Goal: Information Seeking & Learning: Learn about a topic

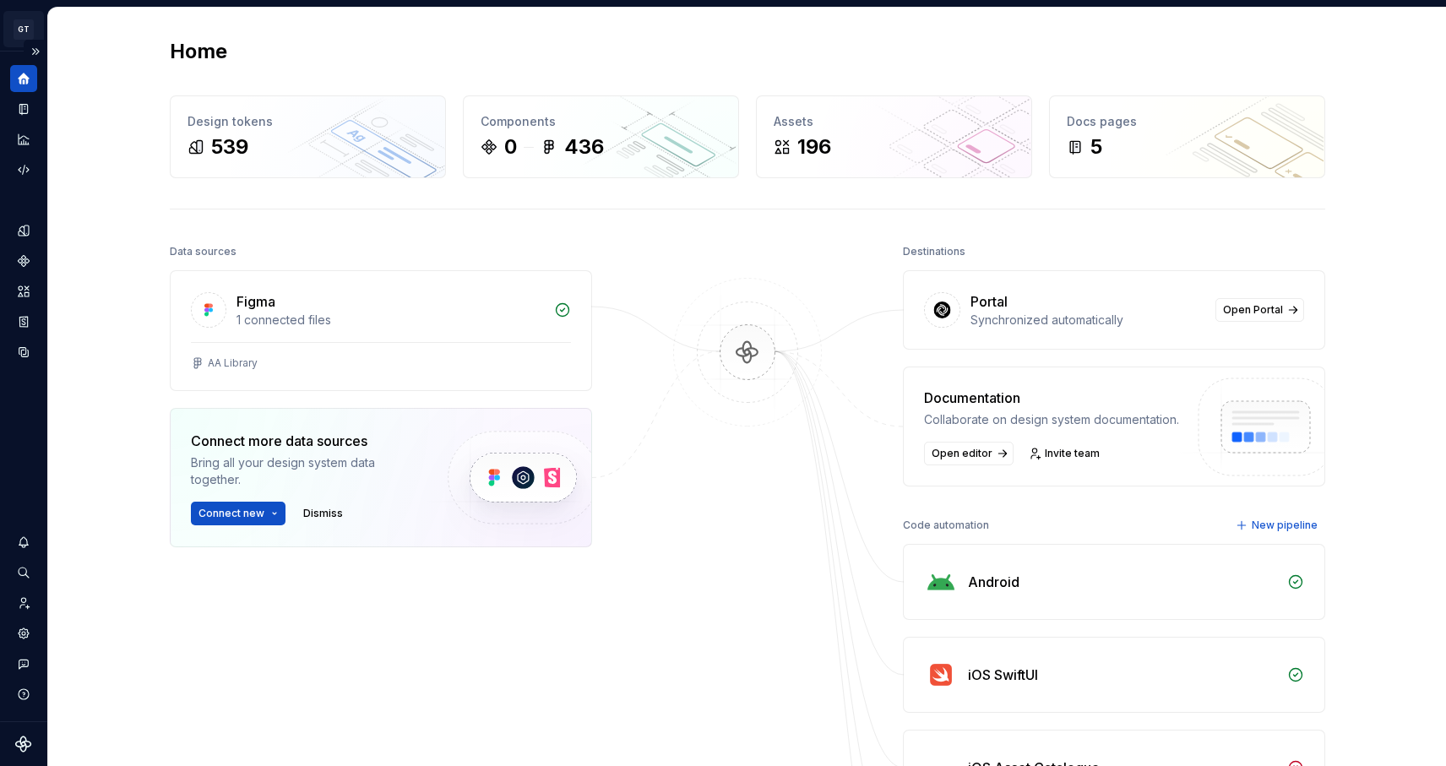
click at [22, 20] on html "GT GT Team GT Design system data Home Design tokens 539 Components 0 436 Assets…" at bounding box center [723, 383] width 1446 height 766
click at [104, 30] on html "GT GT Team GT Design system data Home Design tokens 539 Components 0 436 Assets…" at bounding box center [723, 383] width 1446 height 766
click at [39, 55] on button "Expand sidebar" at bounding box center [36, 52] width 24 height 24
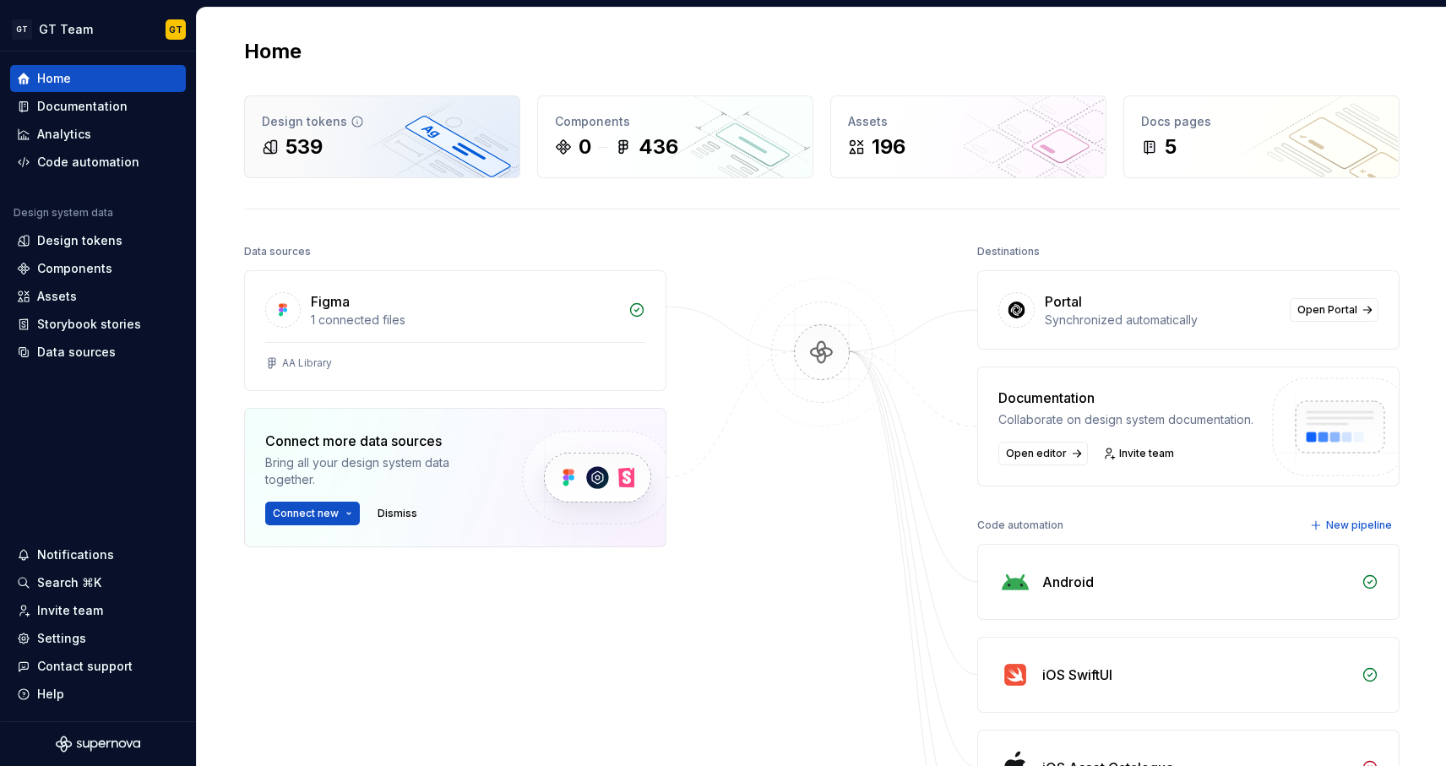
click at [400, 137] on div "539" at bounding box center [382, 146] width 241 height 27
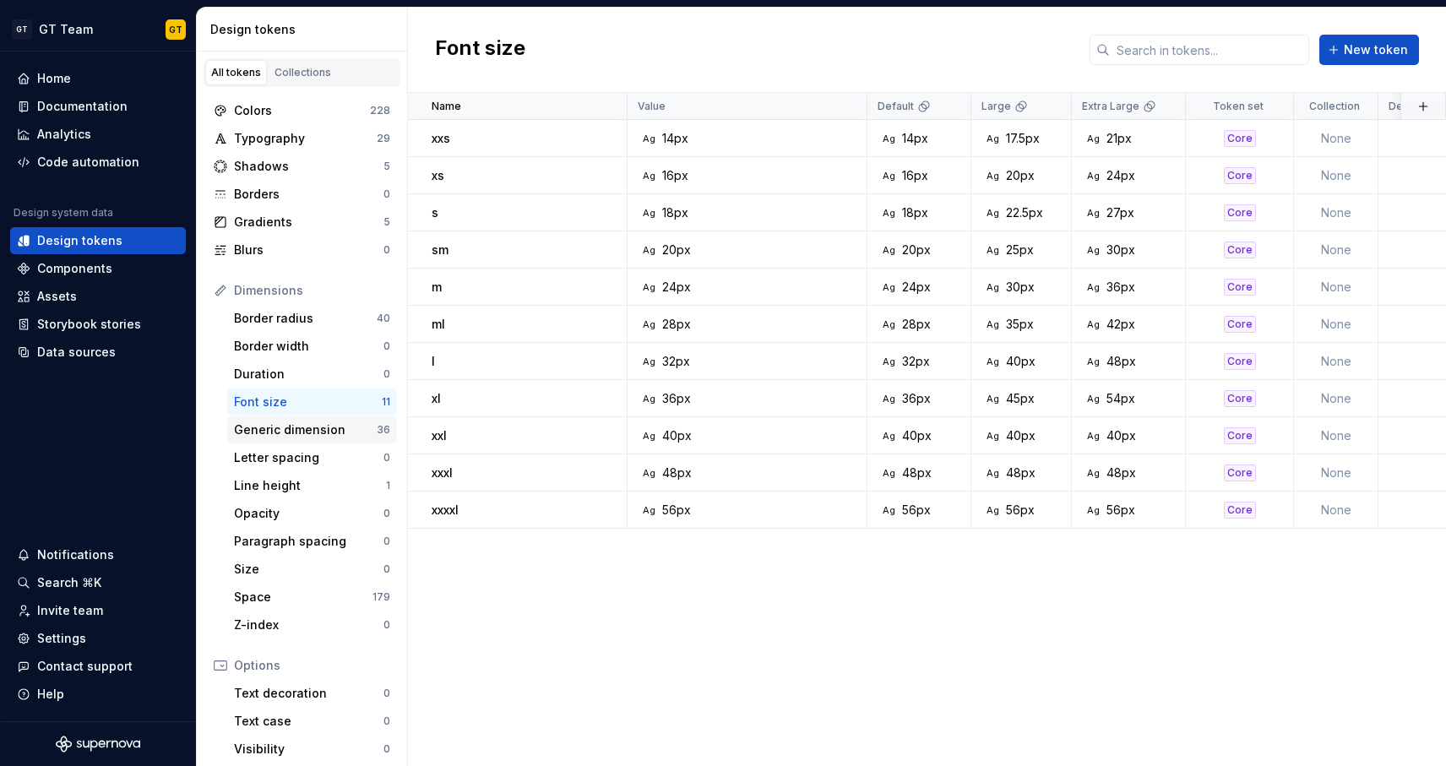
click at [317, 428] on div "Generic dimension" at bounding box center [305, 429] width 143 height 17
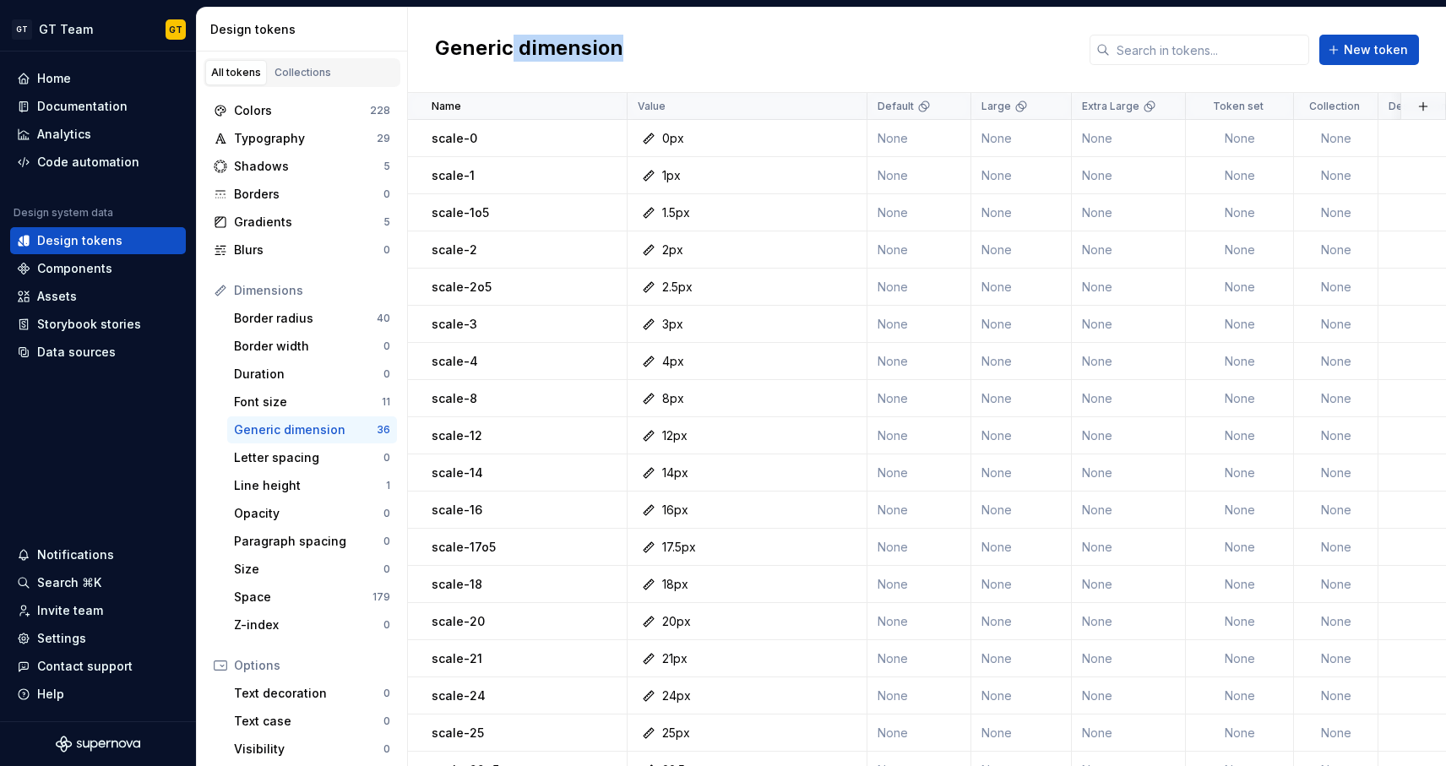
drag, startPoint x: 514, startPoint y: 47, endPoint x: 620, endPoint y: 49, distance: 105.6
click at [622, 52] on div "Generic dimension New token" at bounding box center [927, 50] width 1038 height 85
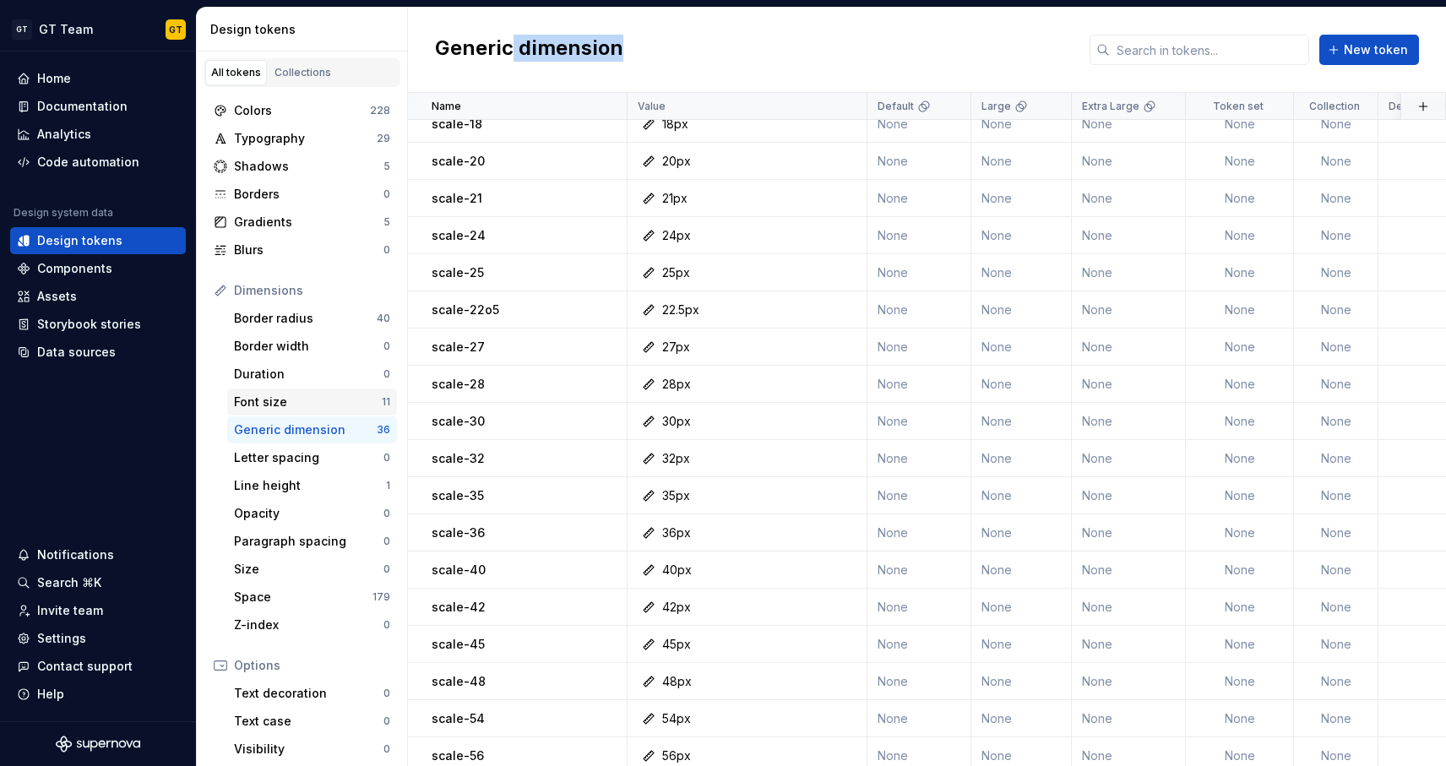
click at [351, 399] on div "Font size" at bounding box center [308, 402] width 148 height 17
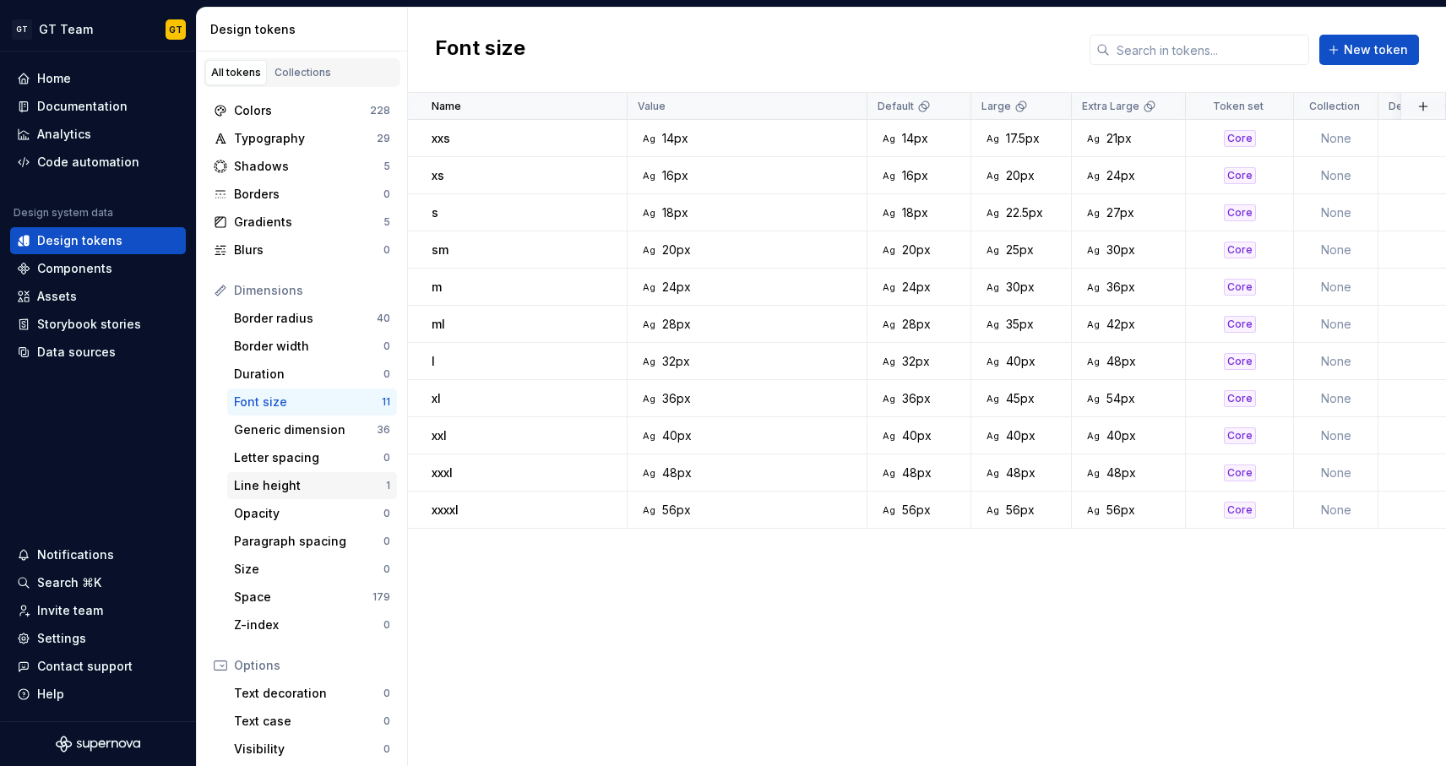
click at [307, 481] on div "Line height" at bounding box center [310, 485] width 152 height 17
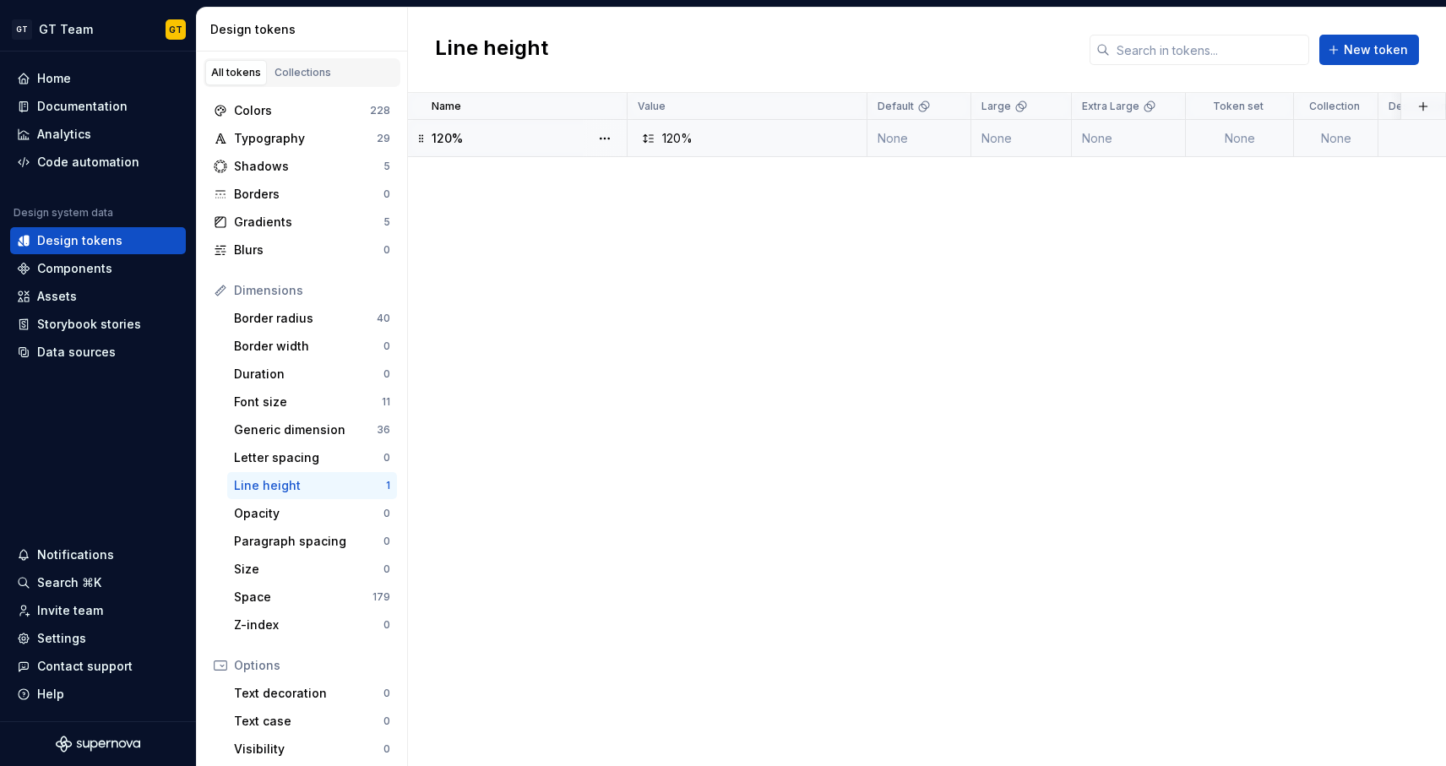
click at [521, 141] on div "120%" at bounding box center [529, 138] width 194 height 17
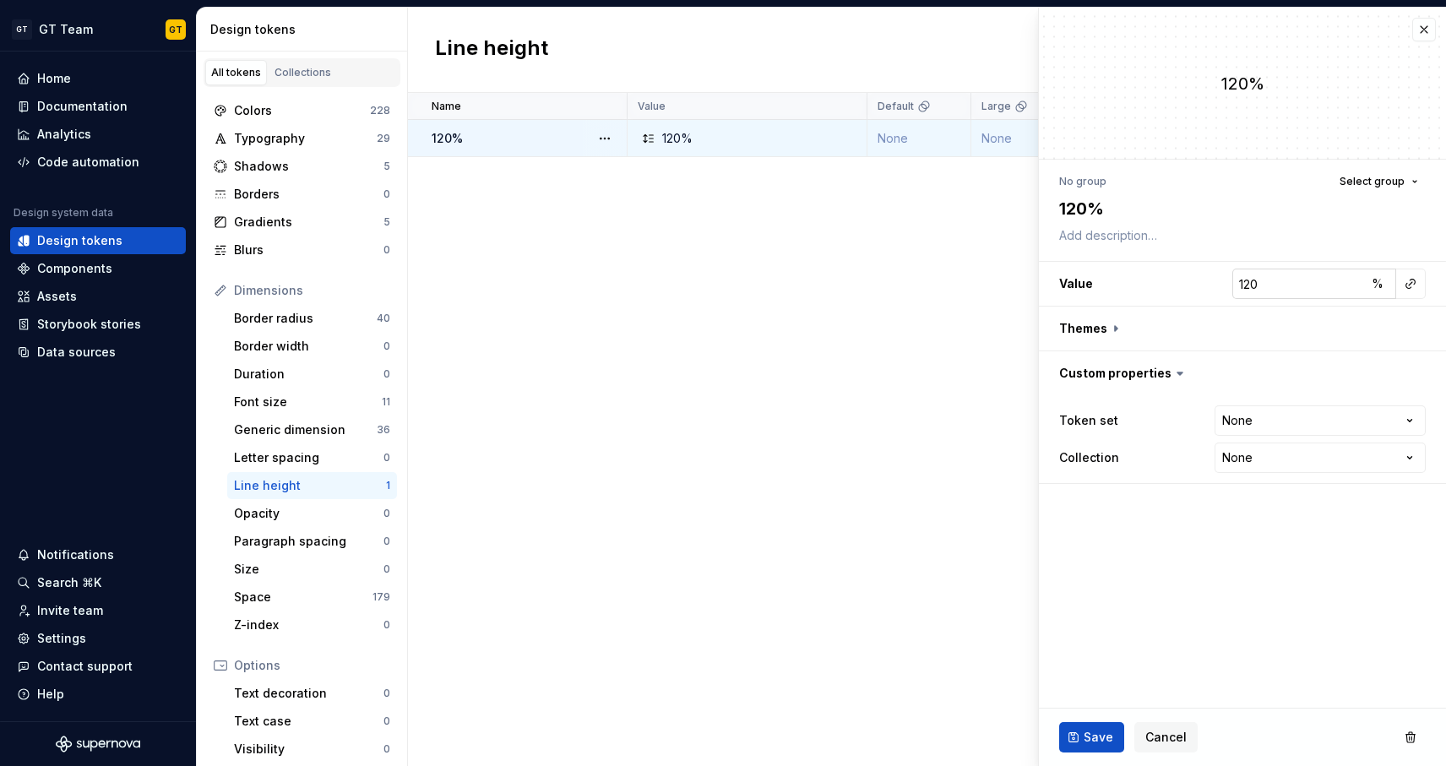
click at [1332, 278] on input "120" at bounding box center [1298, 284] width 133 height 30
click at [1380, 284] on span "%" at bounding box center [1378, 283] width 12 height 14
click at [1380, 284] on span "–" at bounding box center [1378, 283] width 6 height 14
click at [1379, 290] on span "px" at bounding box center [1378, 283] width 14 height 14
click at [1379, 290] on span "rem" at bounding box center [1377, 283] width 21 height 14
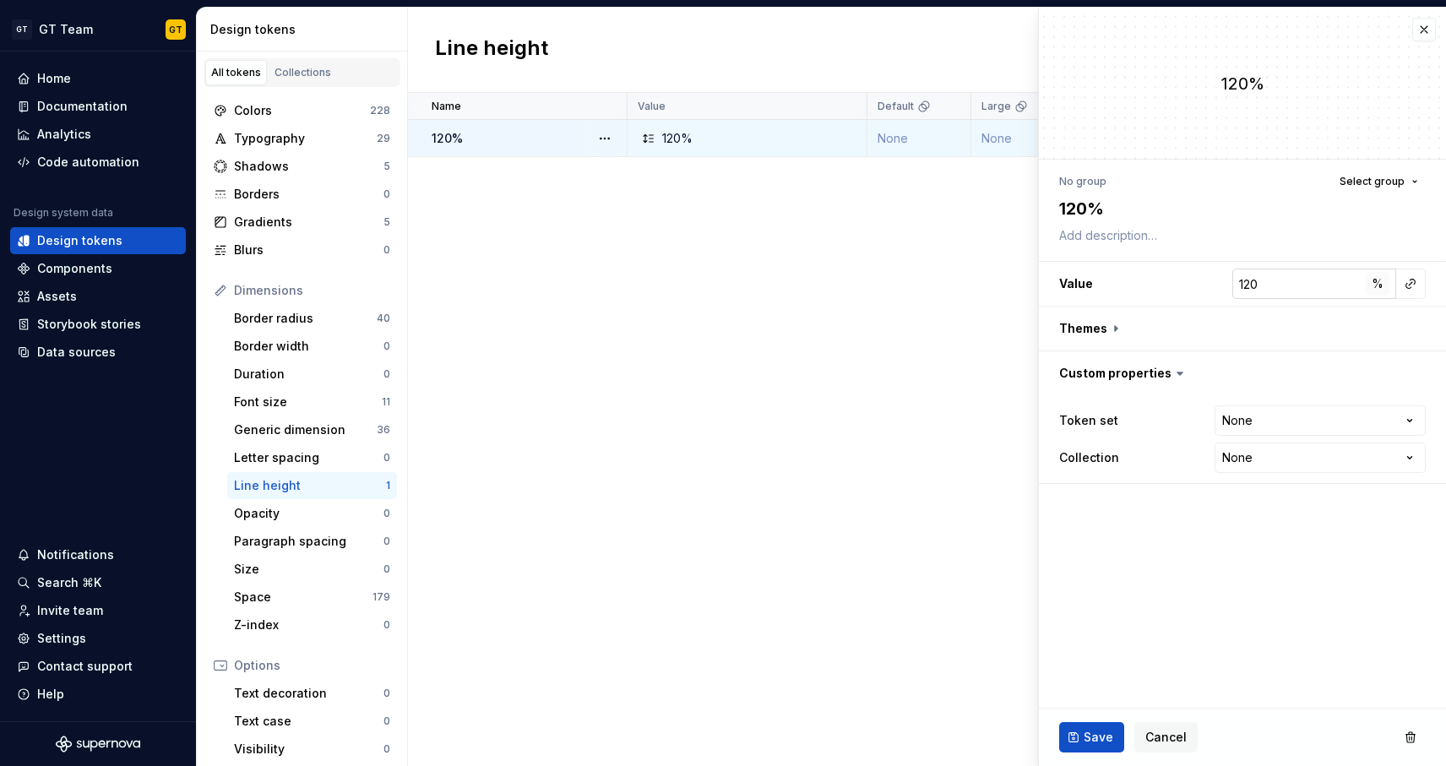
click at [1375, 290] on span "%" at bounding box center [1378, 283] width 12 height 14
click at [1305, 289] on input "120" at bounding box center [1298, 284] width 133 height 30
type textarea "*"
type input "1"
type textarea "*"
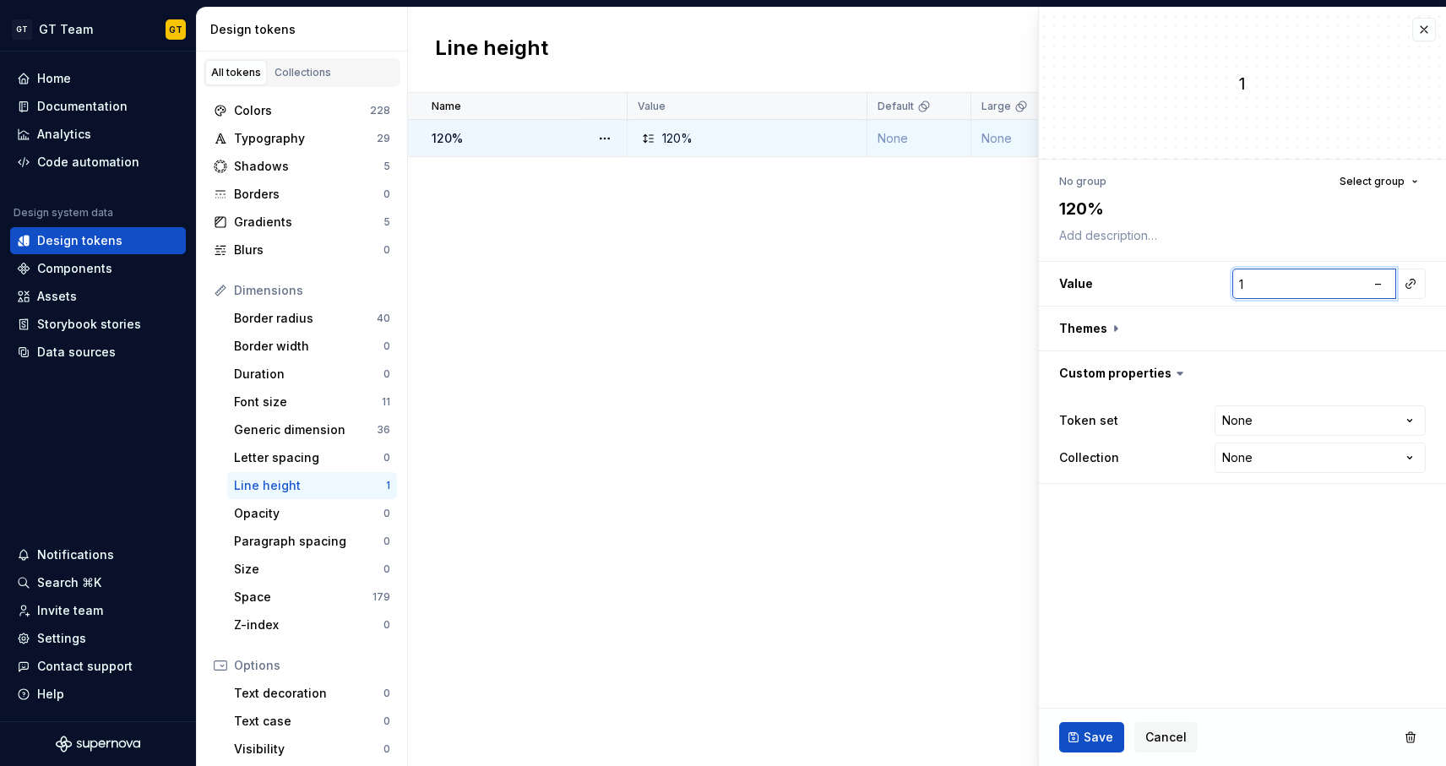
type input "12"
type textarea "*"
type input "120"
click at [1373, 289] on button "–" at bounding box center [1378, 284] width 24 height 24
click at [1377, 291] on button "px" at bounding box center [1378, 284] width 24 height 24
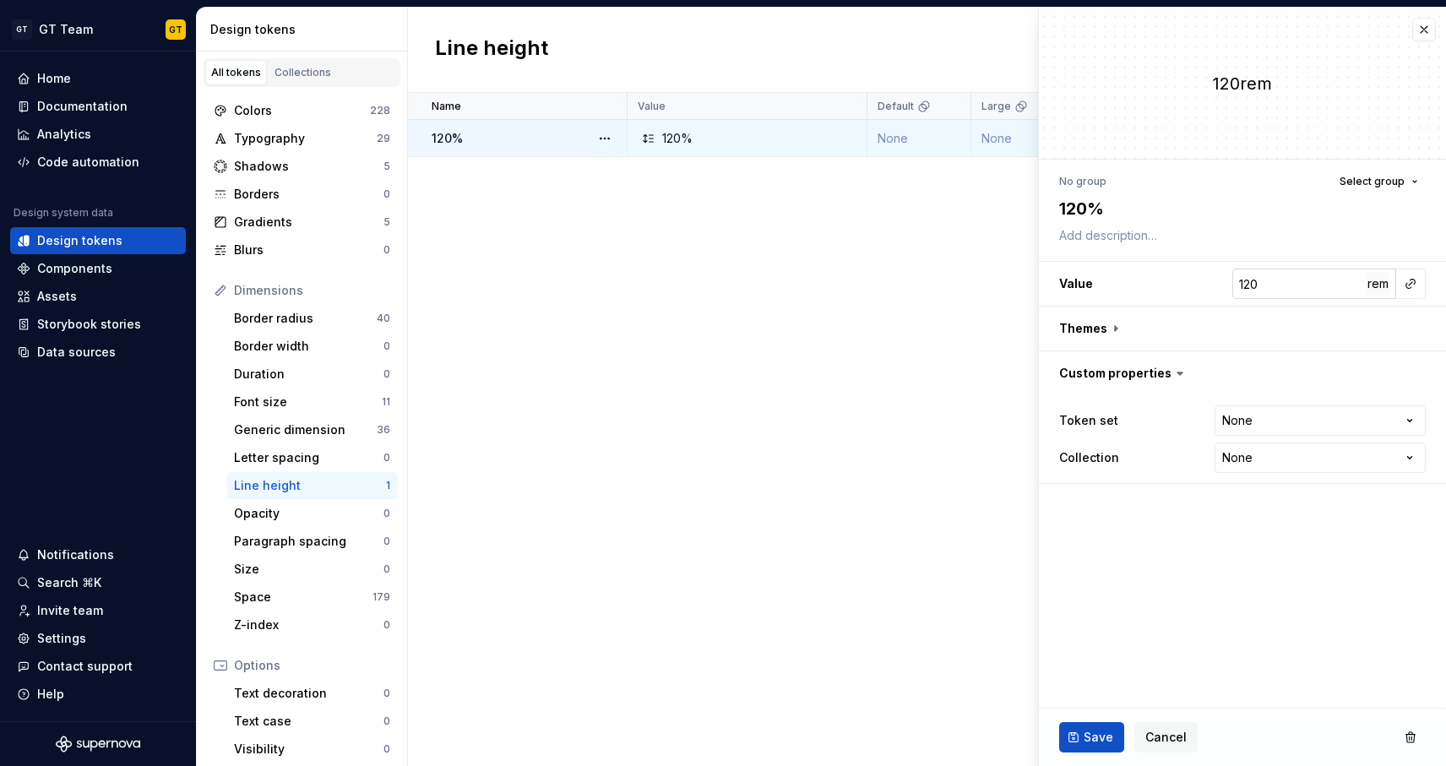
click at [1377, 291] on button "rem" at bounding box center [1378, 284] width 24 height 24
click at [1163, 733] on span "Cancel" at bounding box center [1165, 737] width 41 height 17
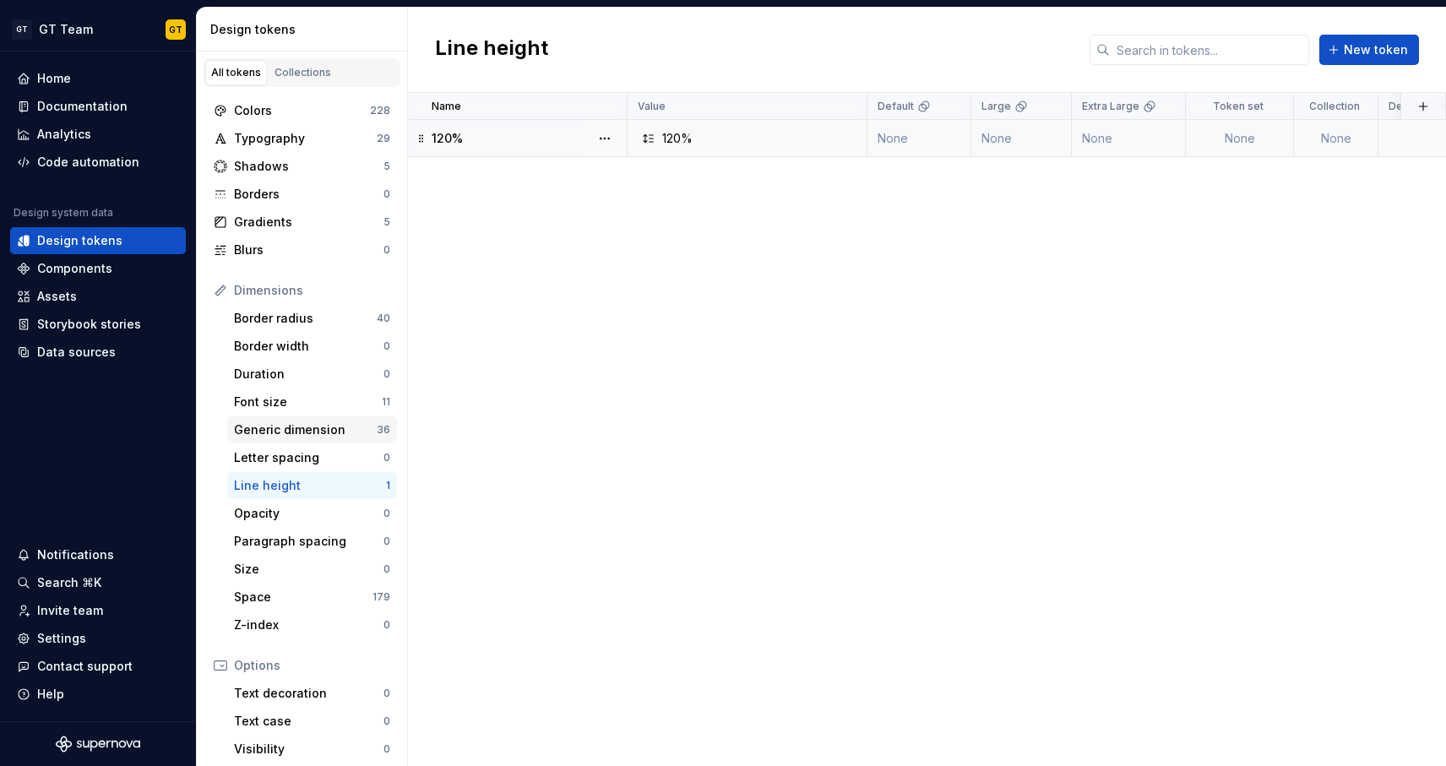
click at [364, 433] on div "Generic dimension" at bounding box center [305, 429] width 143 height 17
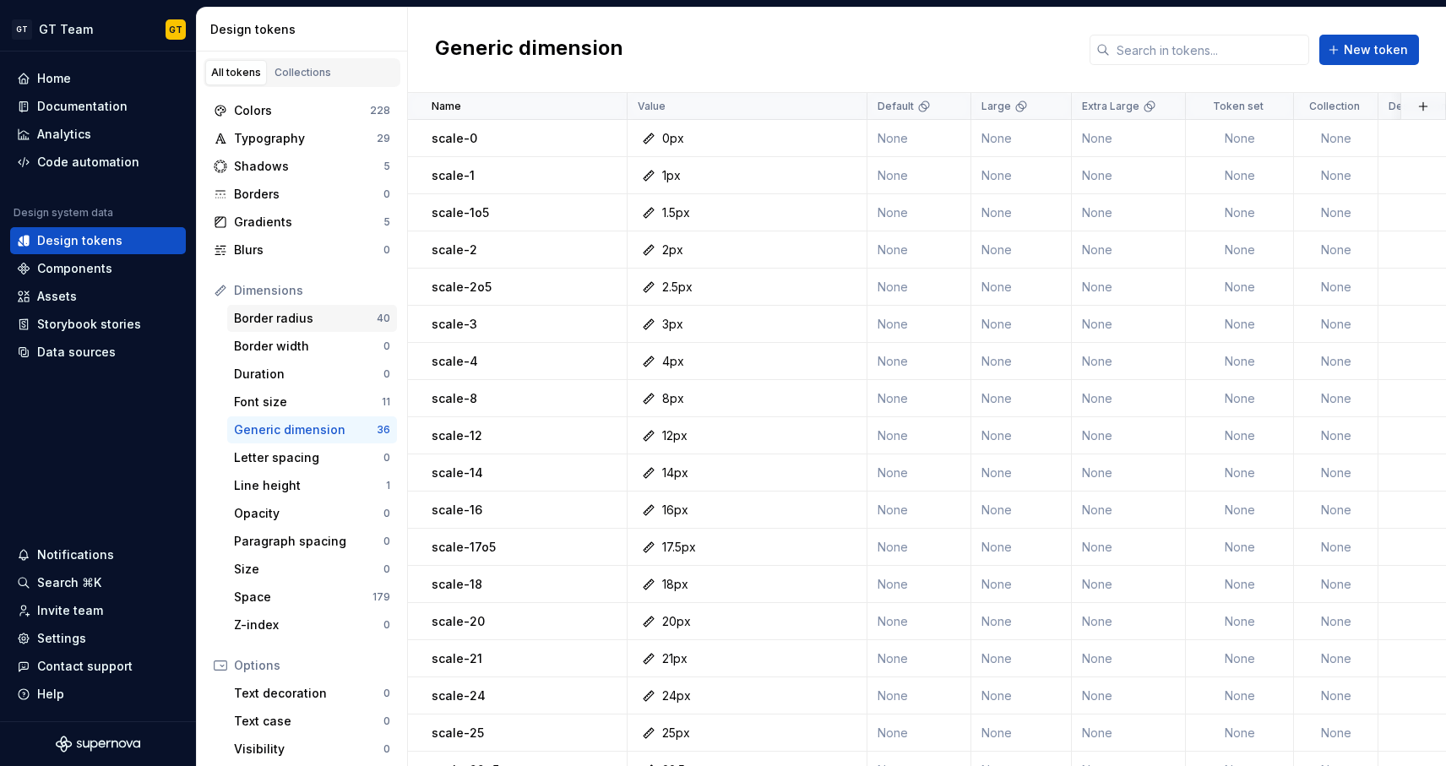
click at [367, 312] on div "Border radius" at bounding box center [305, 318] width 143 height 17
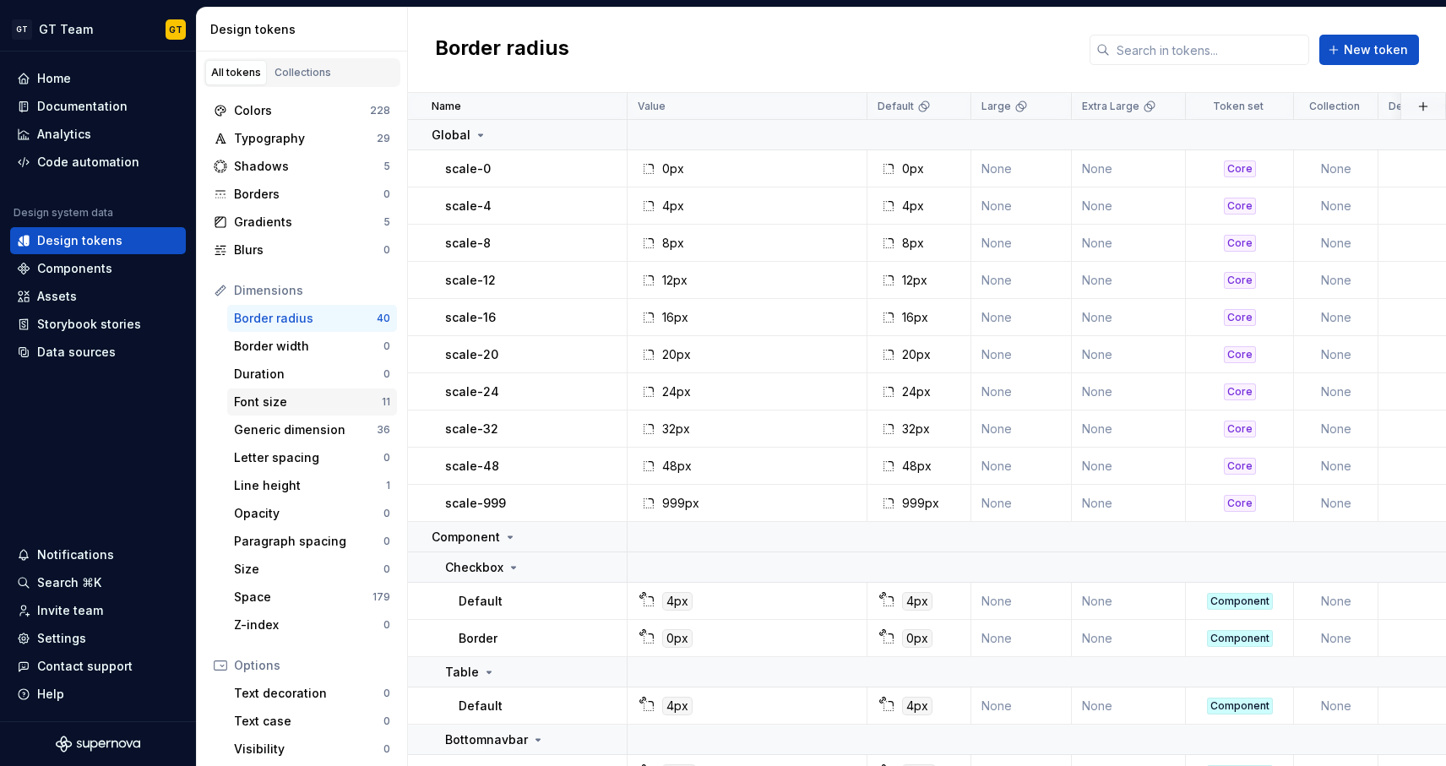
click at [339, 405] on div "Font size" at bounding box center [308, 402] width 148 height 17
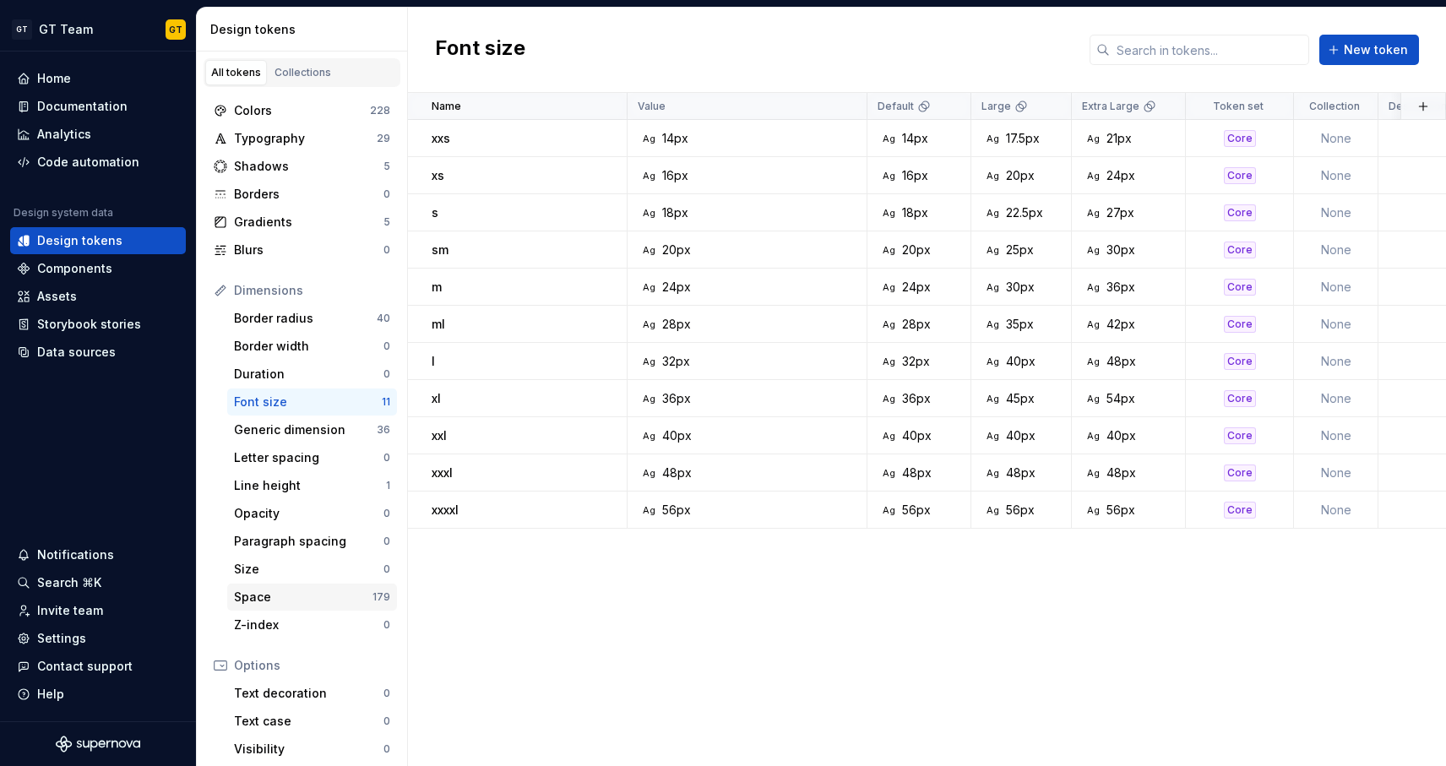
click at [335, 585] on div "Space 179" at bounding box center [312, 597] width 170 height 27
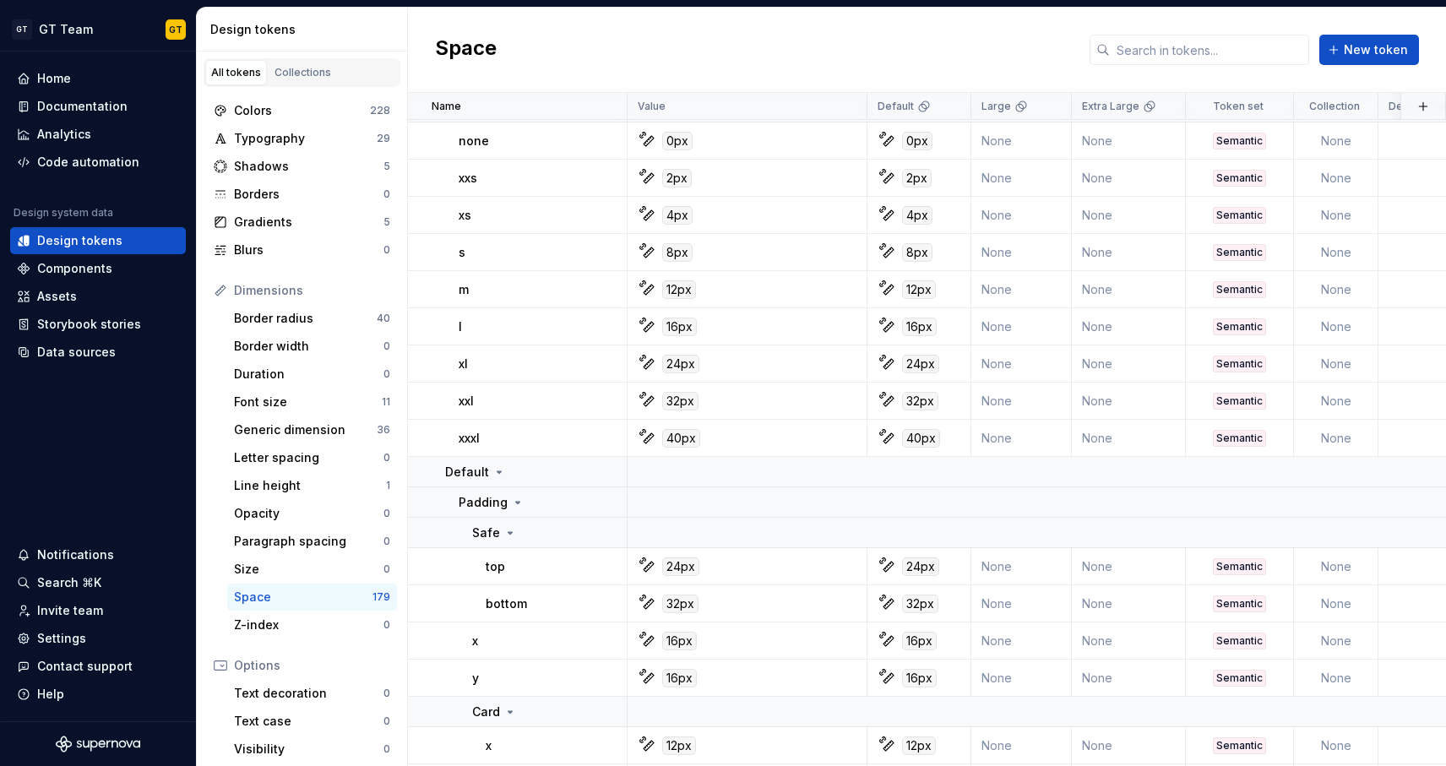
scroll to position [442, 0]
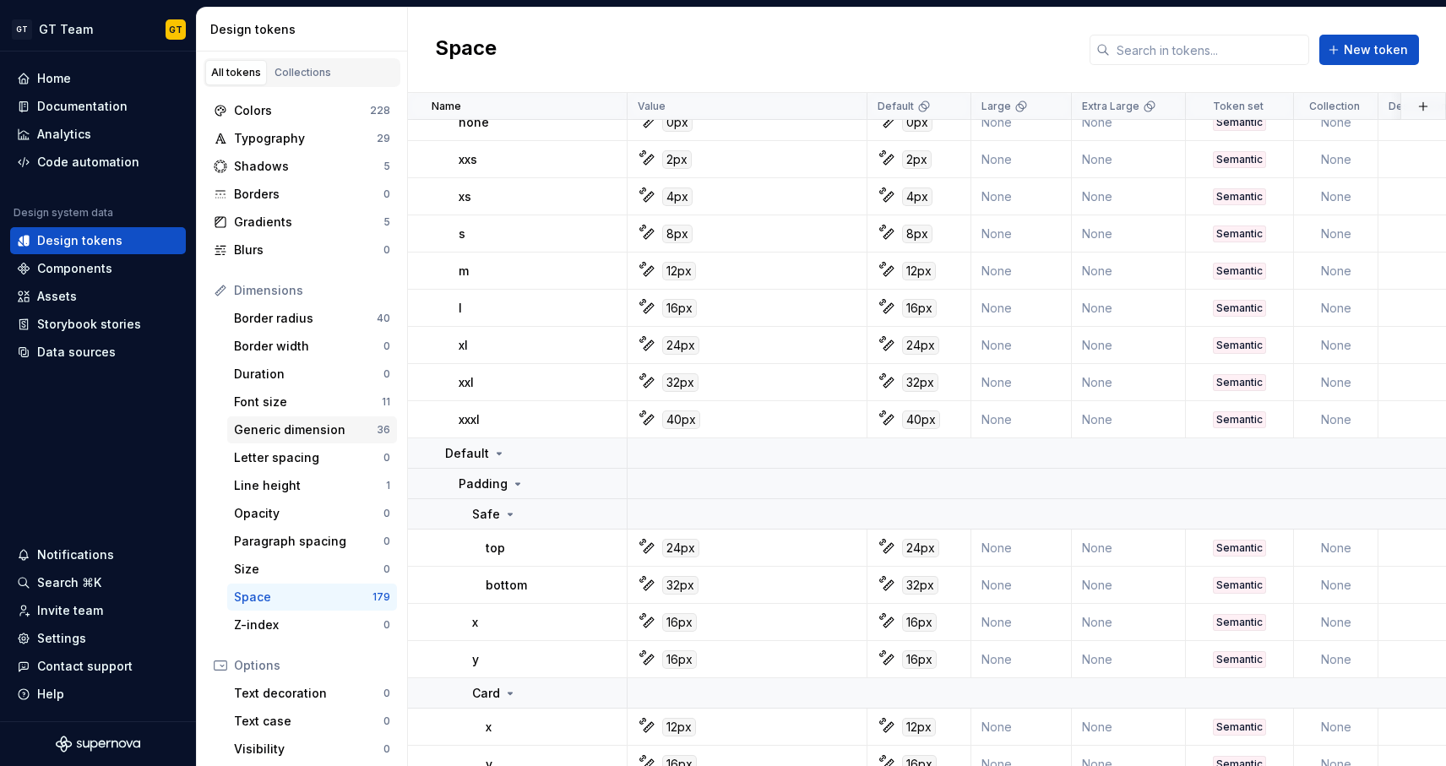
click at [350, 424] on div "Generic dimension" at bounding box center [305, 429] width 143 height 17
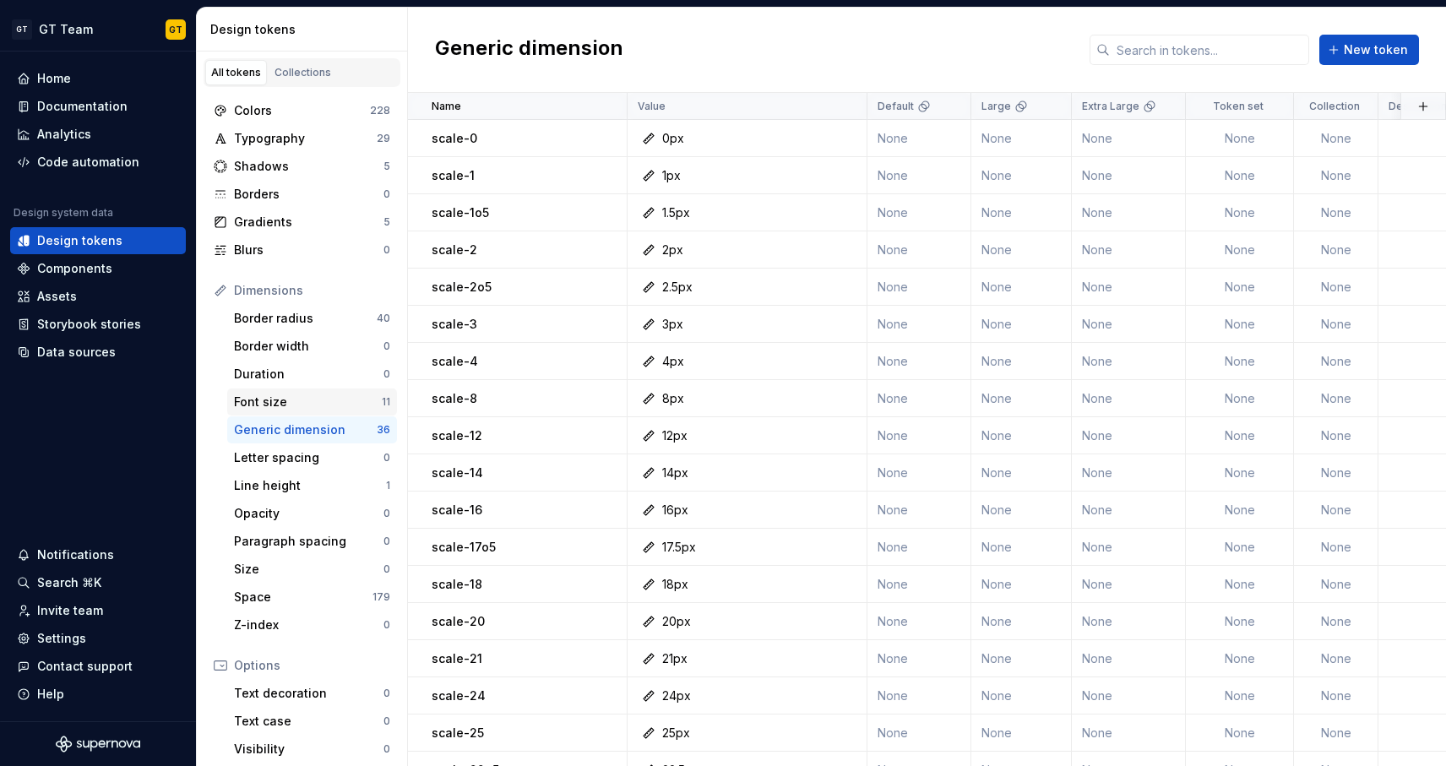
click at [360, 399] on div "Font size" at bounding box center [308, 402] width 148 height 17
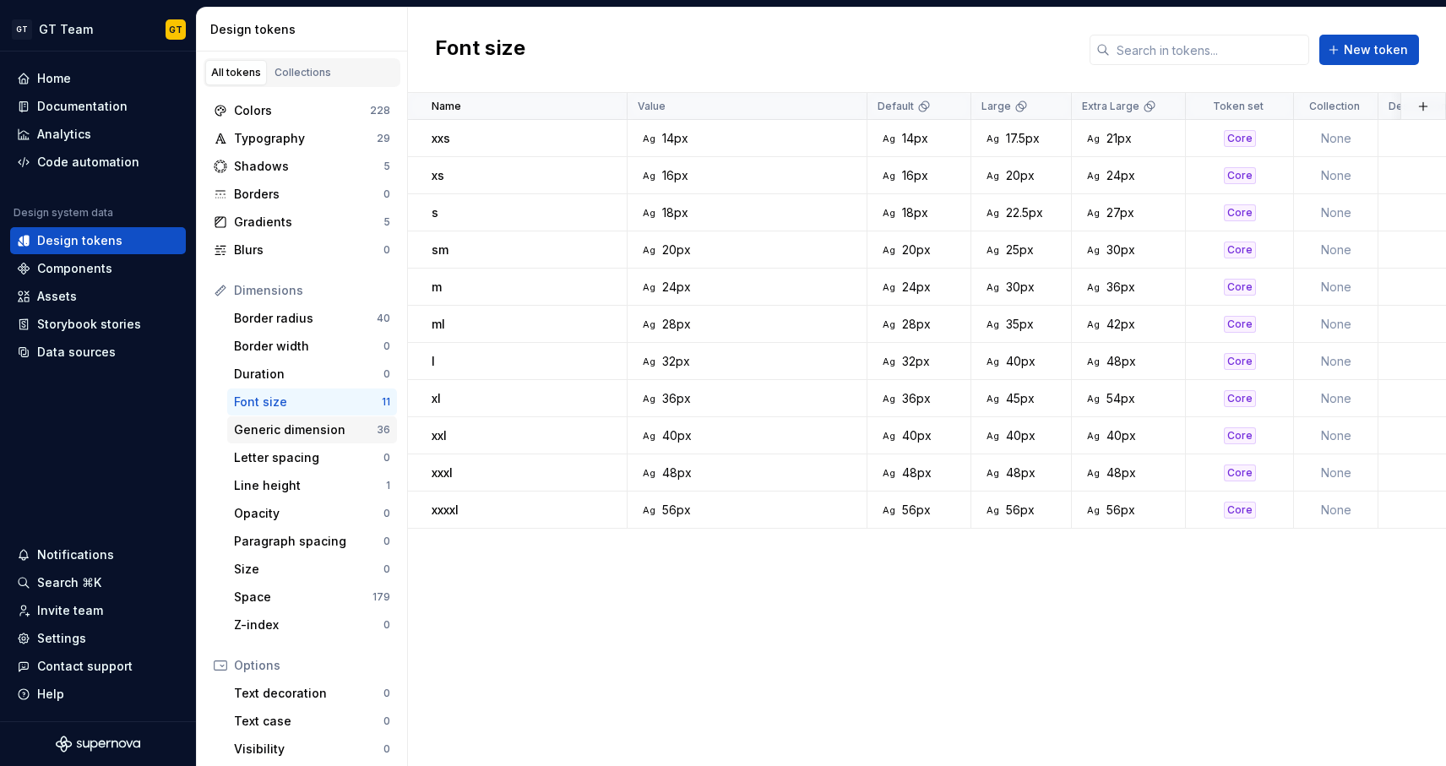
click at [360, 429] on div "Generic dimension" at bounding box center [305, 429] width 143 height 17
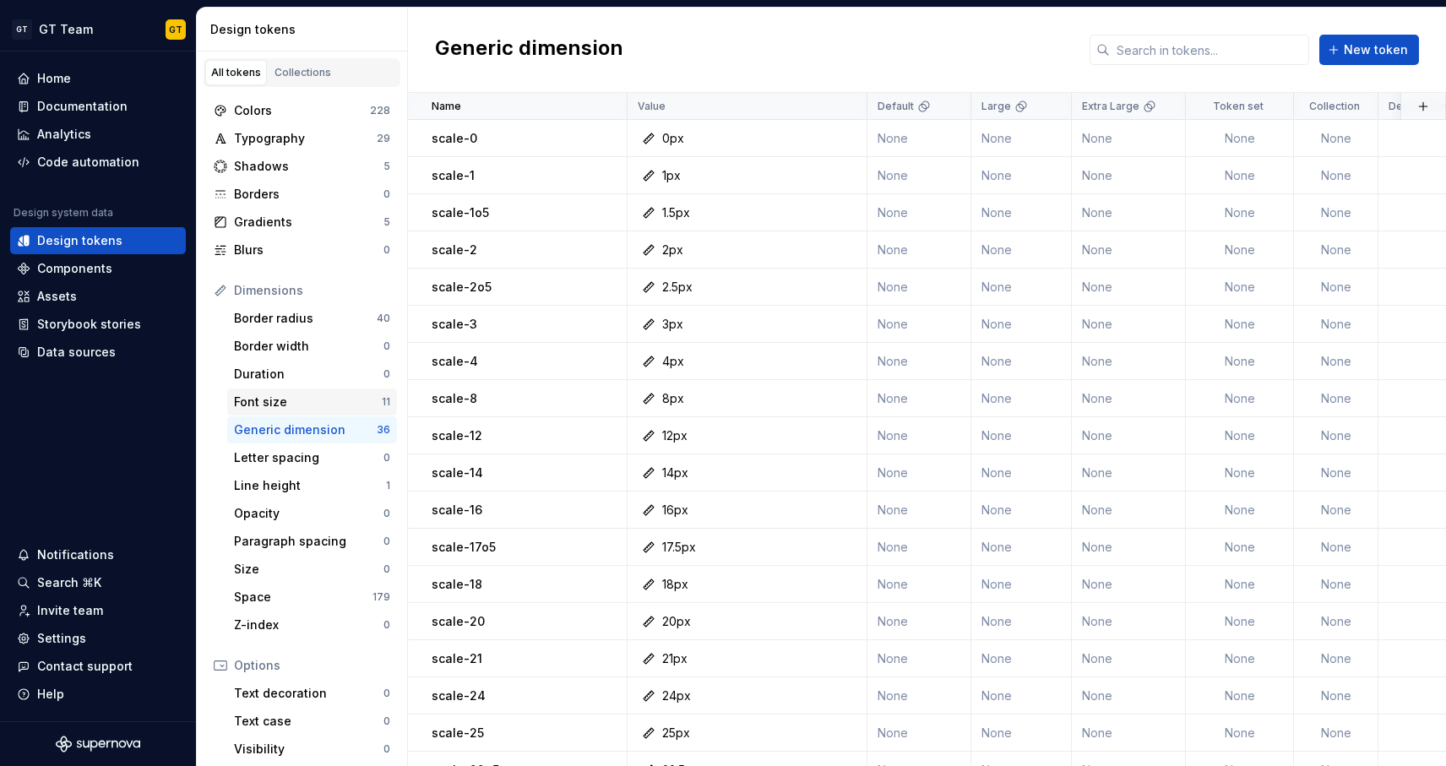
click at [316, 399] on div "Font size" at bounding box center [308, 402] width 148 height 17
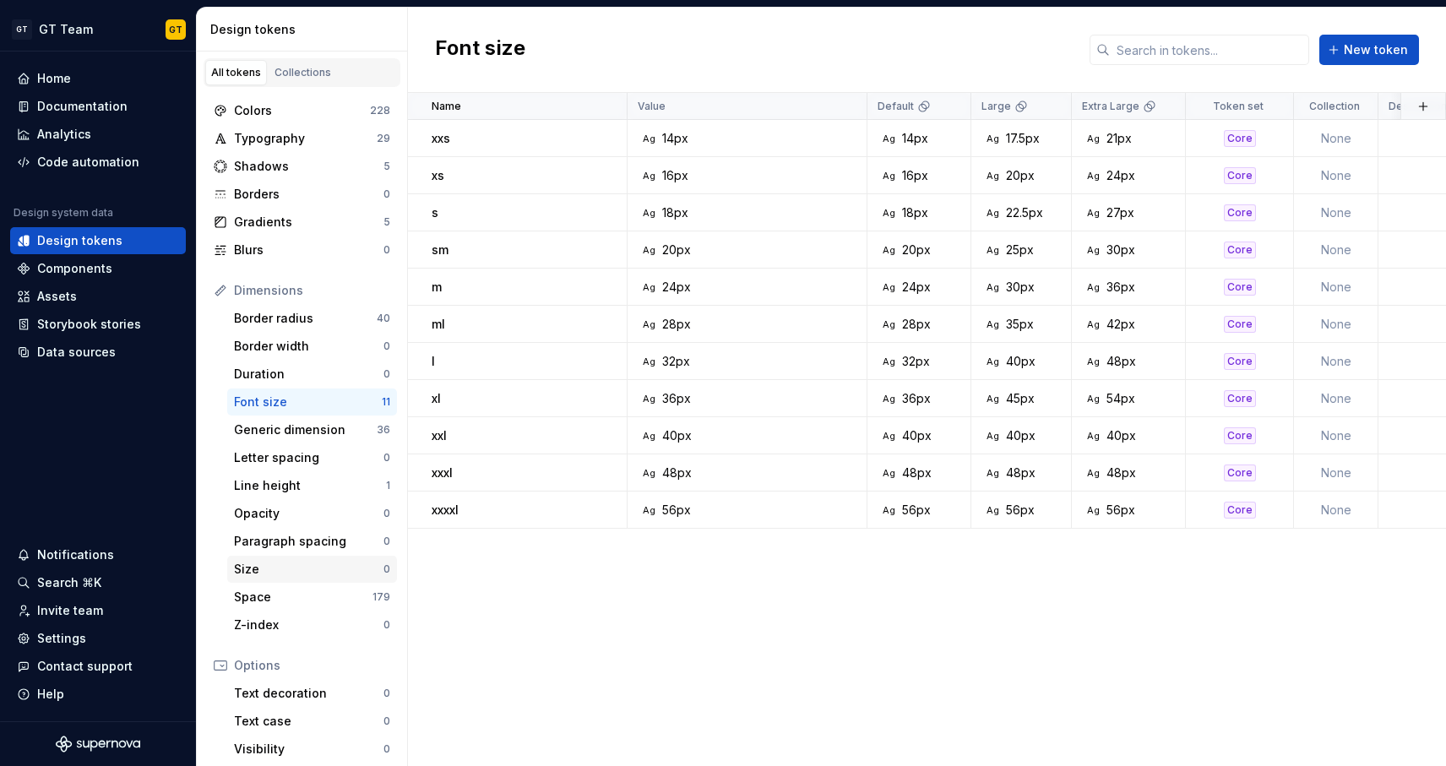
scroll to position [108, 0]
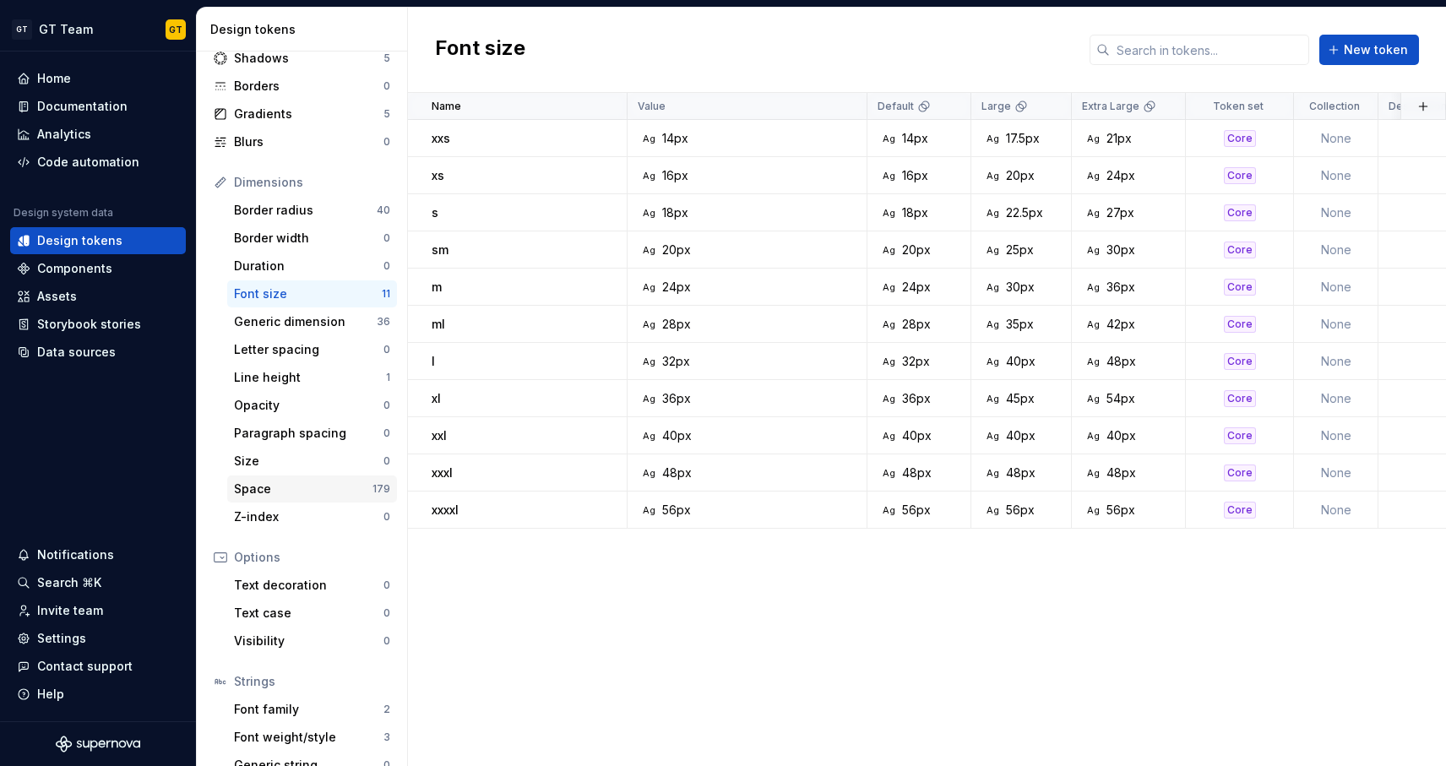
click at [344, 489] on div "Space" at bounding box center [303, 489] width 139 height 17
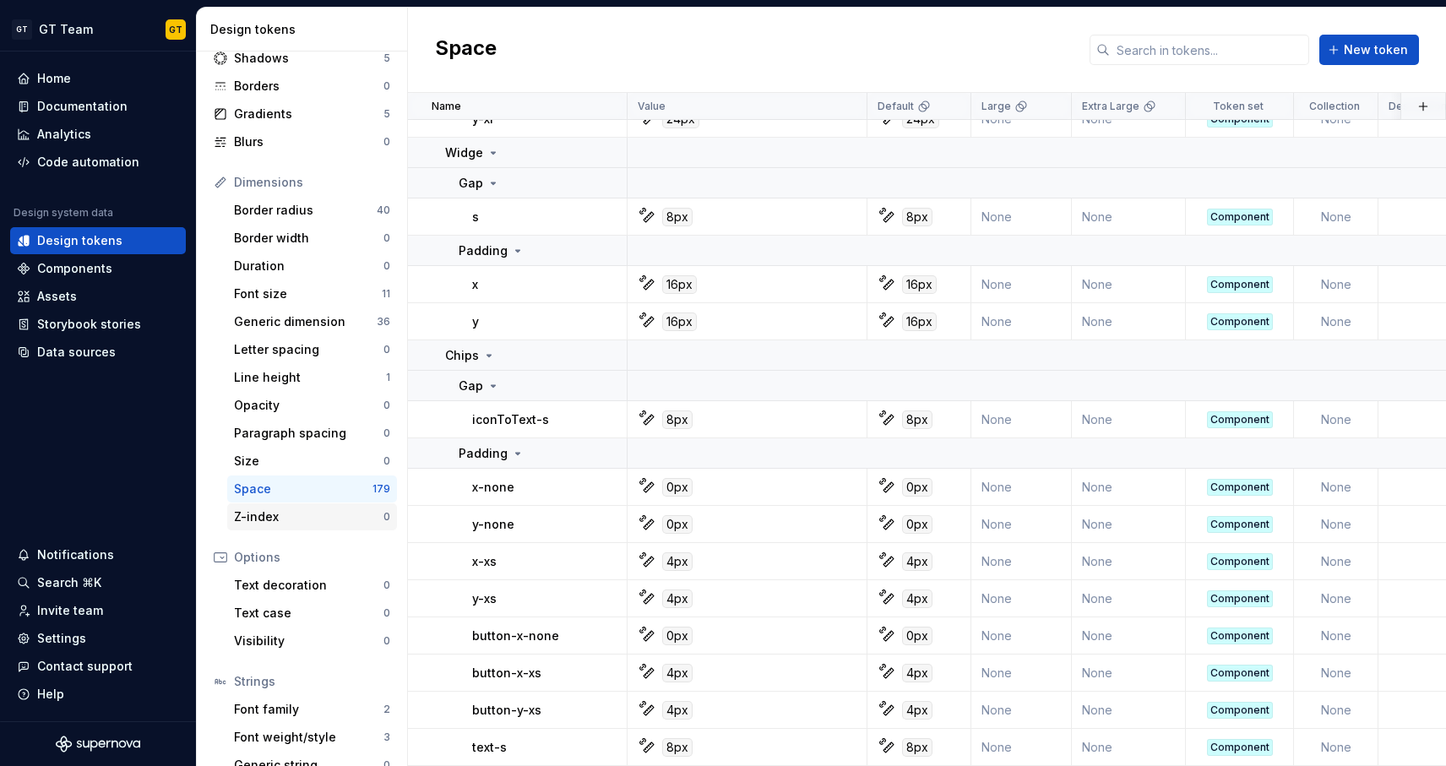
scroll to position [159, 0]
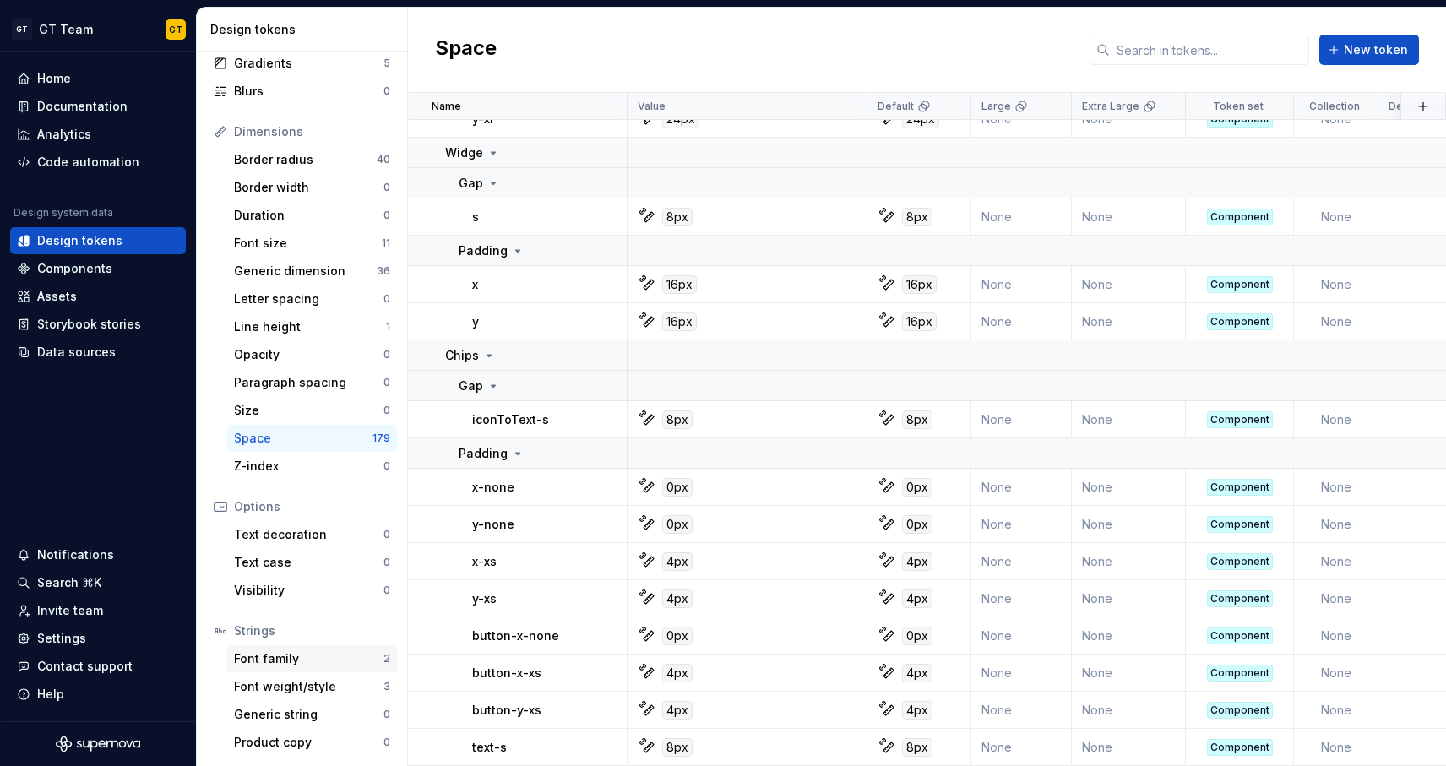
click at [344, 662] on div "Font family" at bounding box center [308, 658] width 149 height 17
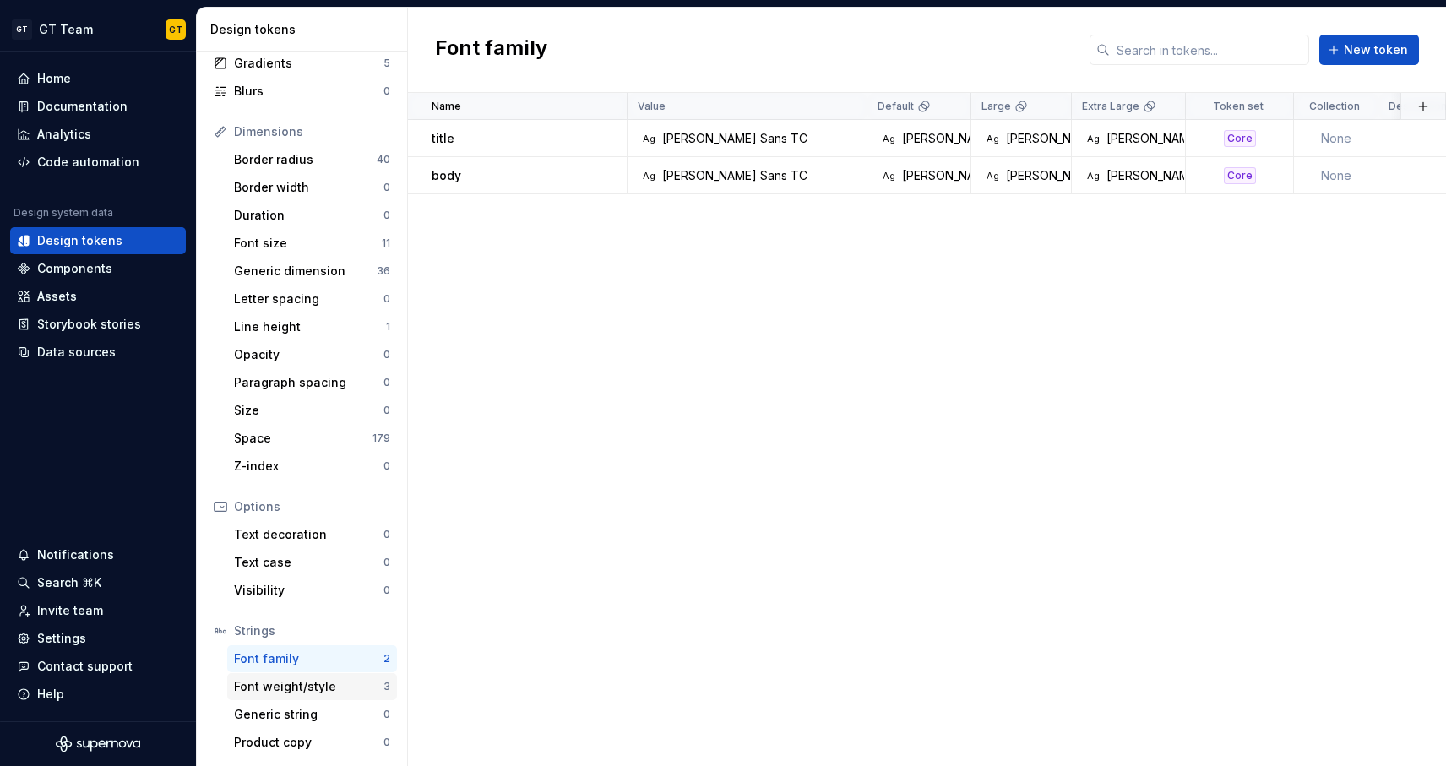
click at [360, 677] on div "Font weight/style 3" at bounding box center [312, 686] width 170 height 27
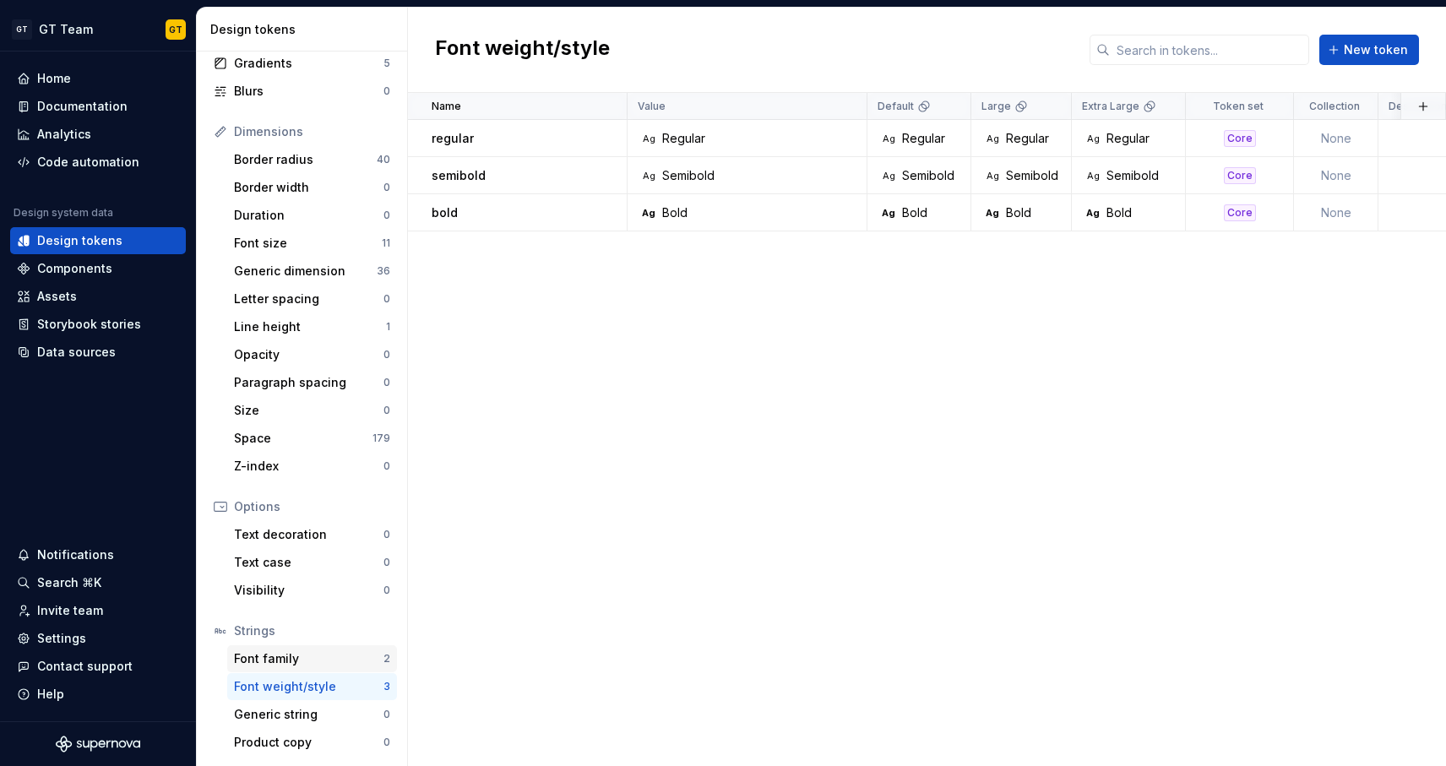
click at [350, 662] on div "Font family" at bounding box center [308, 658] width 149 height 17
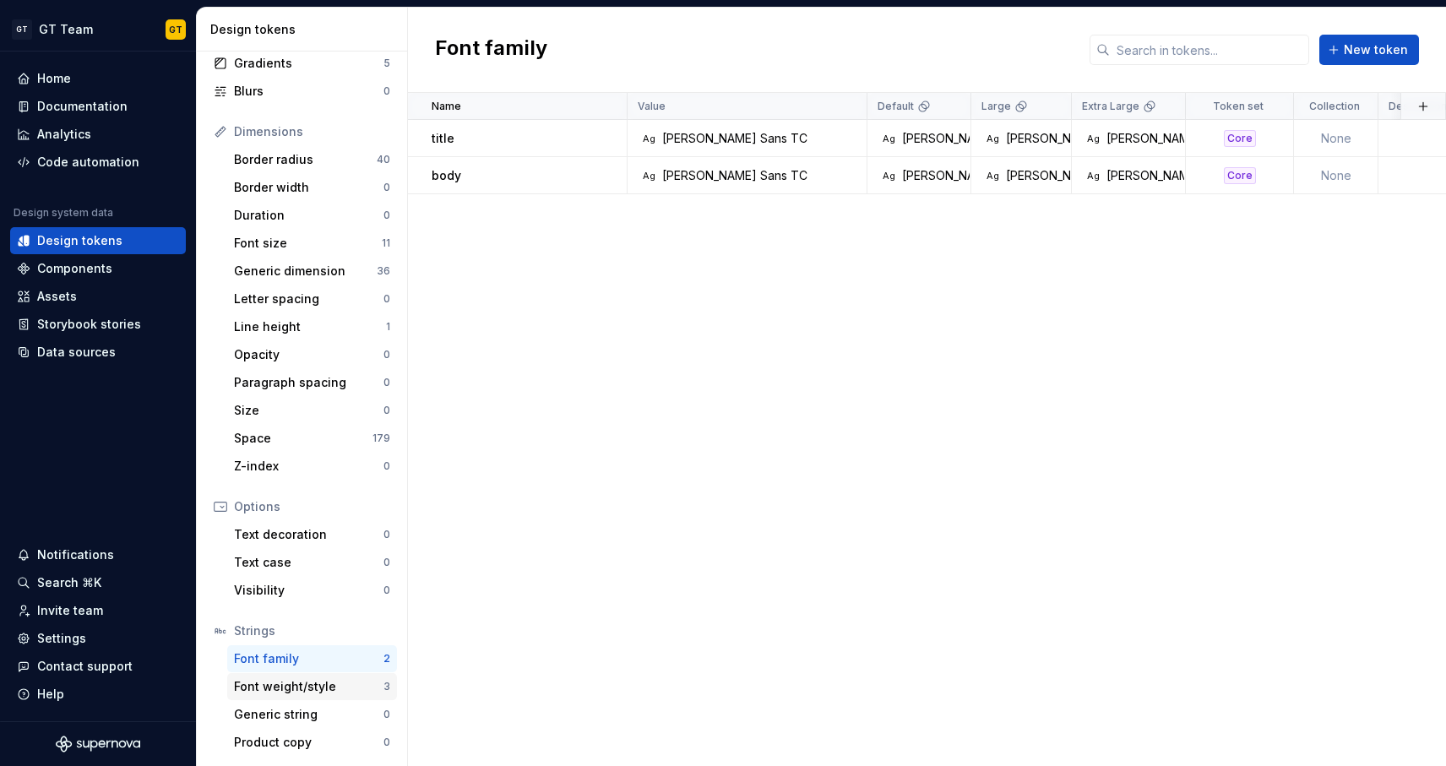
click at [345, 685] on div "Font weight/style" at bounding box center [308, 686] width 149 height 17
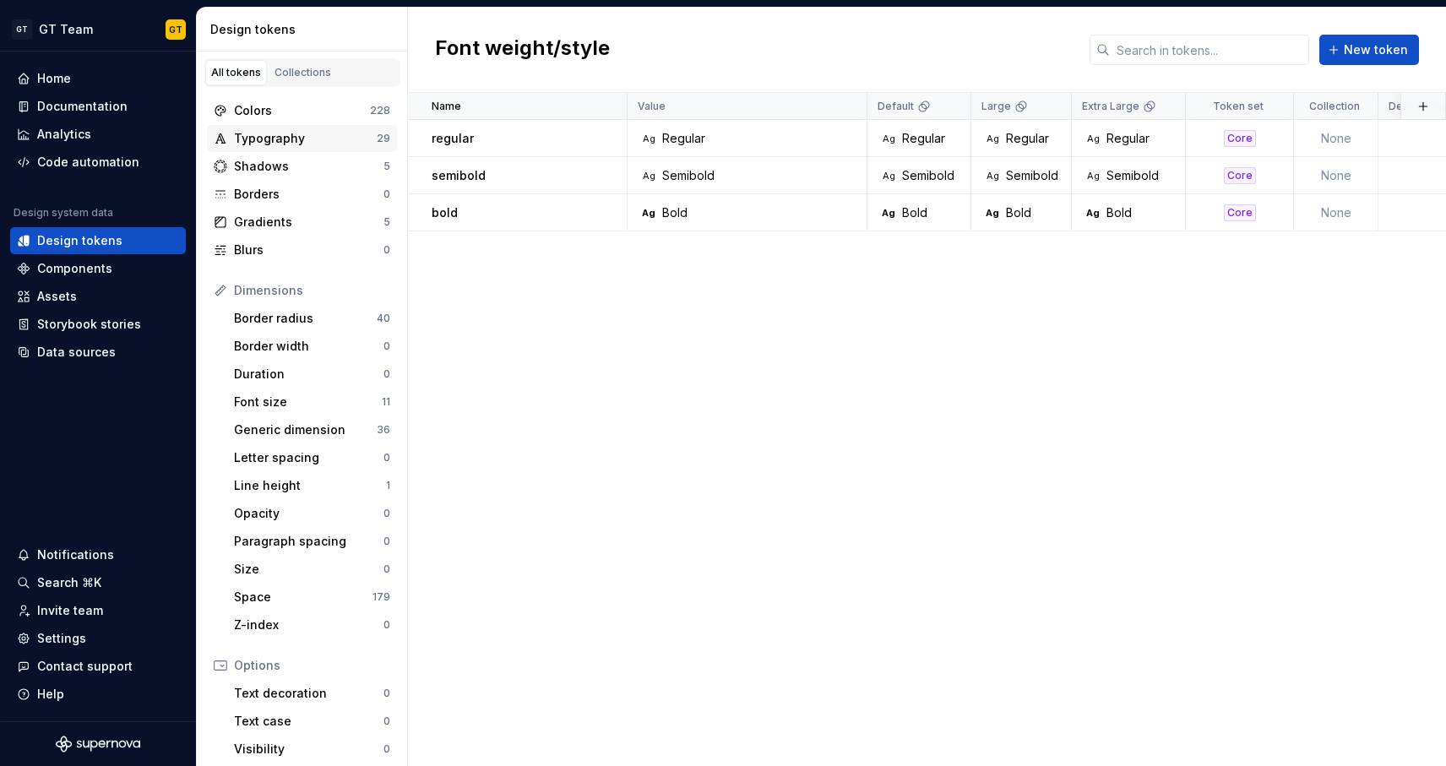
click at [293, 133] on div "Typography" at bounding box center [305, 138] width 143 height 17
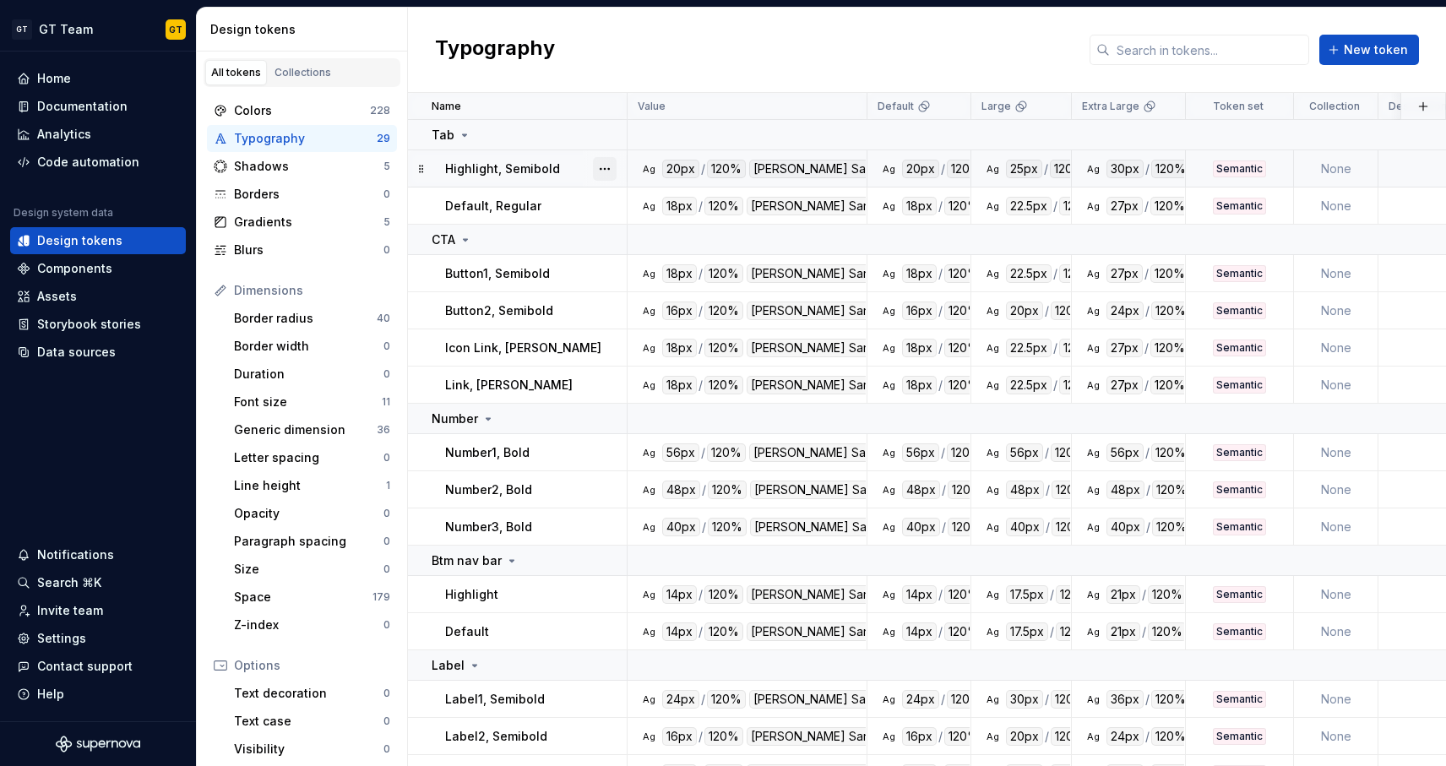
click at [599, 167] on button "button" at bounding box center [605, 169] width 24 height 24
click at [568, 166] on html "GT GT Team GT Home Documentation Analytics Code automation Design system data D…" at bounding box center [723, 383] width 1446 height 766
click at [1284, 160] on div "Semantic" at bounding box center [1240, 168] width 106 height 17
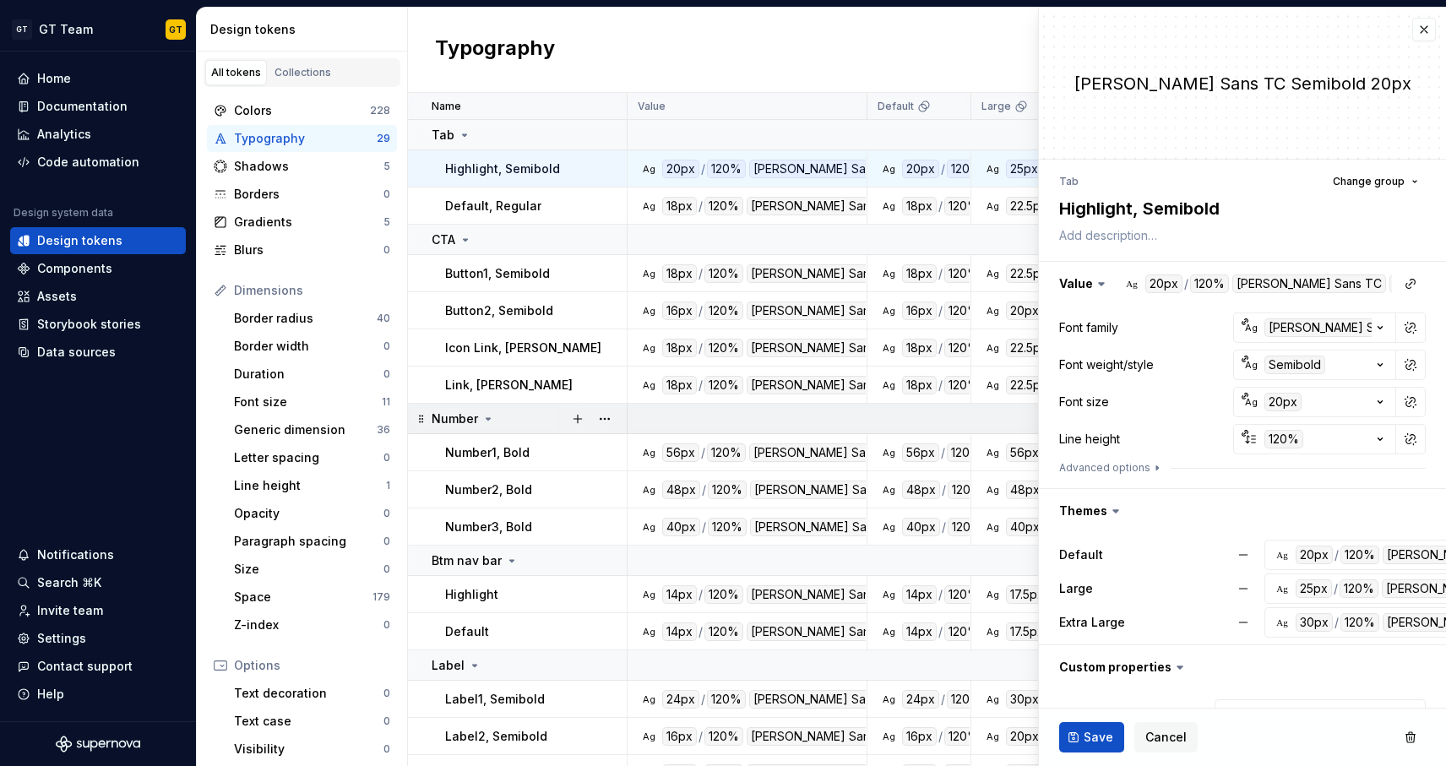
type textarea "*"
click at [1426, 37] on button "button" at bounding box center [1424, 30] width 24 height 24
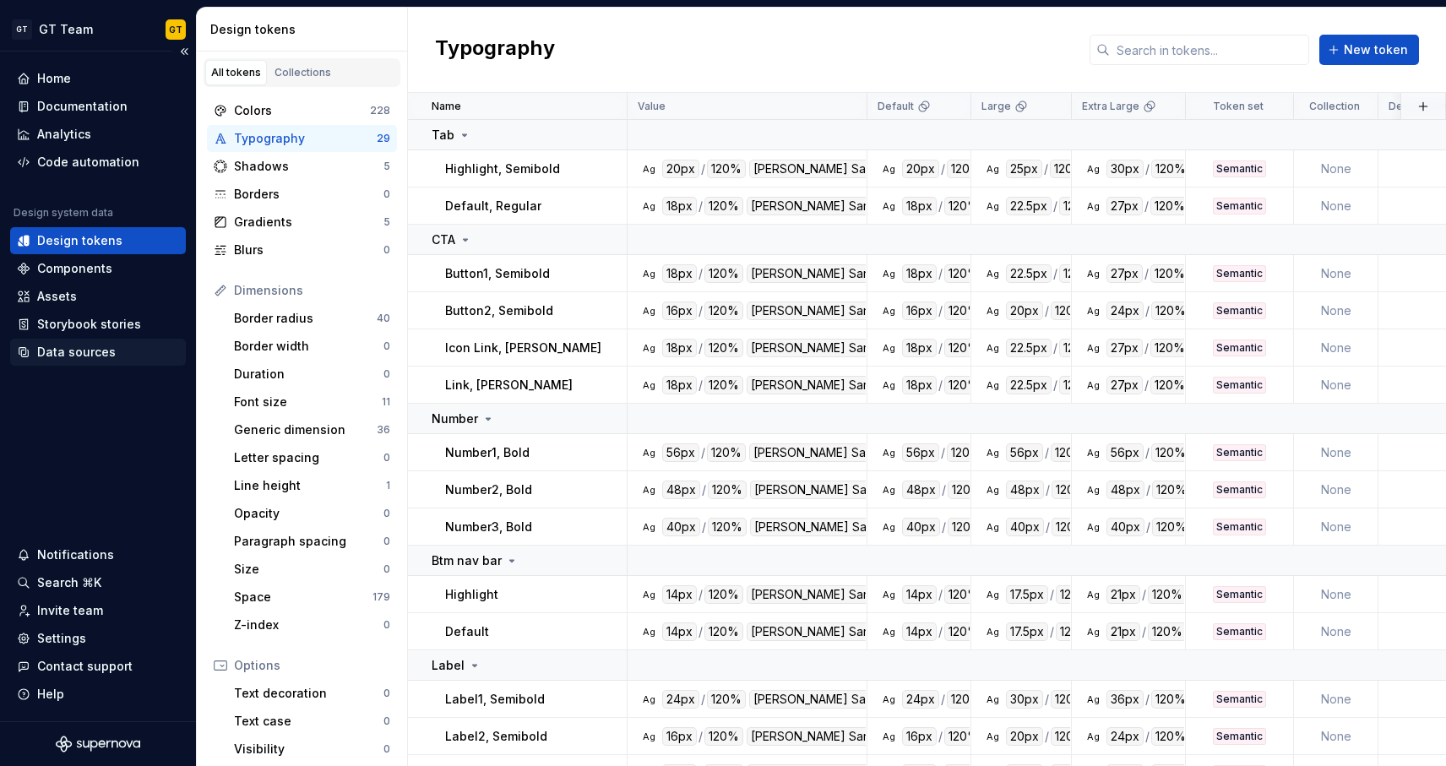
click at [103, 353] on div "Data sources" at bounding box center [76, 352] width 79 height 17
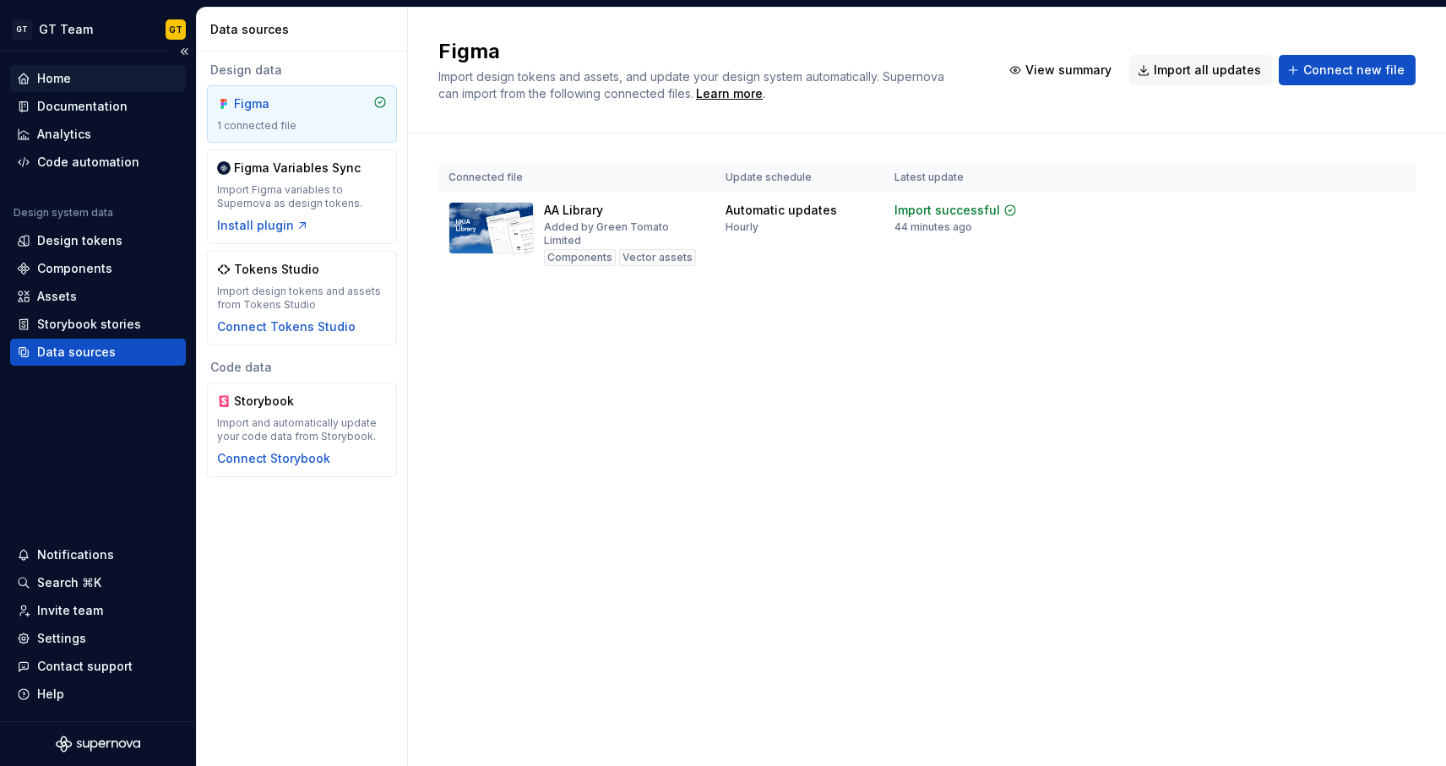
click at [91, 76] on div "Home" at bounding box center [98, 78] width 162 height 17
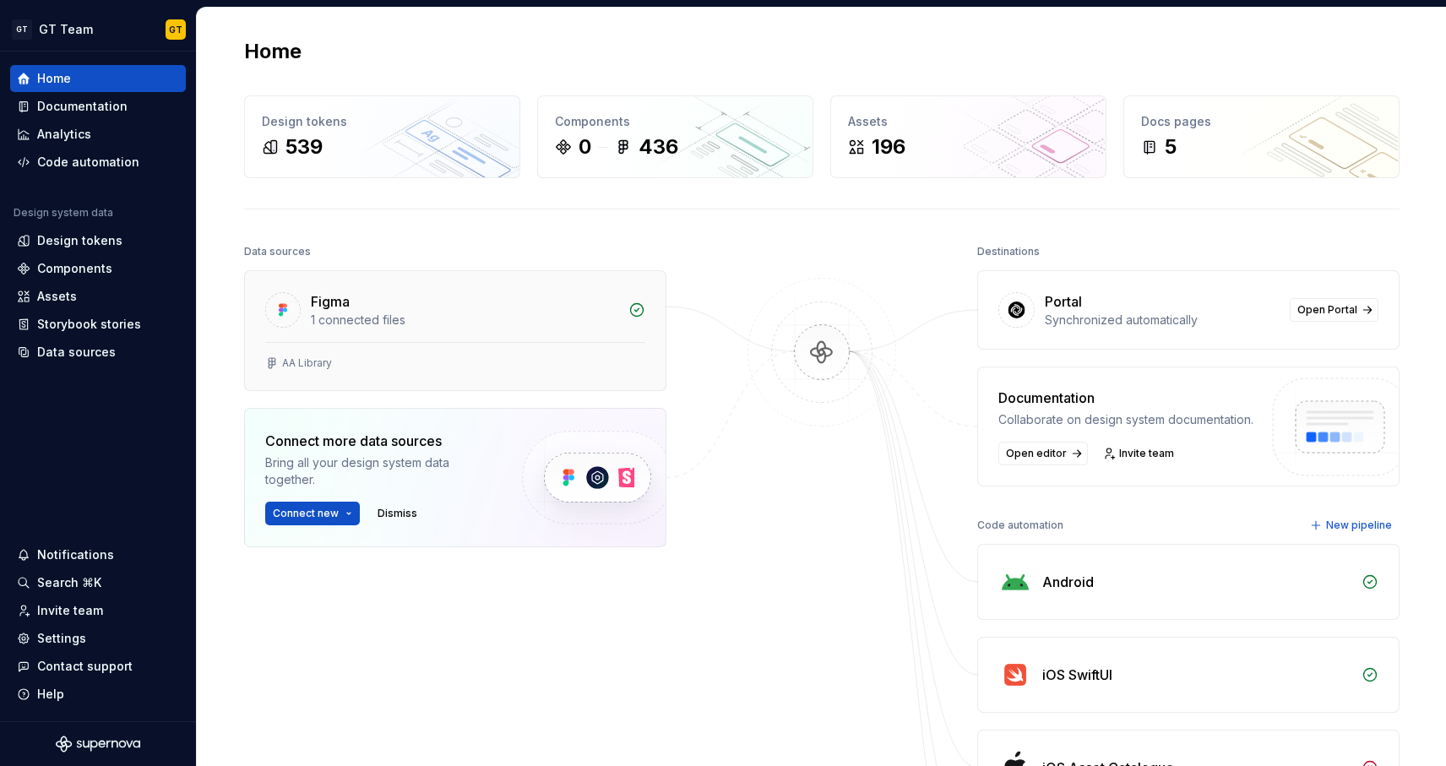
click at [468, 314] on div "1 connected files" at bounding box center [464, 320] width 307 height 17
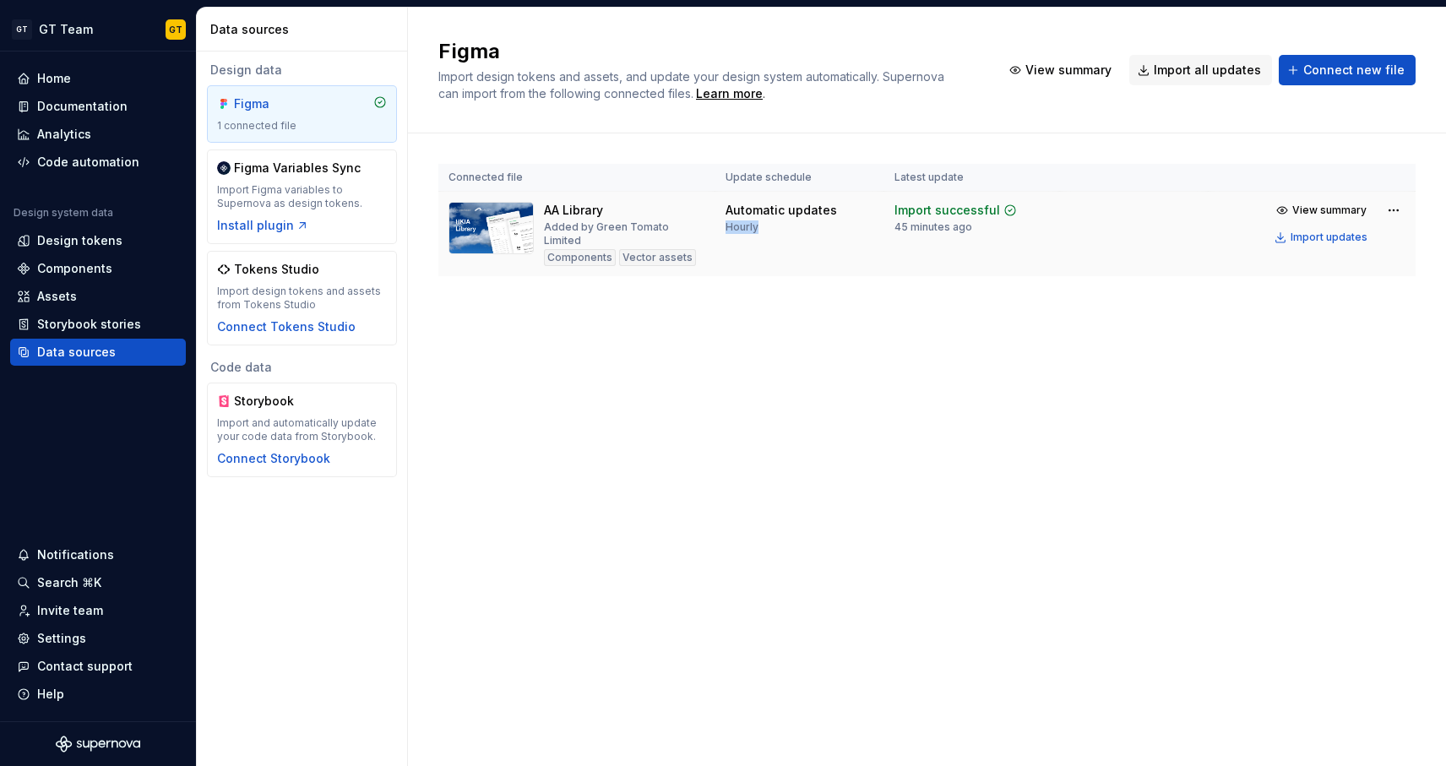
drag, startPoint x: 767, startPoint y: 231, endPoint x: 719, endPoint y: 230, distance: 48.2
click at [719, 231] on td "Automatic updates Hourly" at bounding box center [799, 234] width 169 height 85
click at [750, 239] on td "Automatic updates Hourly" at bounding box center [799, 234] width 169 height 85
drag, startPoint x: 768, startPoint y: 230, endPoint x: 735, endPoint y: 204, distance: 42.1
click at [735, 204] on div "Automatic updates Hourly" at bounding box center [780, 218] width 111 height 32
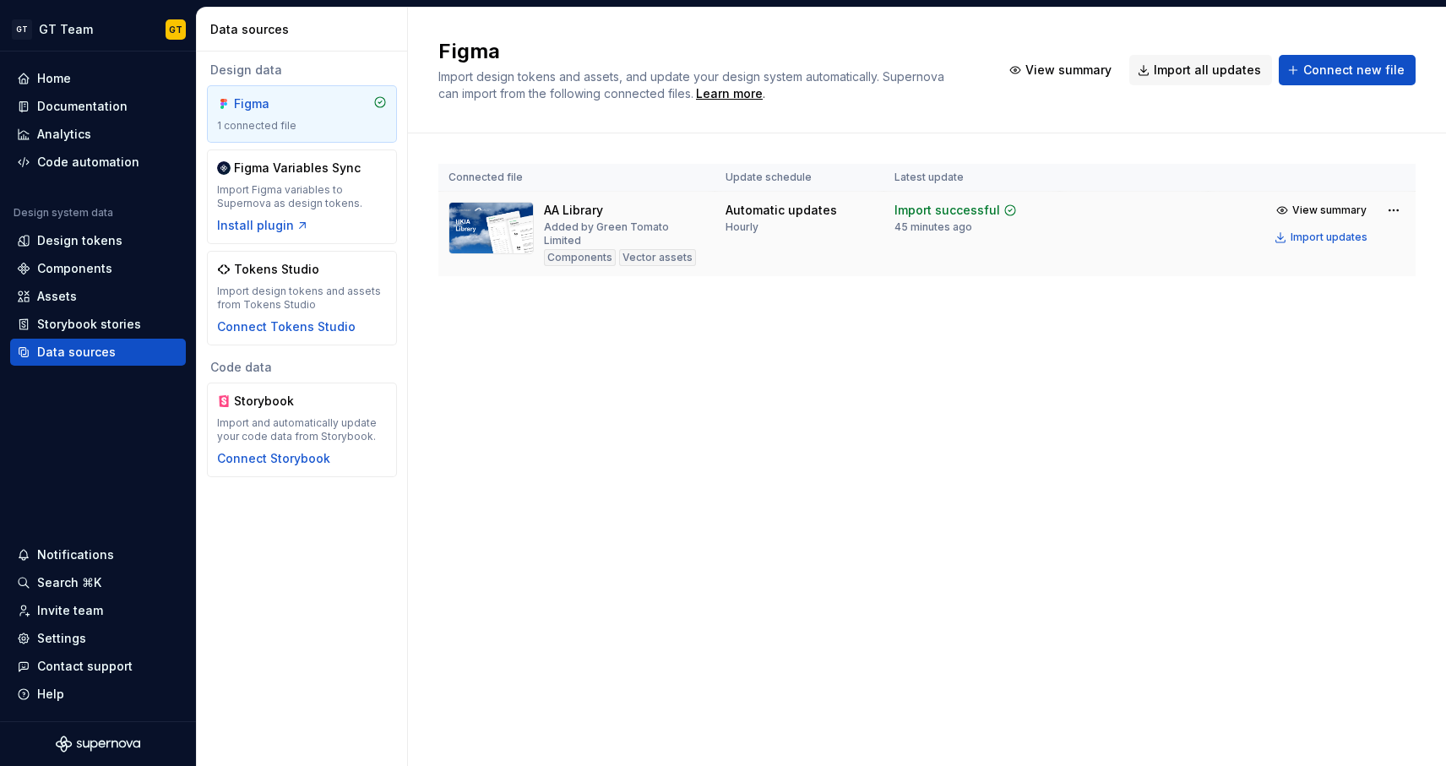
click at [762, 216] on div "Automatic updates" at bounding box center [780, 210] width 111 height 17
click at [1393, 216] on html "GT GT Team GT Home Documentation Analytics Code automation Design system data D…" at bounding box center [723, 383] width 1446 height 766
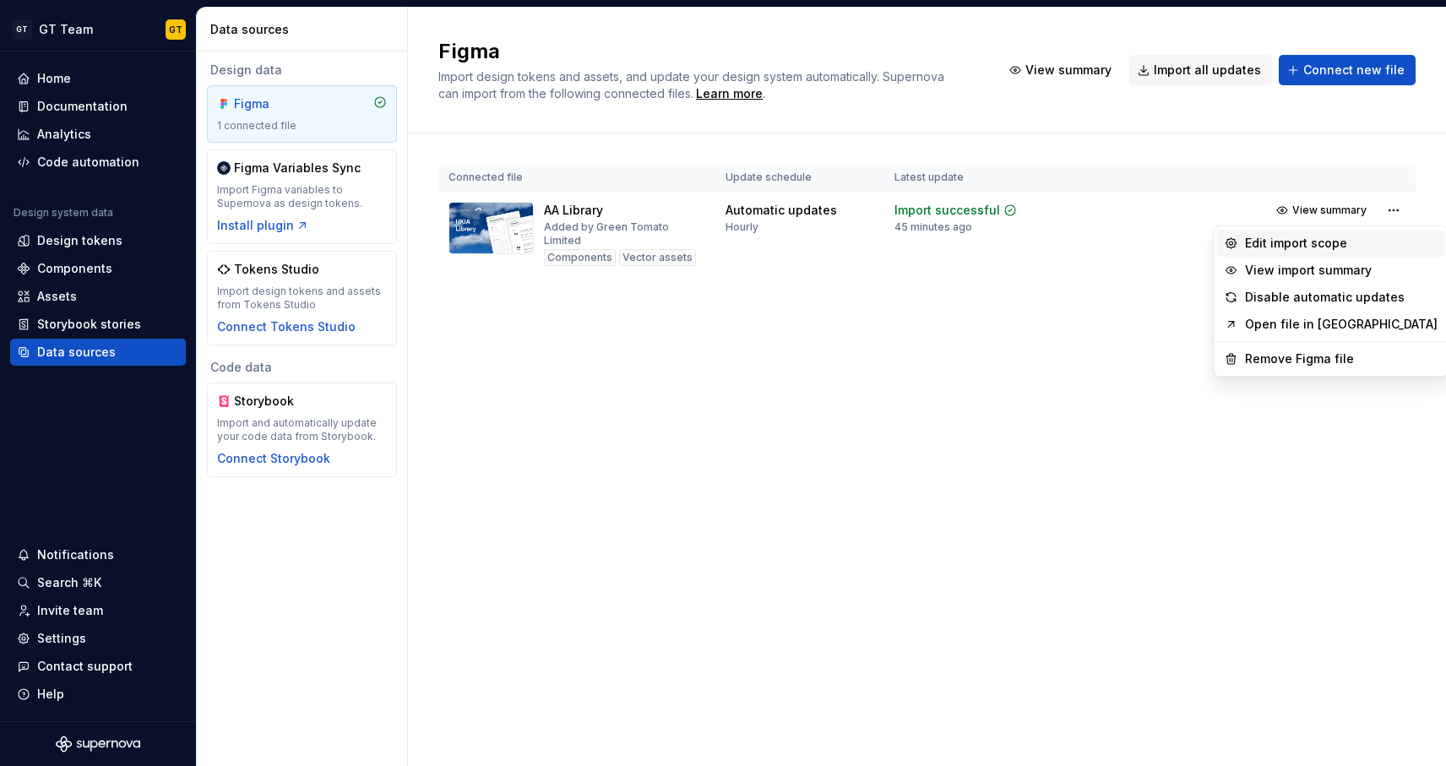
click at [1327, 235] on div "Edit import scope" at bounding box center [1341, 243] width 193 height 17
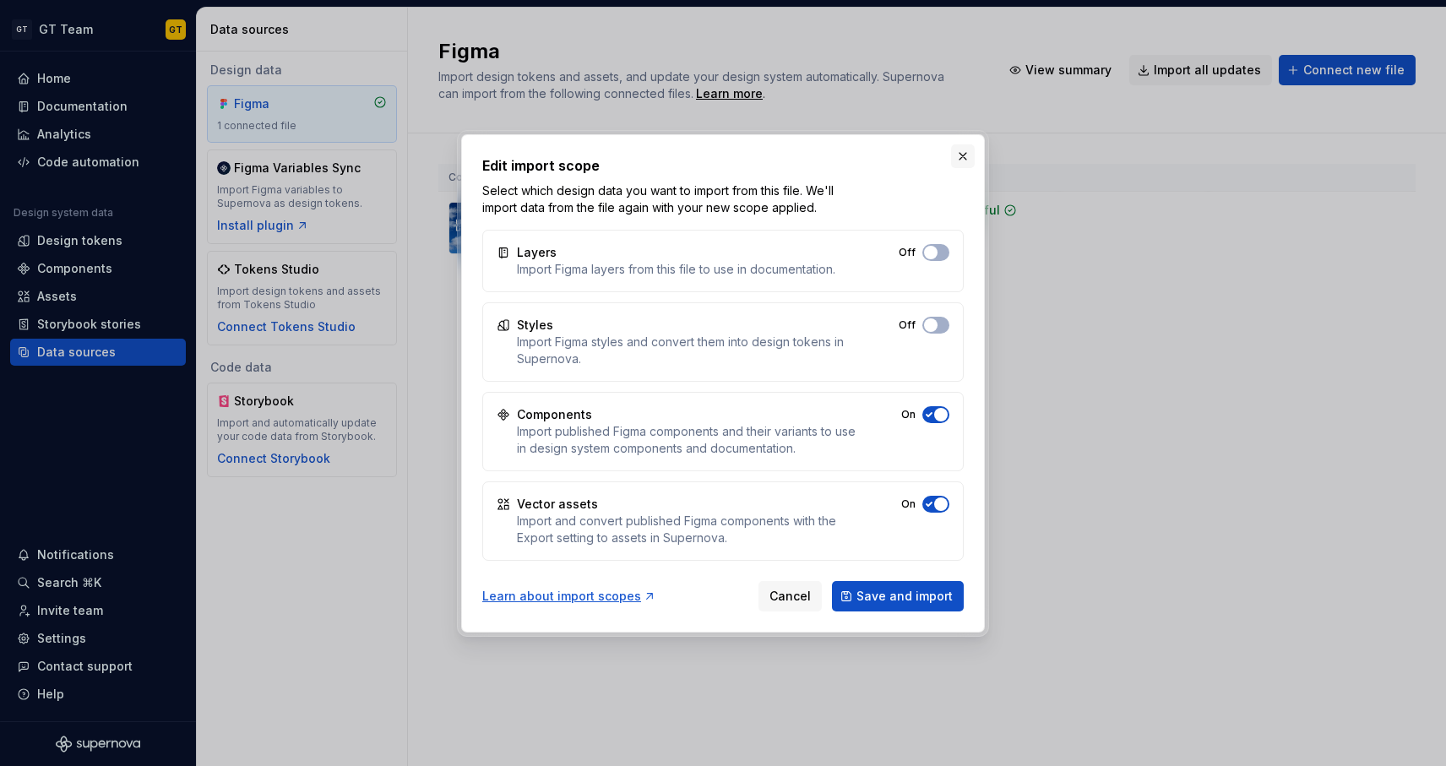
click at [964, 153] on button "button" at bounding box center [963, 156] width 24 height 24
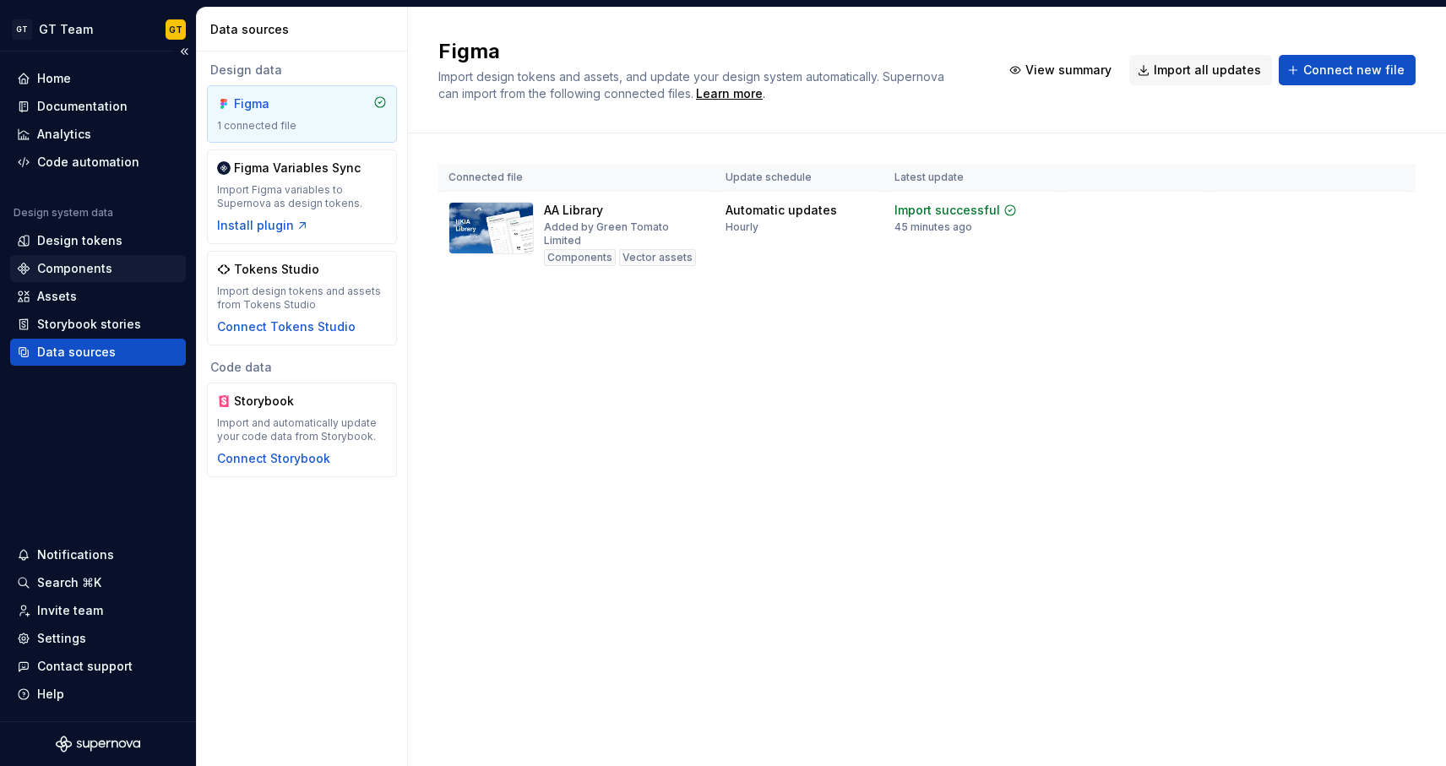
click at [85, 263] on div "Components" at bounding box center [74, 268] width 75 height 17
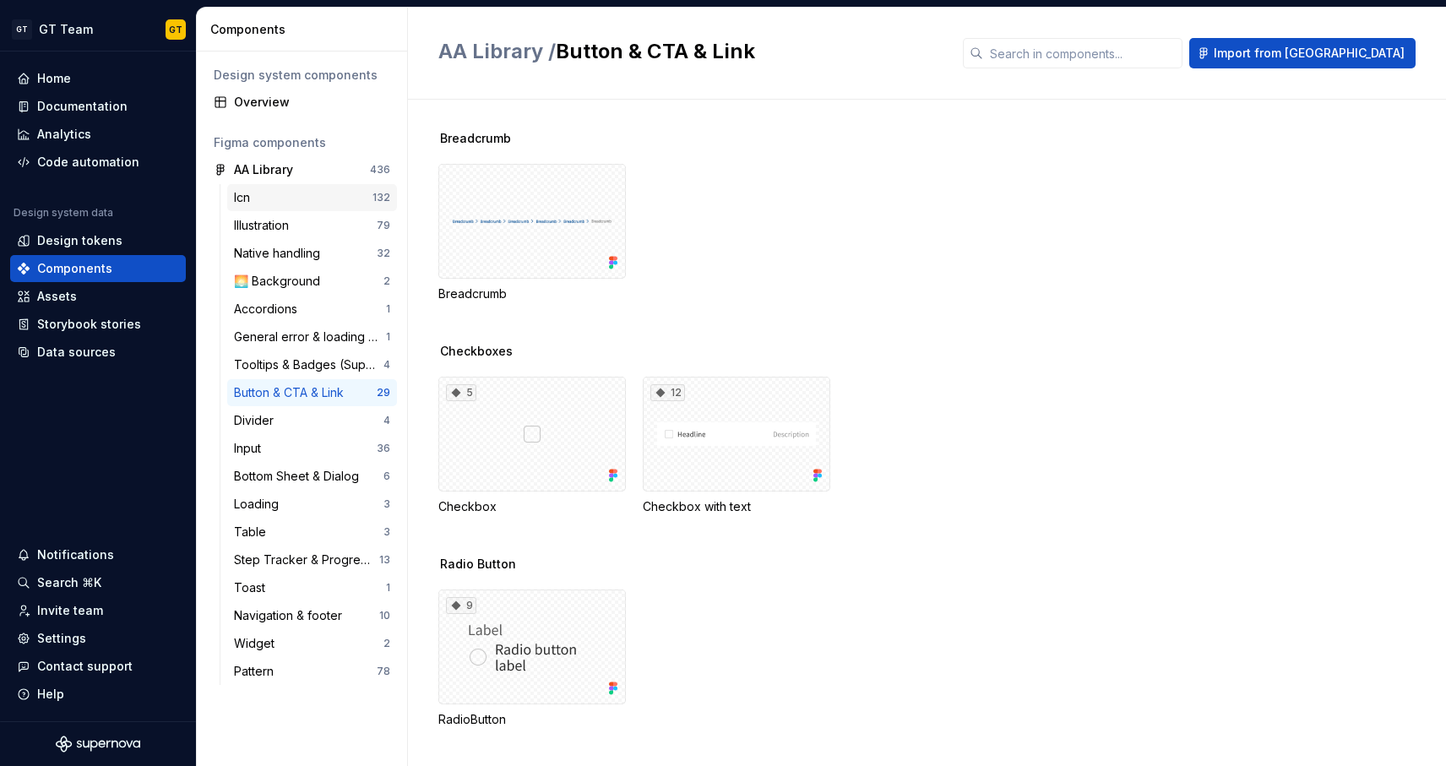
click at [279, 194] on div "Icn" at bounding box center [303, 197] width 139 height 17
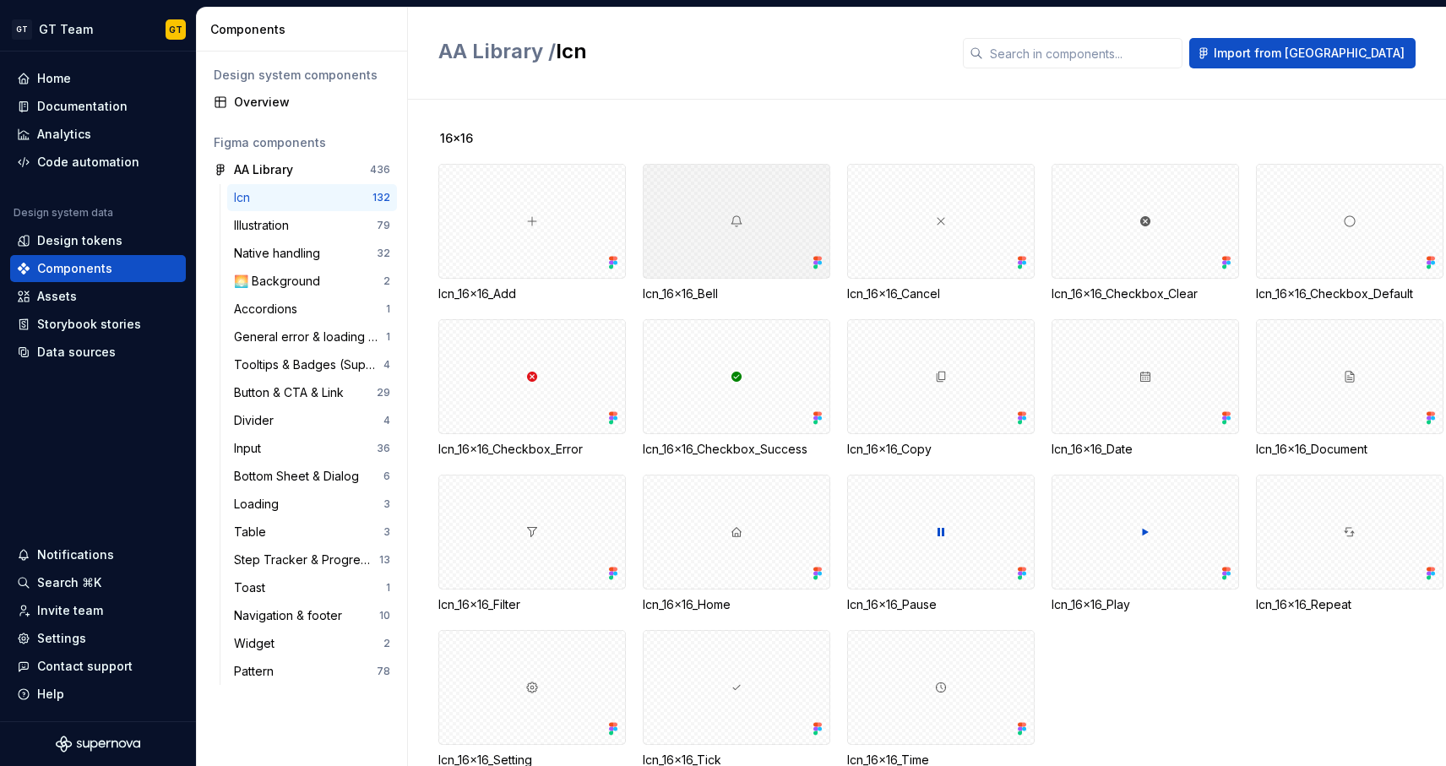
click at [741, 258] on div at bounding box center [736, 221] width 187 height 115
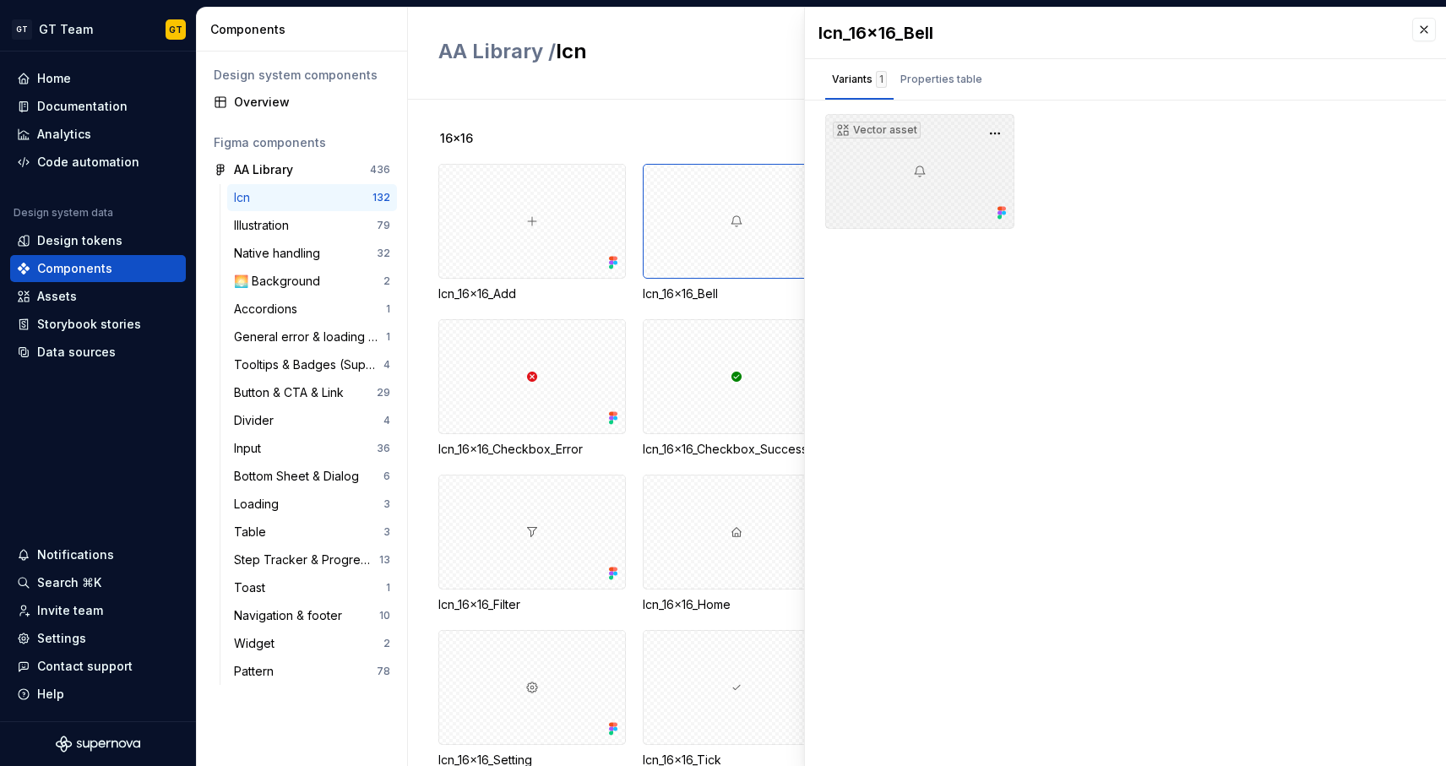
click at [980, 164] on div "Vector asset" at bounding box center [919, 171] width 189 height 115
click at [1425, 28] on button "button" at bounding box center [1424, 30] width 24 height 24
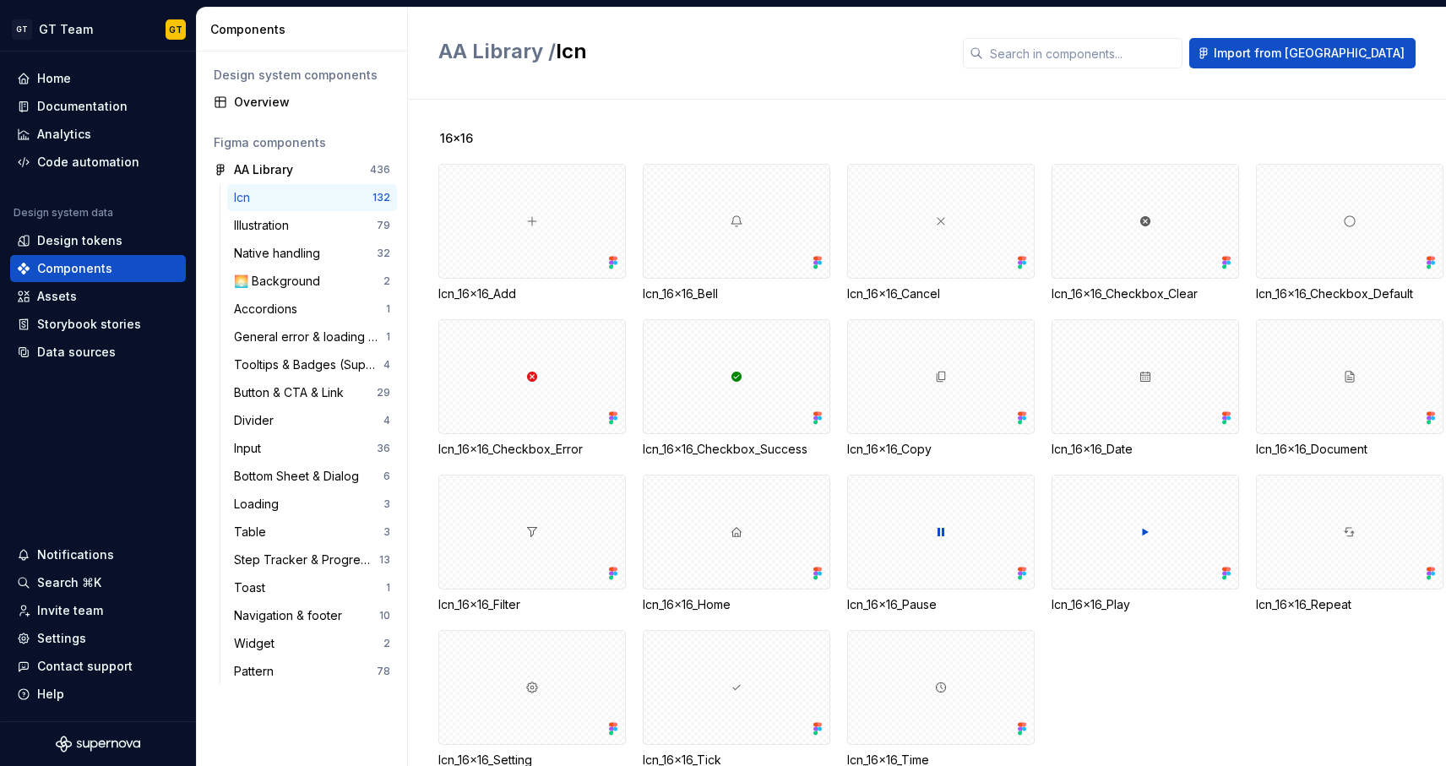
click at [921, 126] on div "16x16 Icn_16x16_Add Icn_16x16_Bell Icn_16x16_Cancel Icn_16x16_Checkbox_Clear Ic…" at bounding box center [942, 433] width 1008 height 666
click at [271, 286] on div "🌅 Background" at bounding box center [280, 281] width 93 height 17
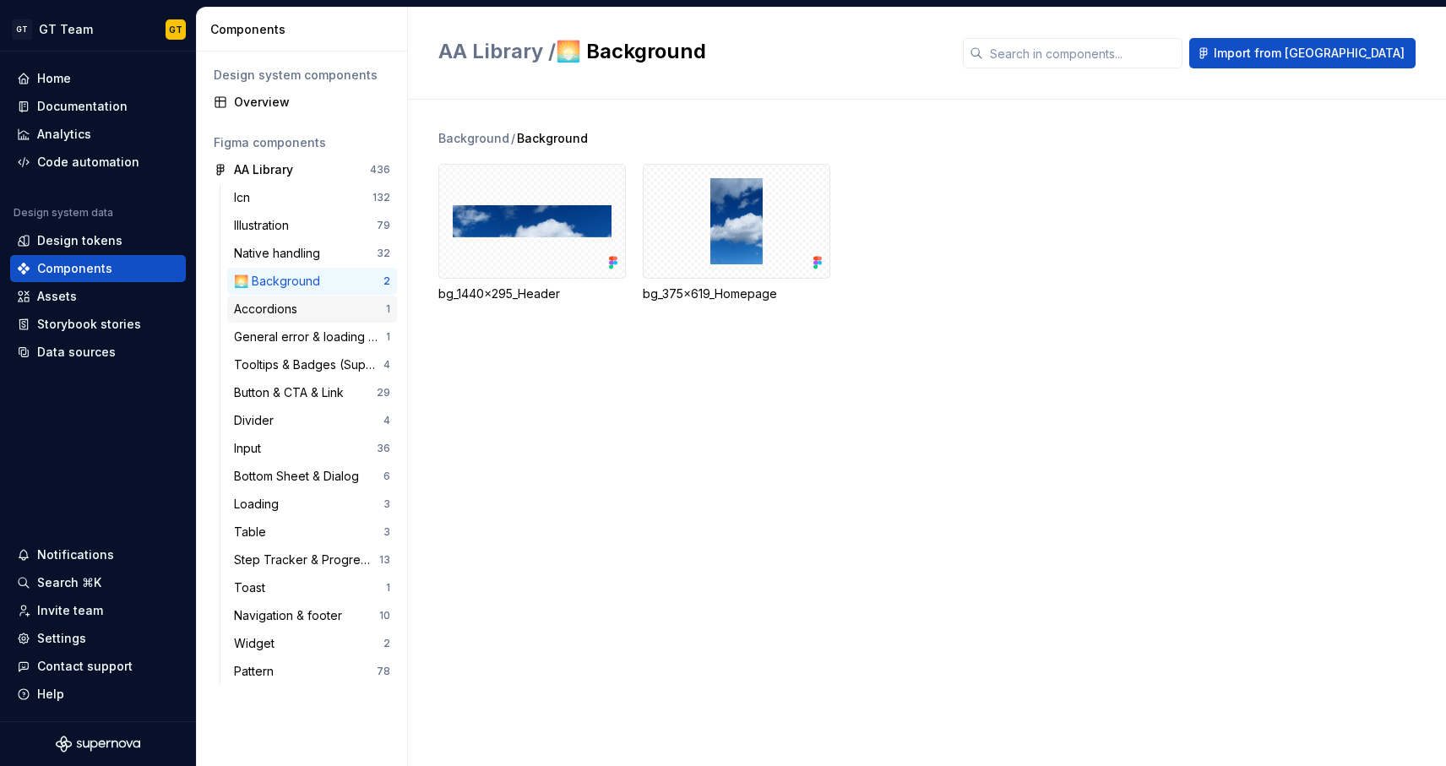
click at [281, 312] on div "Accordions" at bounding box center [269, 309] width 70 height 17
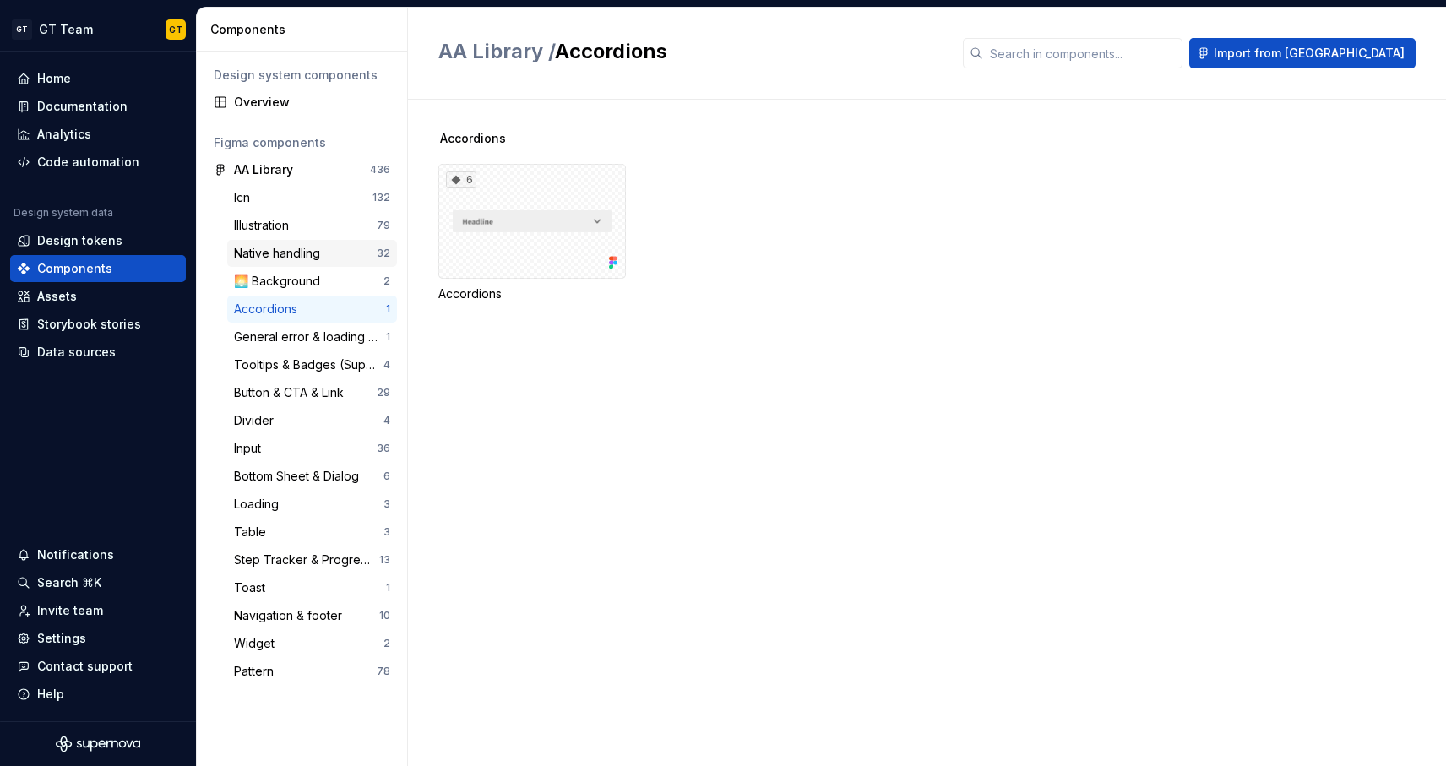
click at [329, 263] on div "Native handling 32" at bounding box center [312, 253] width 170 height 27
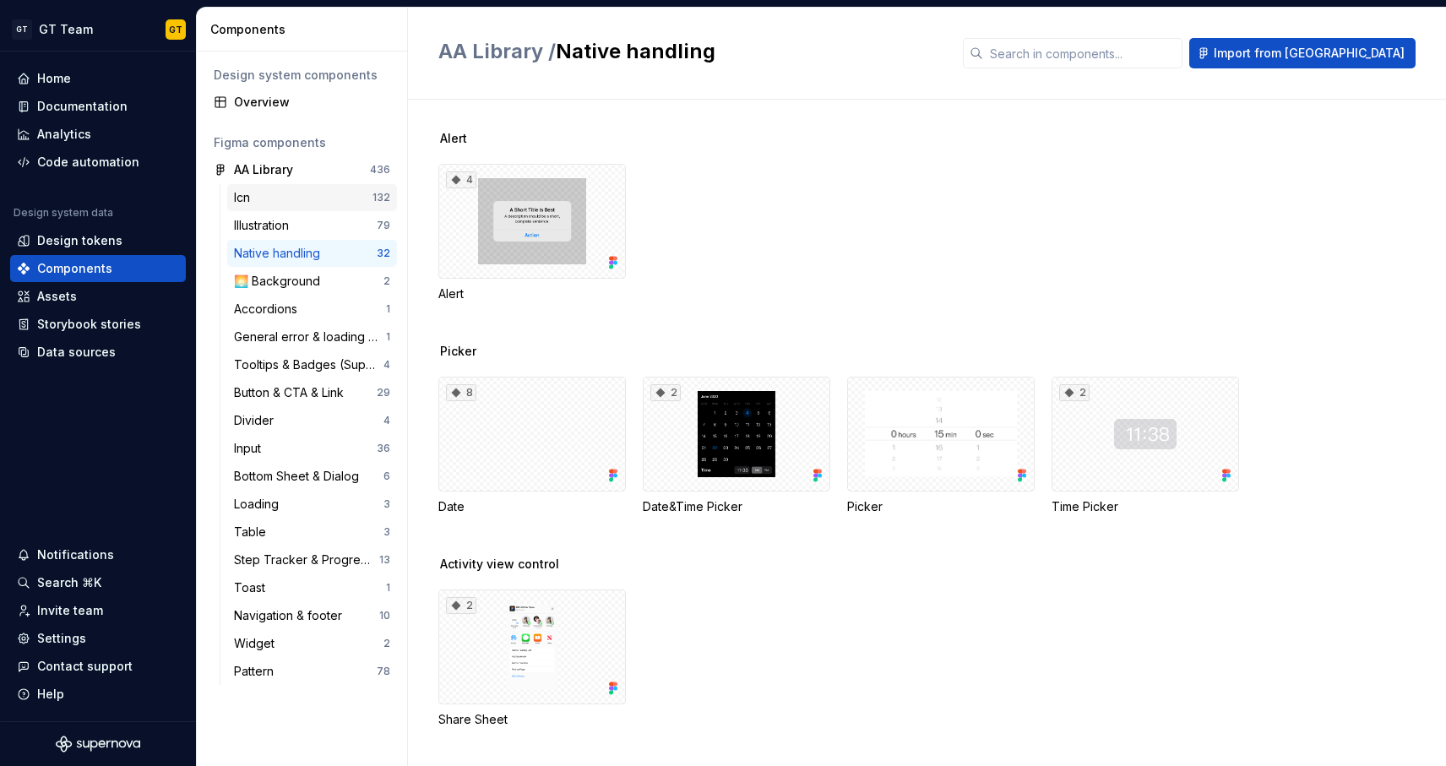
click at [334, 197] on div "Icn" at bounding box center [303, 197] width 139 height 17
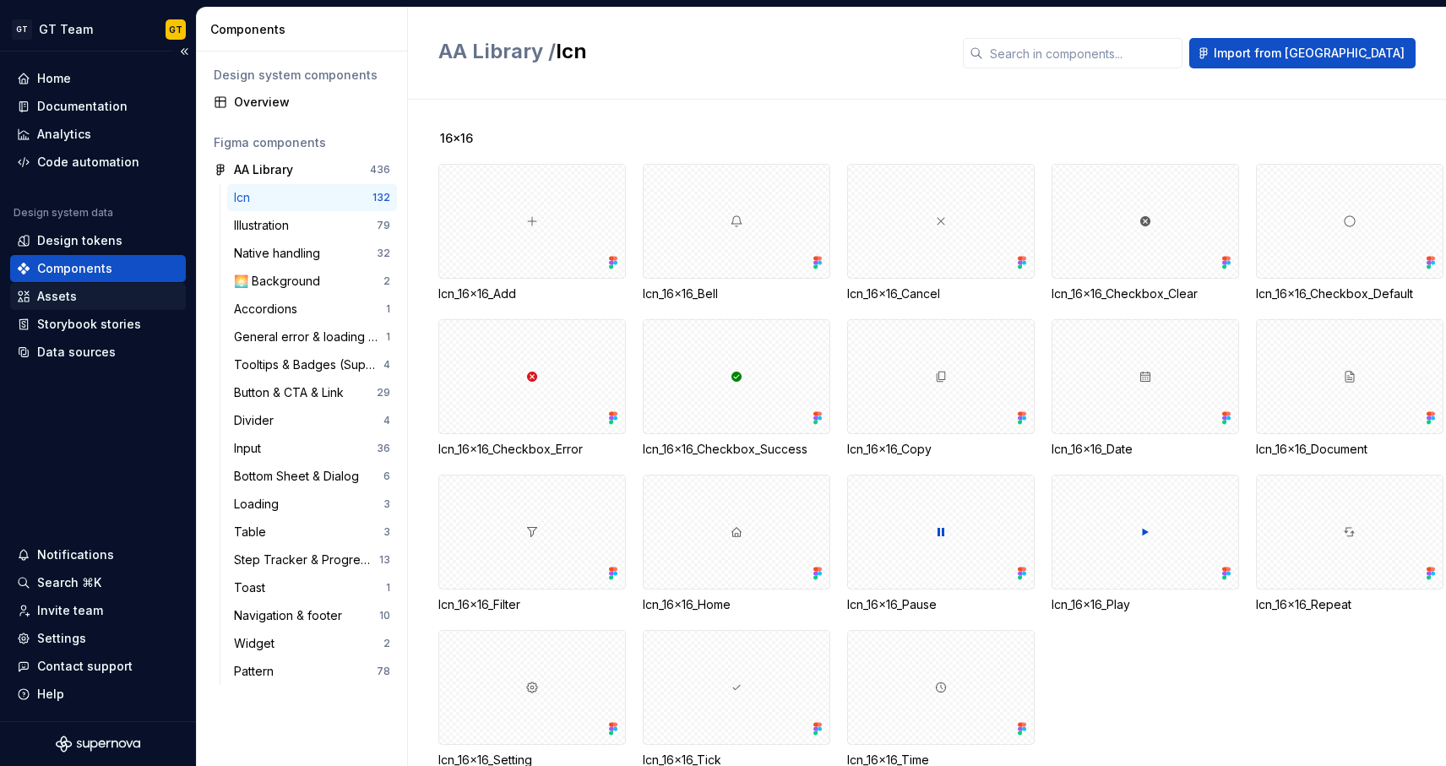
click at [78, 296] on div "Assets" at bounding box center [98, 296] width 162 height 17
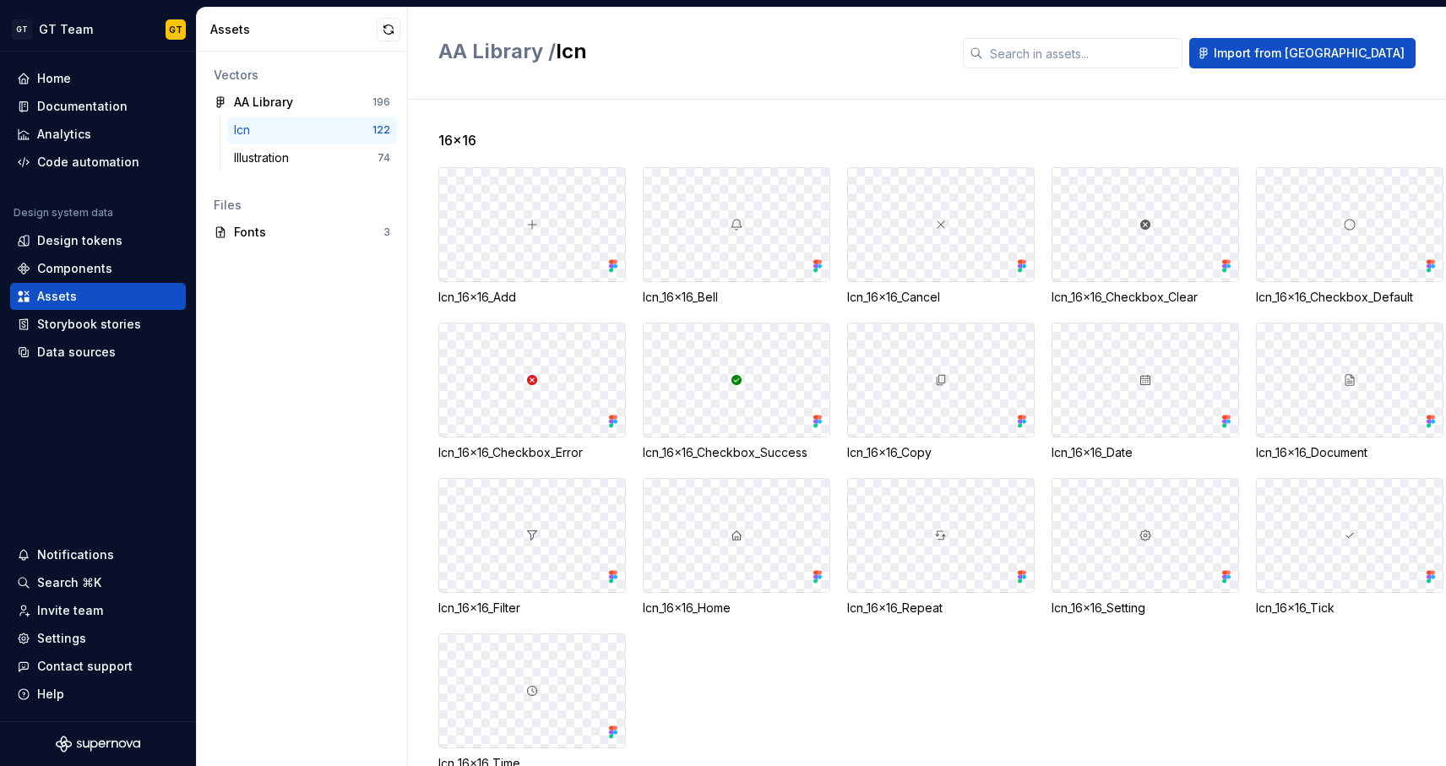
click at [695, 254] on div at bounding box center [737, 224] width 186 height 113
click at [660, 247] on div at bounding box center [737, 224] width 186 height 113
click at [709, 135] on div "16x16" at bounding box center [942, 140] width 1008 height 20
click at [89, 252] on div "Design tokens" at bounding box center [98, 240] width 176 height 27
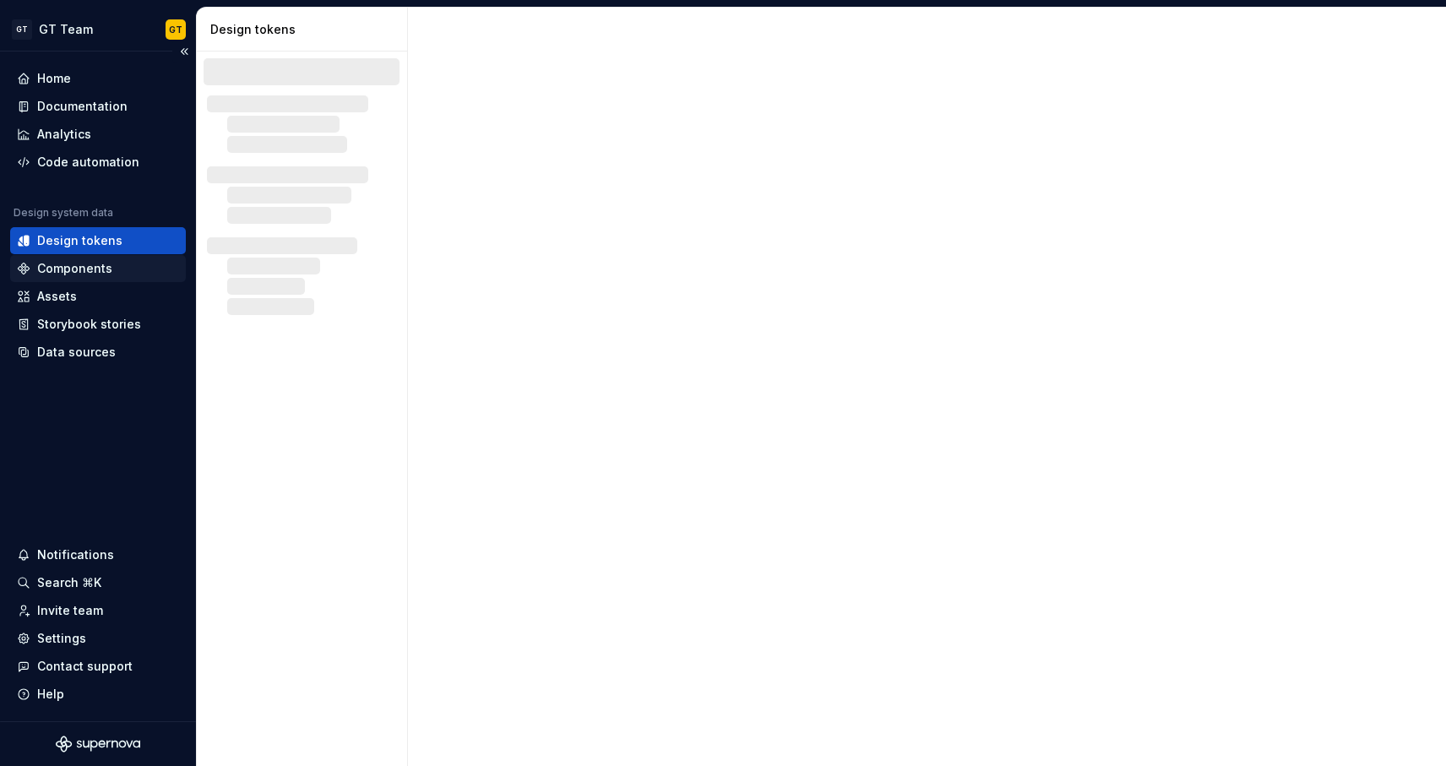
click at [89, 260] on div "Components" at bounding box center [74, 268] width 75 height 17
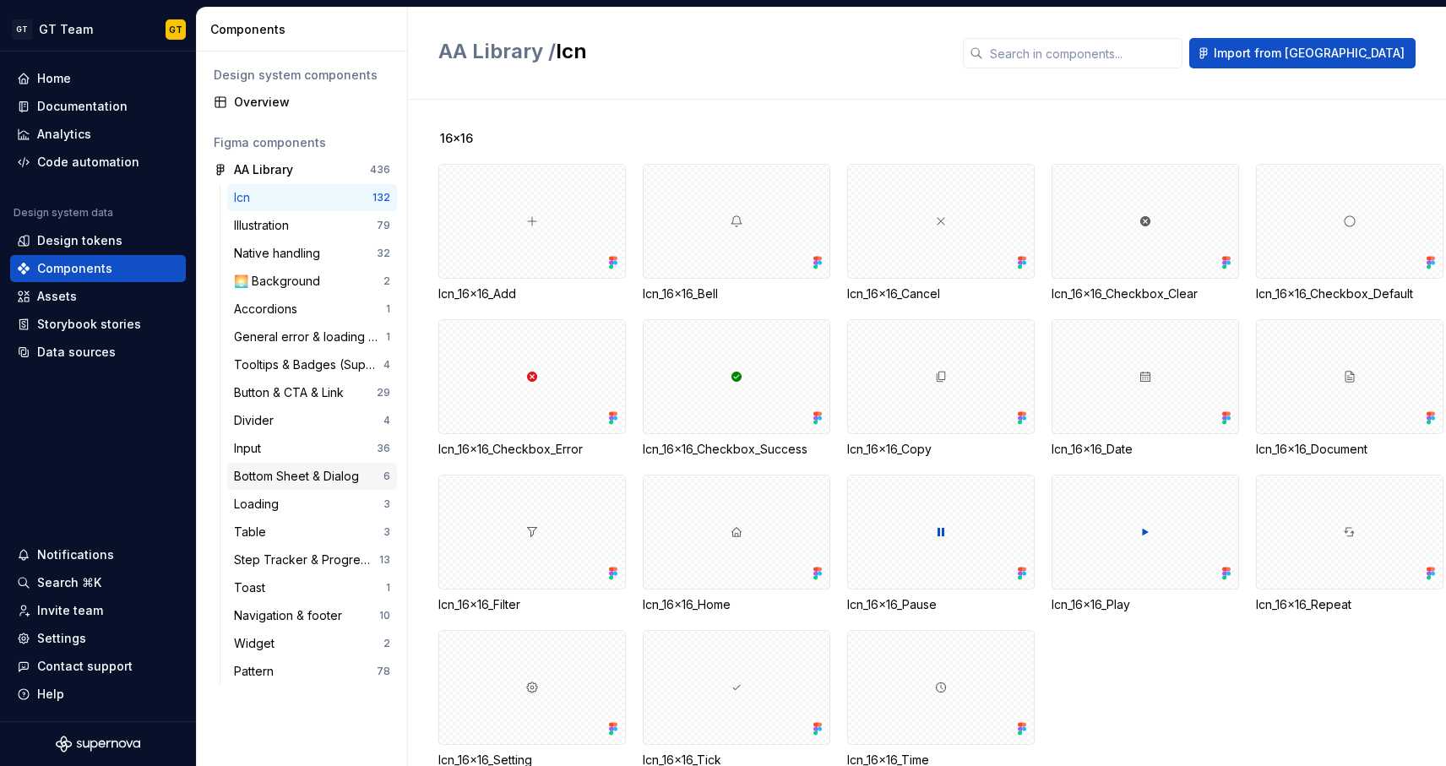
click at [332, 464] on div "Bottom Sheet & Dialog 6" at bounding box center [312, 476] width 170 height 27
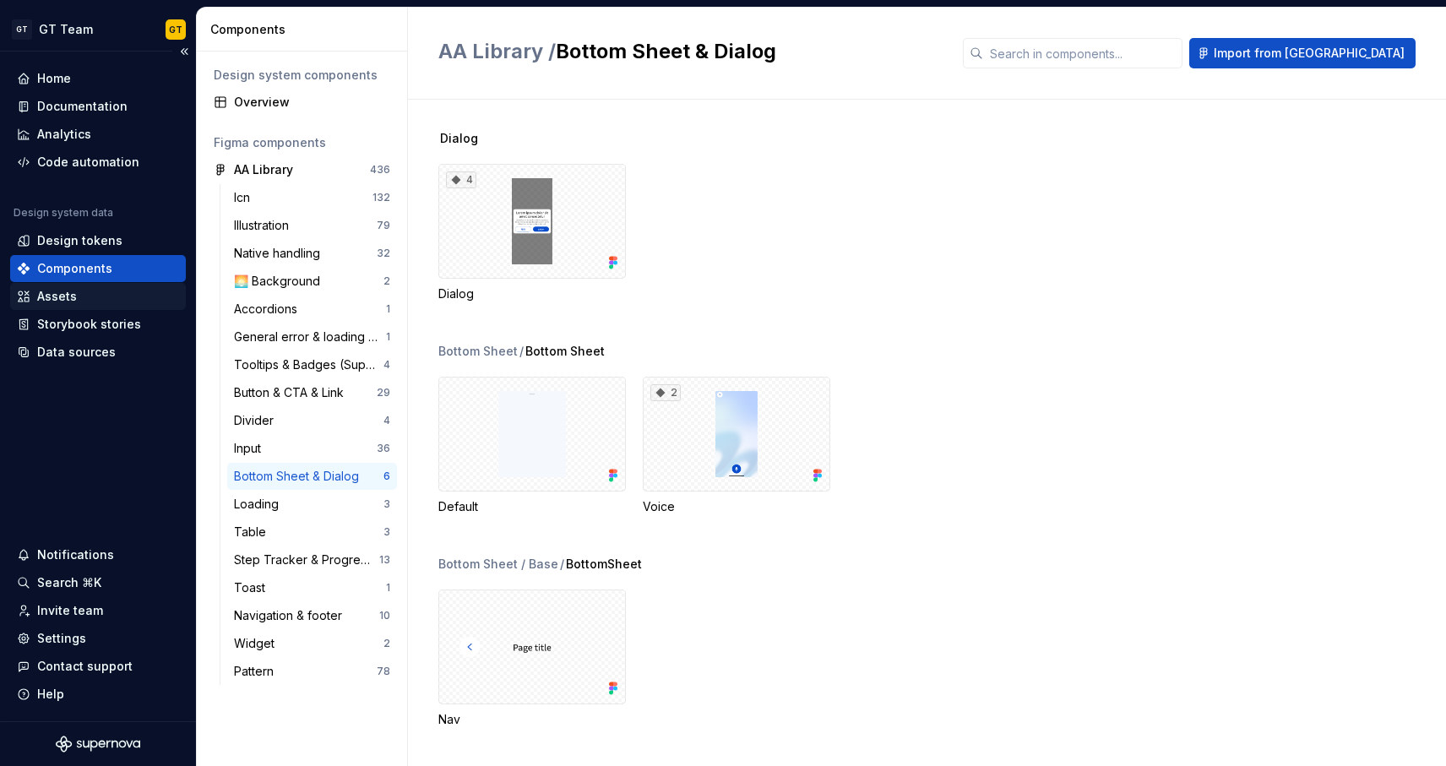
click at [63, 309] on div "Assets" at bounding box center [98, 296] width 176 height 27
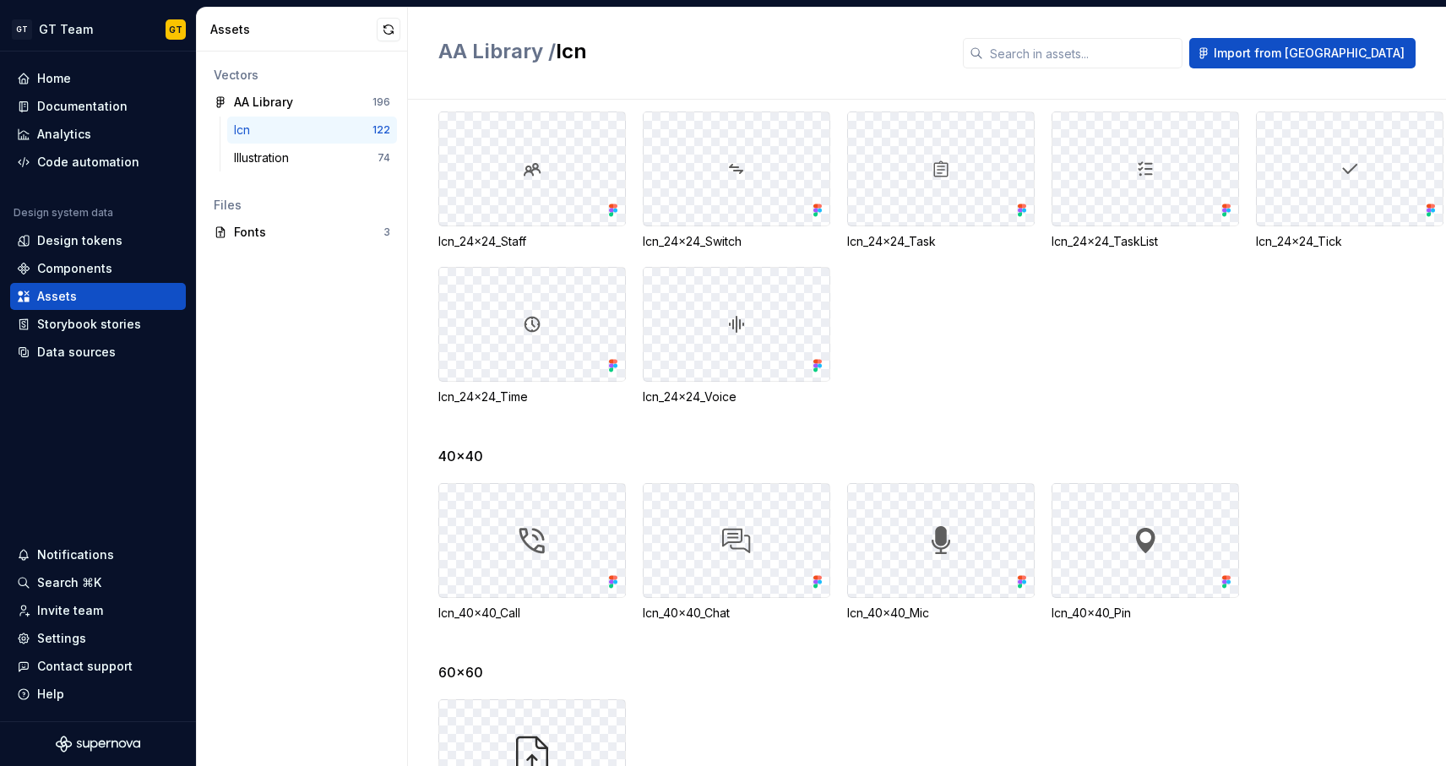
scroll to position [1366, 0]
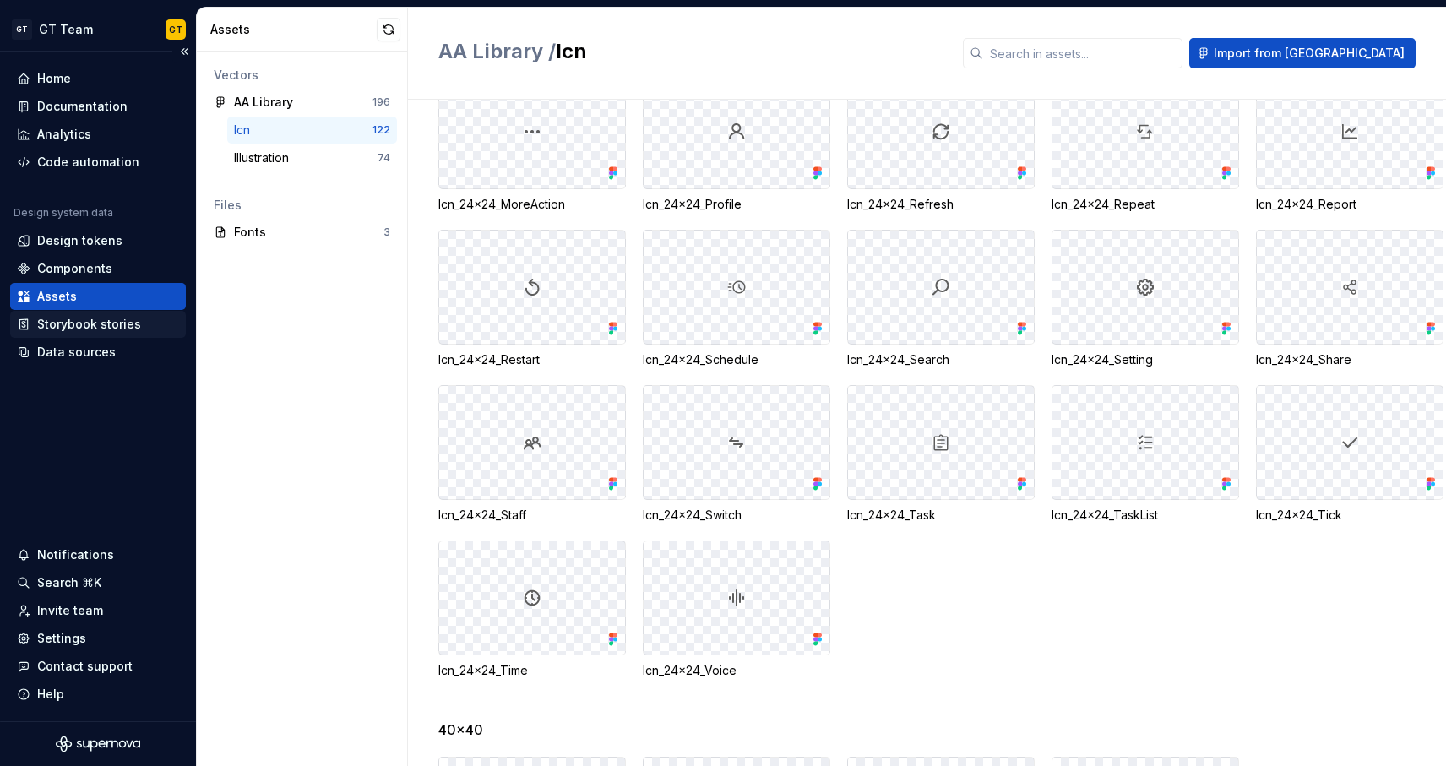
click at [99, 335] on div "Storybook stories" at bounding box center [98, 324] width 176 height 27
click at [100, 355] on div "Data sources" at bounding box center [76, 352] width 79 height 17
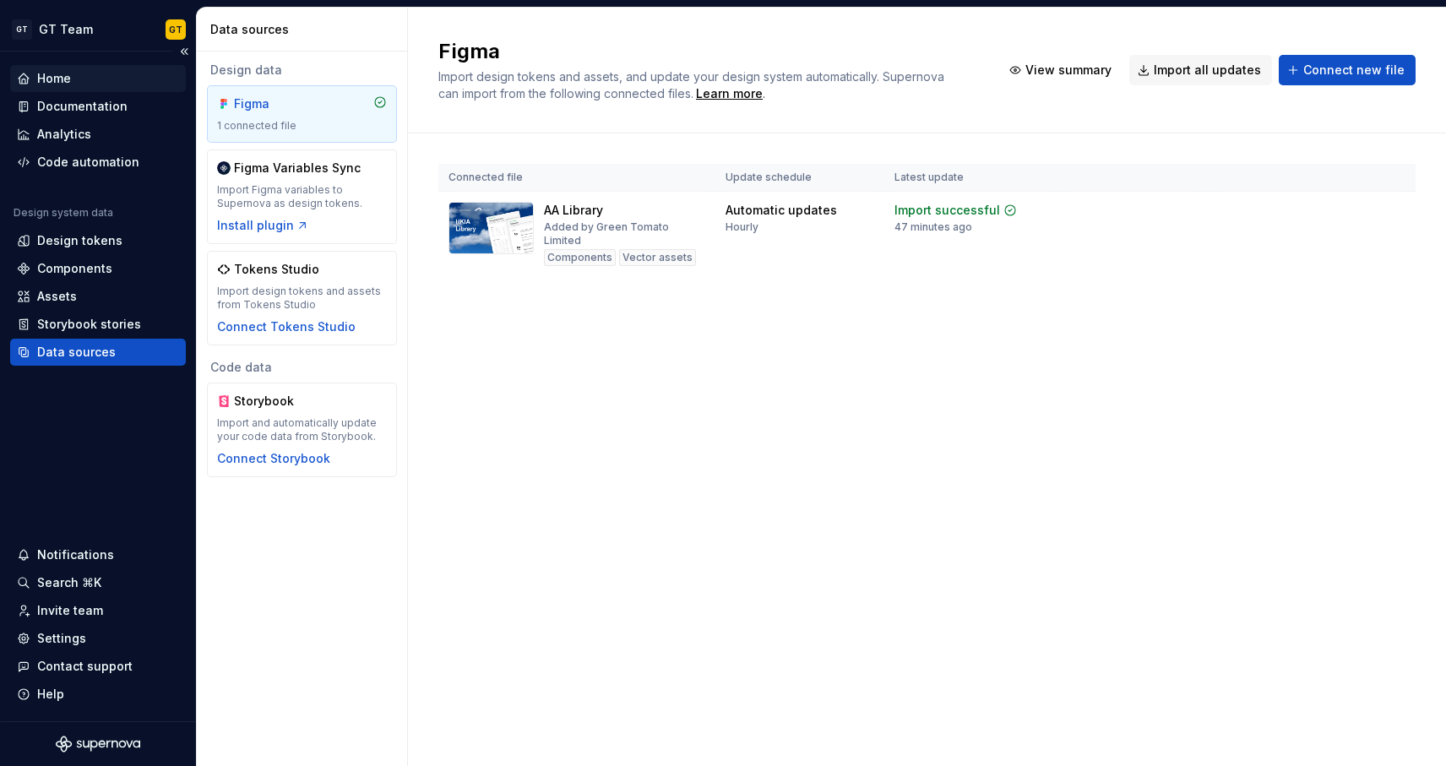
click at [104, 75] on div "Home" at bounding box center [98, 78] width 162 height 17
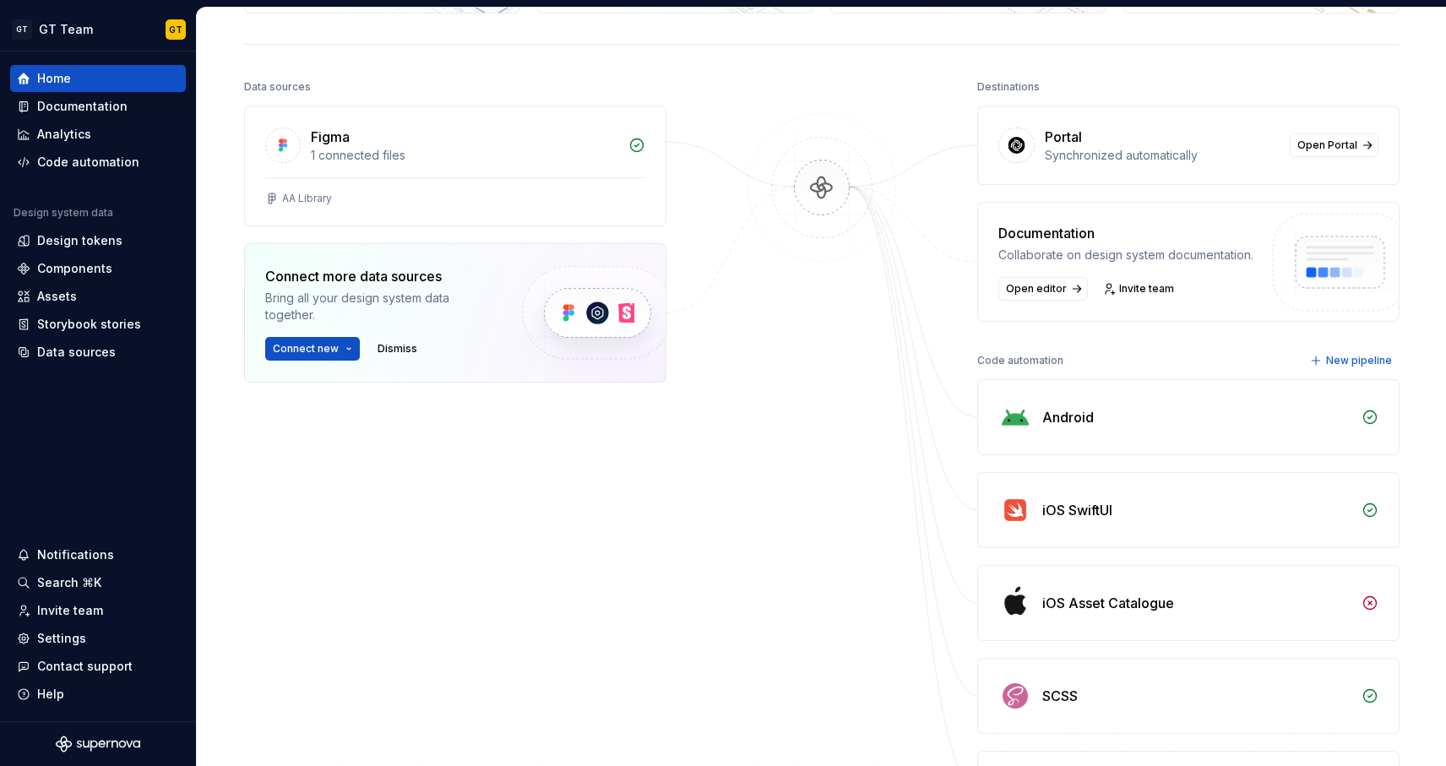
scroll to position [171, 0]
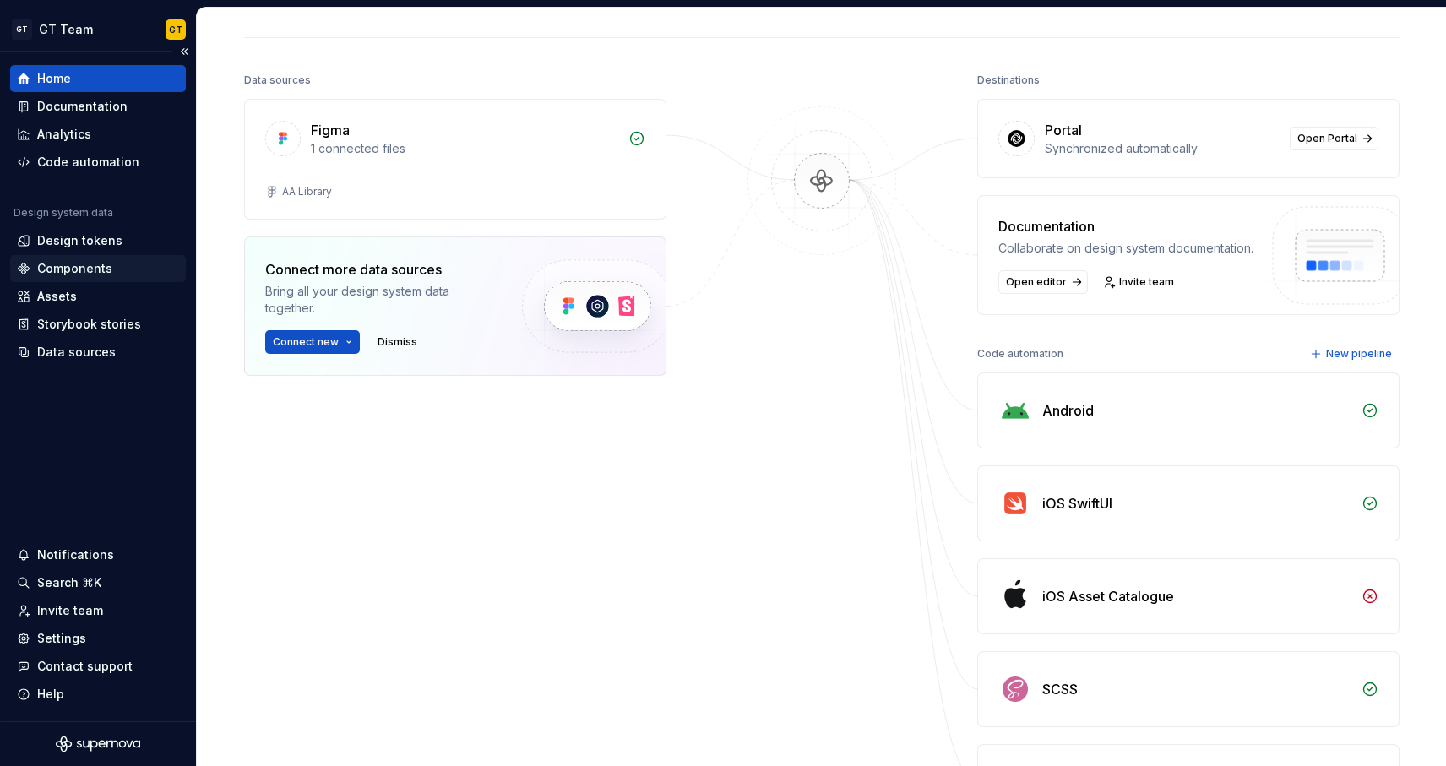
click at [89, 263] on div "Components" at bounding box center [74, 268] width 75 height 17
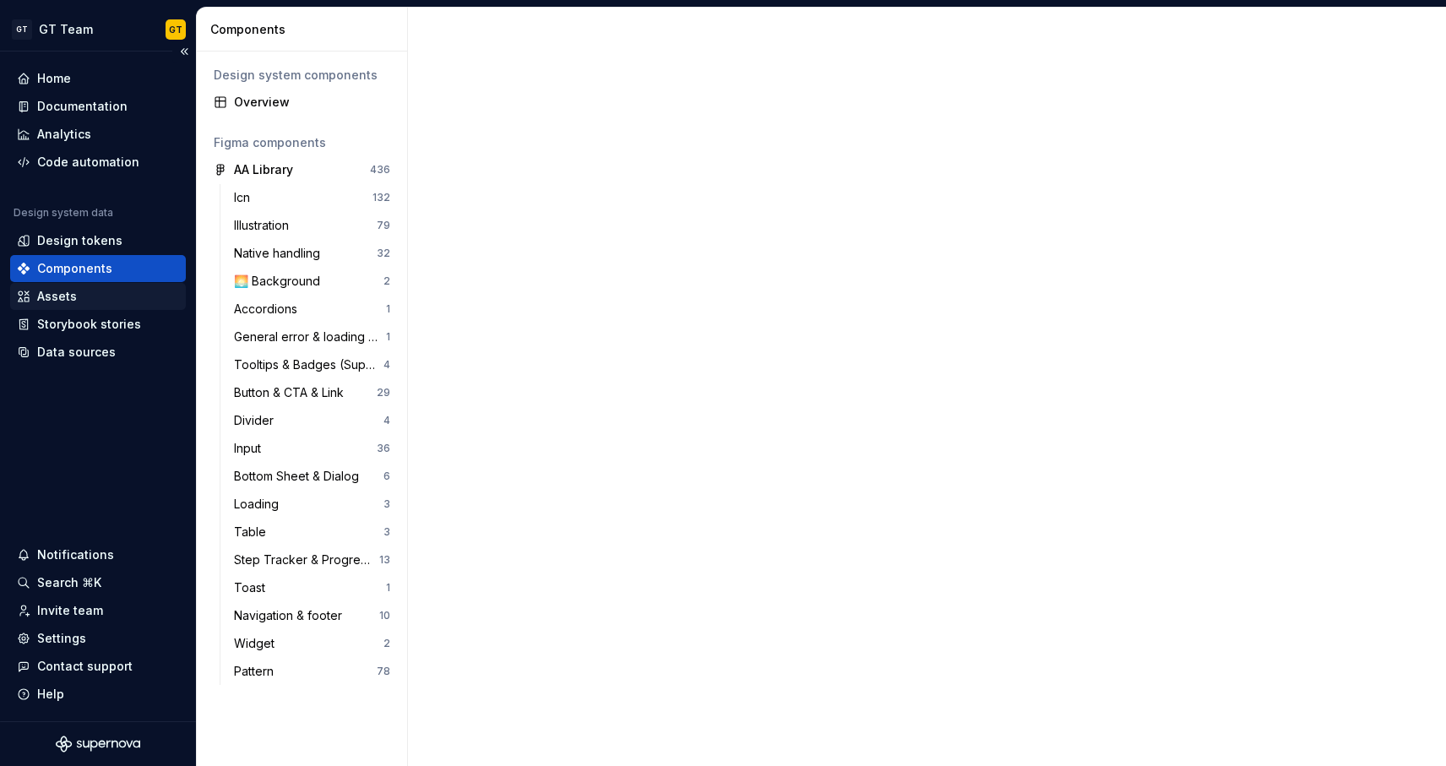
click at [78, 298] on div "Assets" at bounding box center [98, 296] width 162 height 17
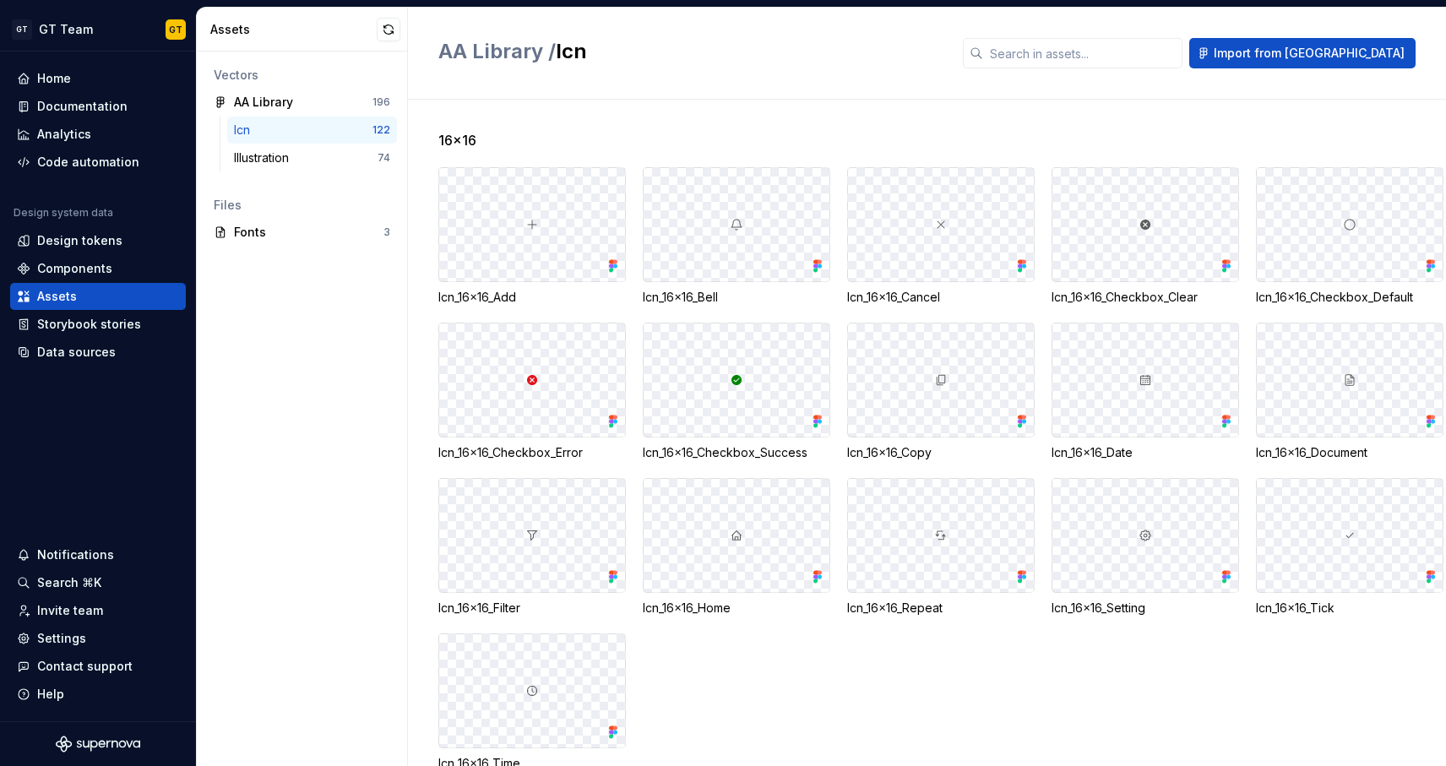
click at [926, 365] on div at bounding box center [941, 379] width 186 height 113
click at [993, 384] on div at bounding box center [941, 379] width 186 height 113
click at [121, 76] on div "Home" at bounding box center [98, 78] width 162 height 17
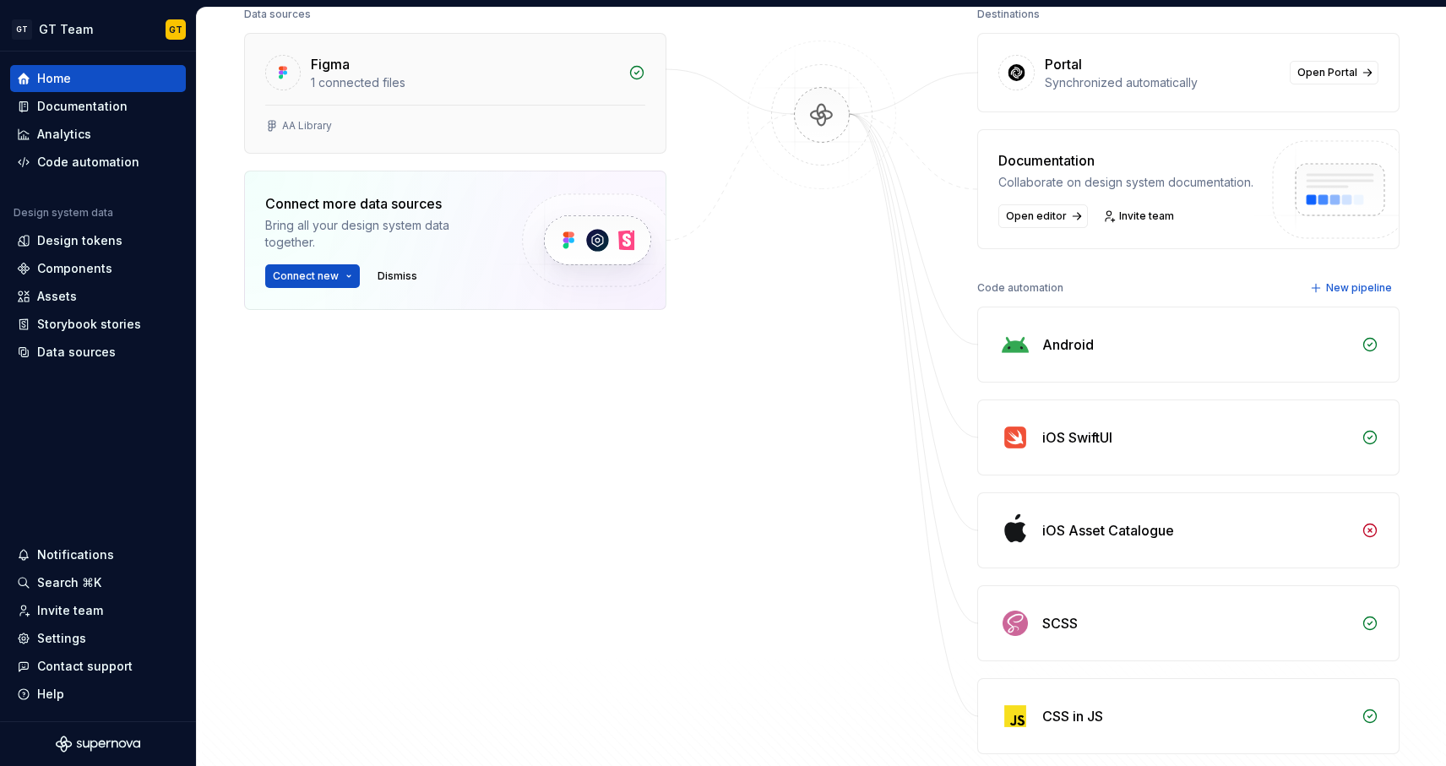
scroll to position [281, 0]
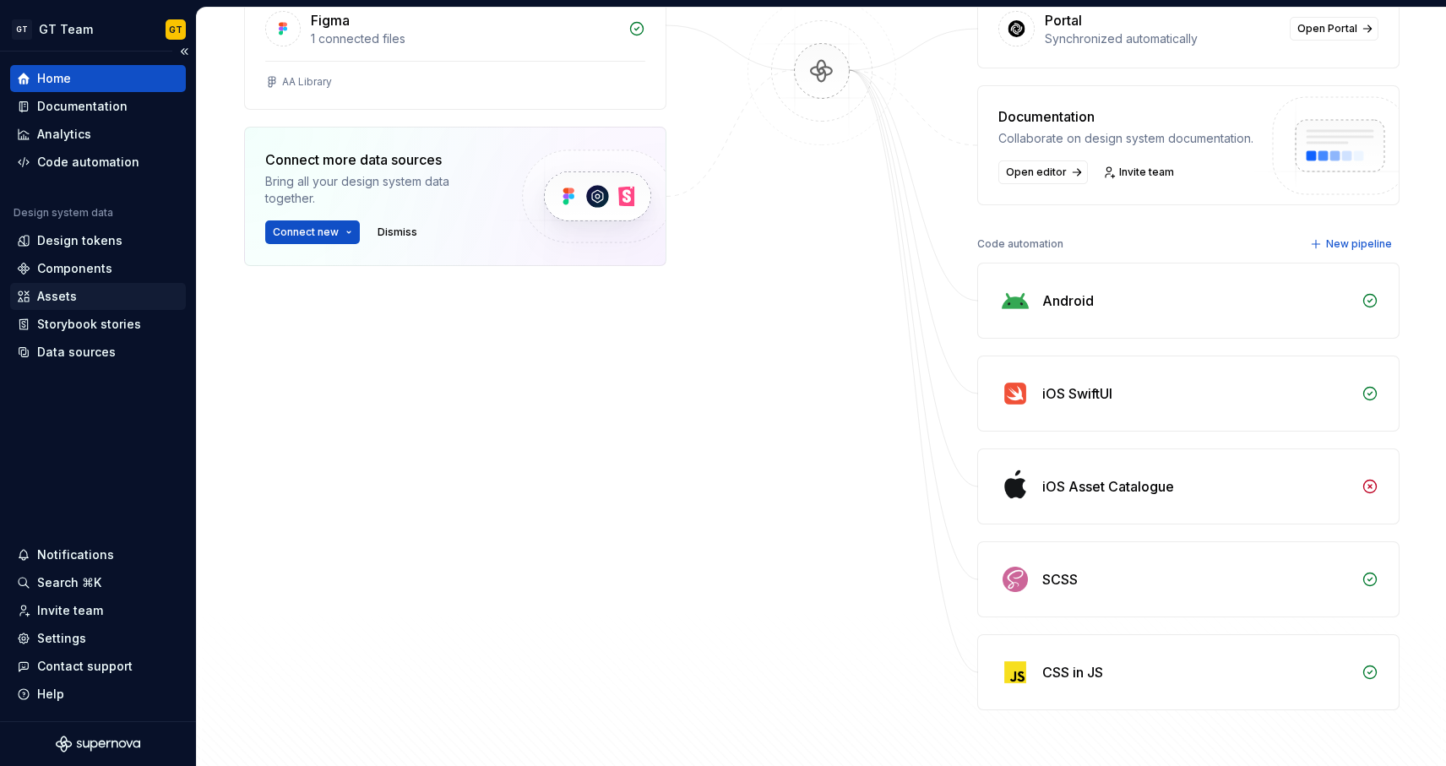
click at [92, 293] on div "Assets" at bounding box center [98, 296] width 162 height 17
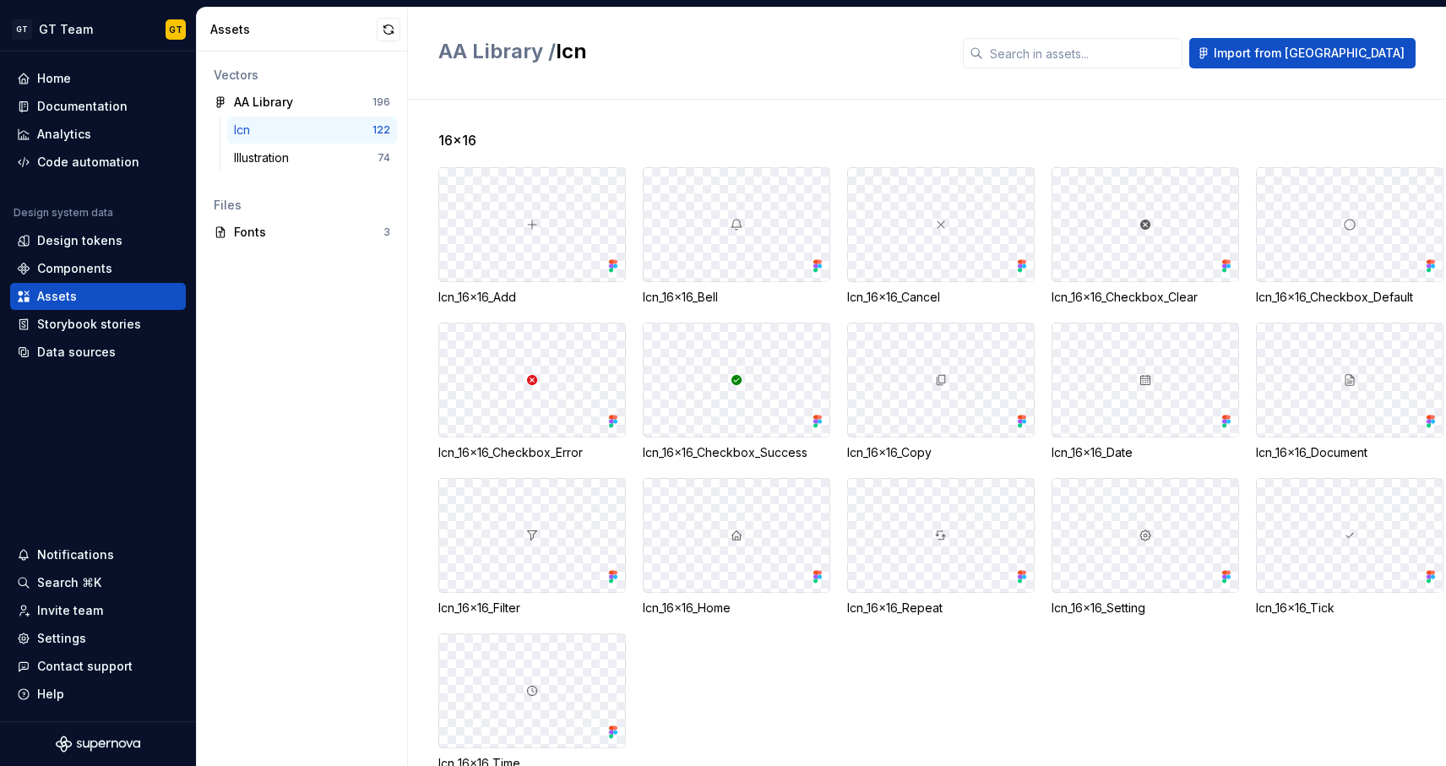
click at [573, 373] on div at bounding box center [532, 379] width 186 height 113
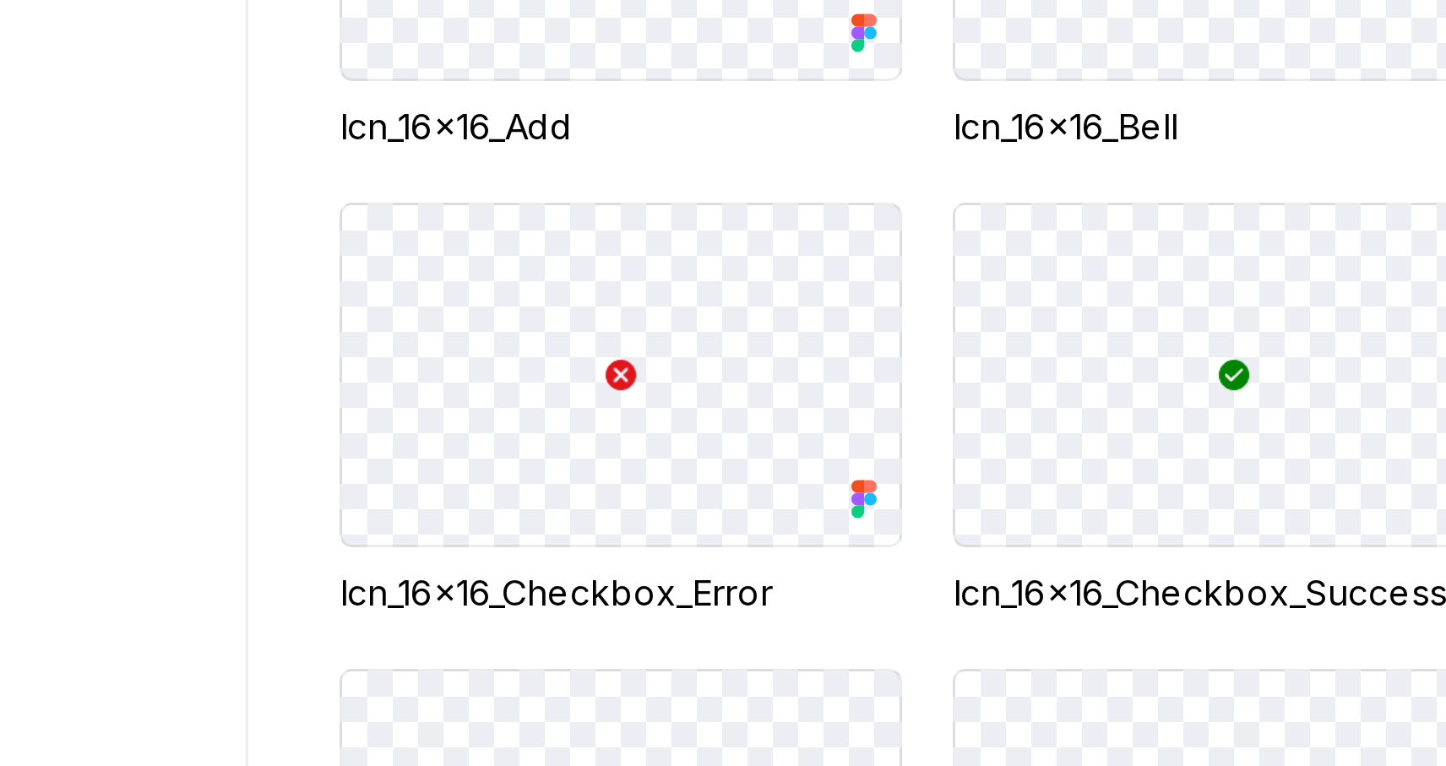
click at [584, 311] on div "Icn_16x16_Add Icn_16x16_Bell Icn_16x16_Cancel Icn_16x16_Checkbox_Clear Icn_16x1…" at bounding box center [942, 469] width 1008 height 605
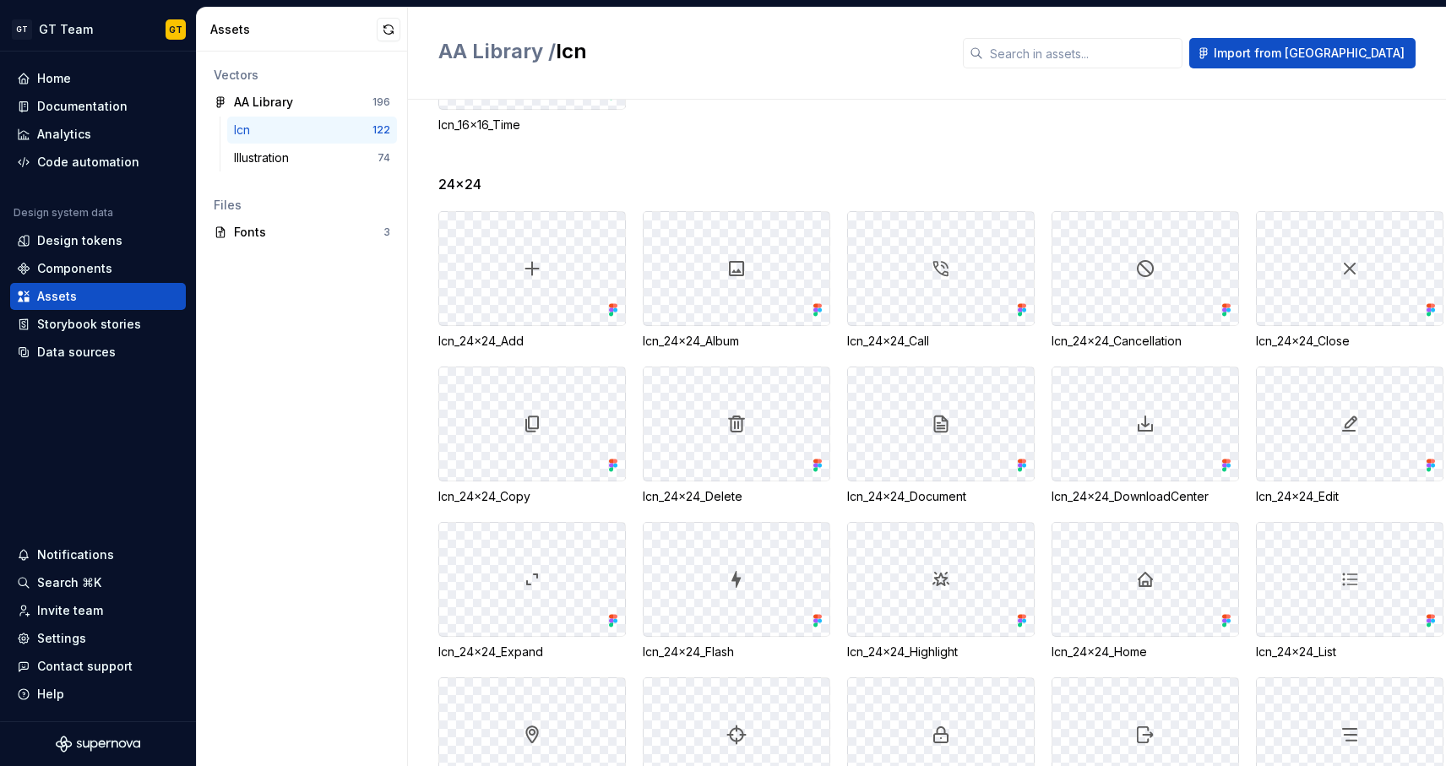
scroll to position [574, 0]
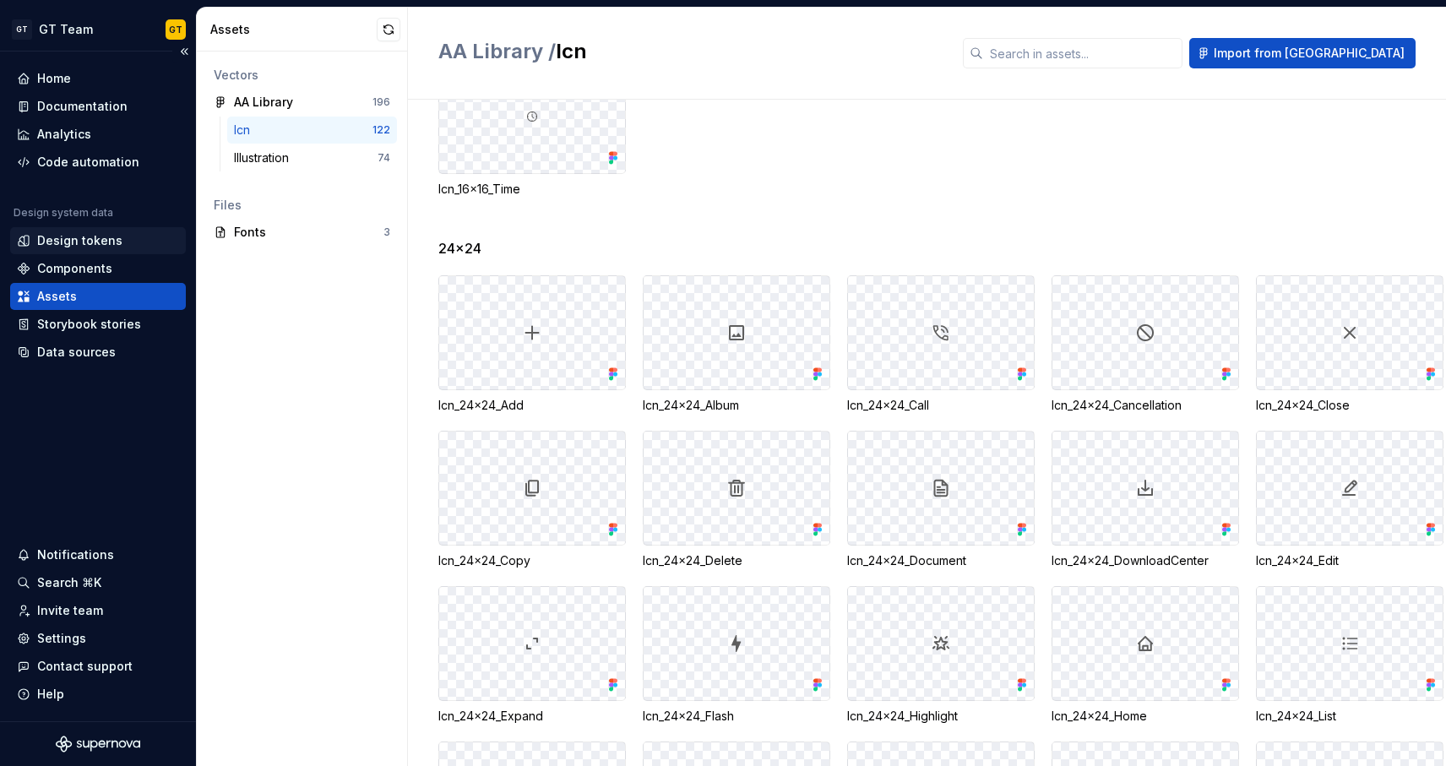
click at [94, 237] on div "Design tokens" at bounding box center [79, 240] width 85 height 17
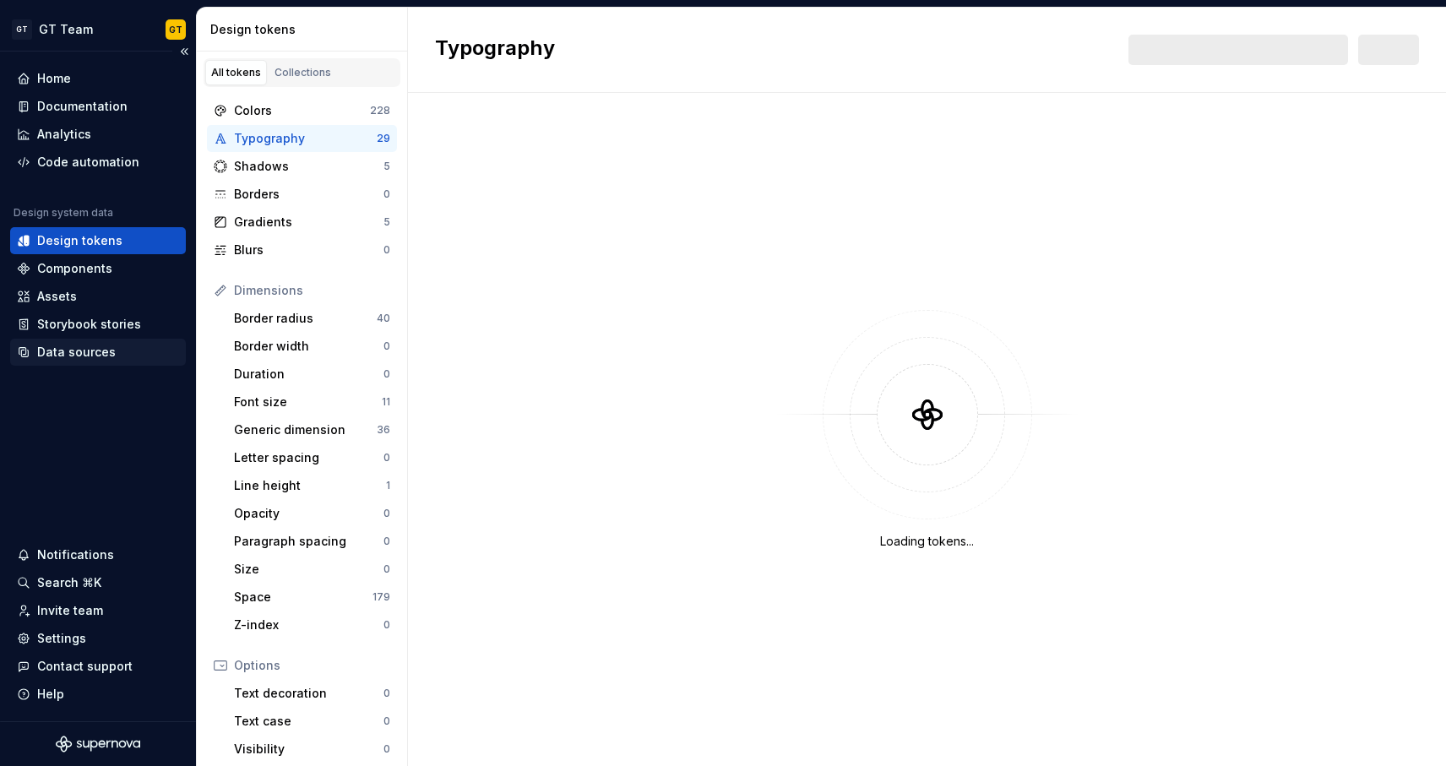
click at [60, 350] on div "Data sources" at bounding box center [76, 352] width 79 height 17
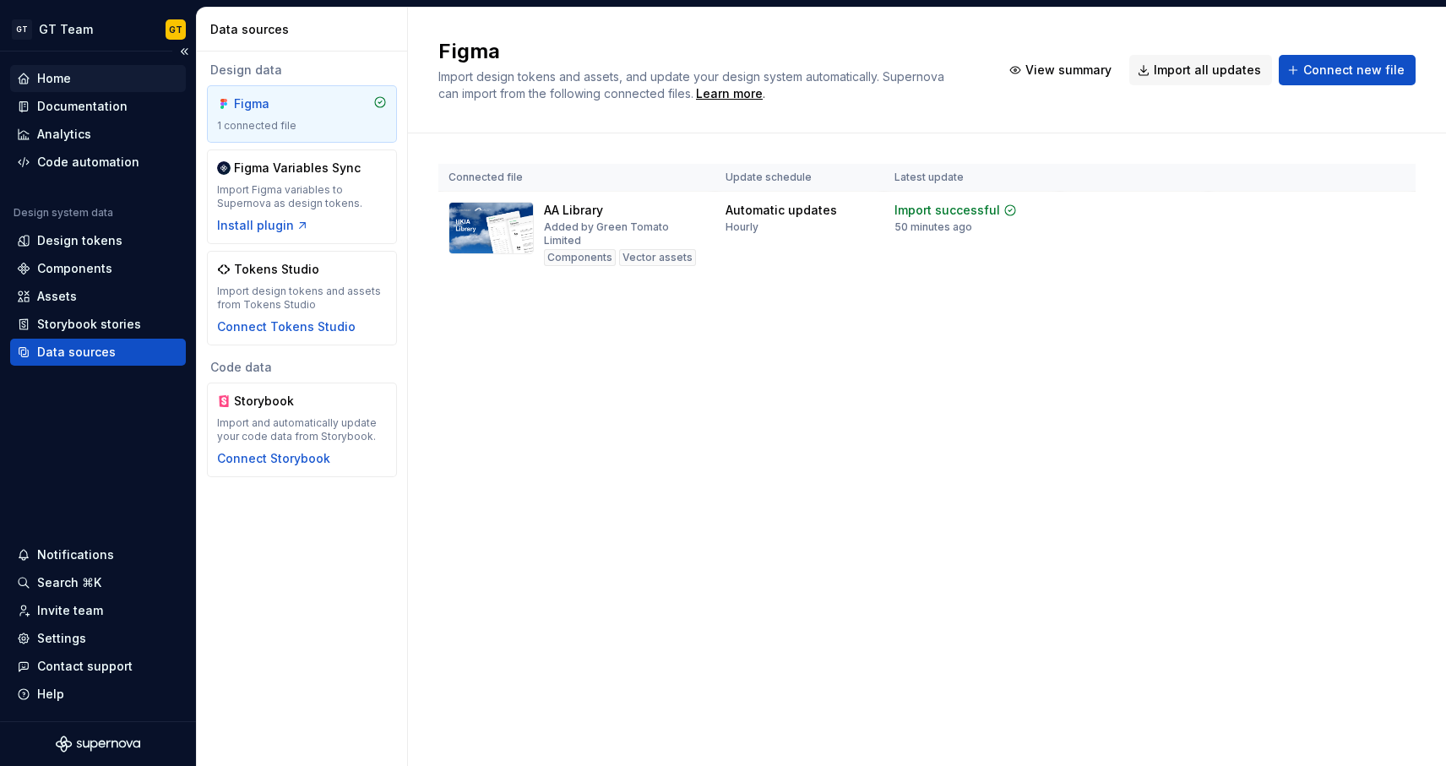
click at [110, 73] on div "Home" at bounding box center [98, 78] width 162 height 17
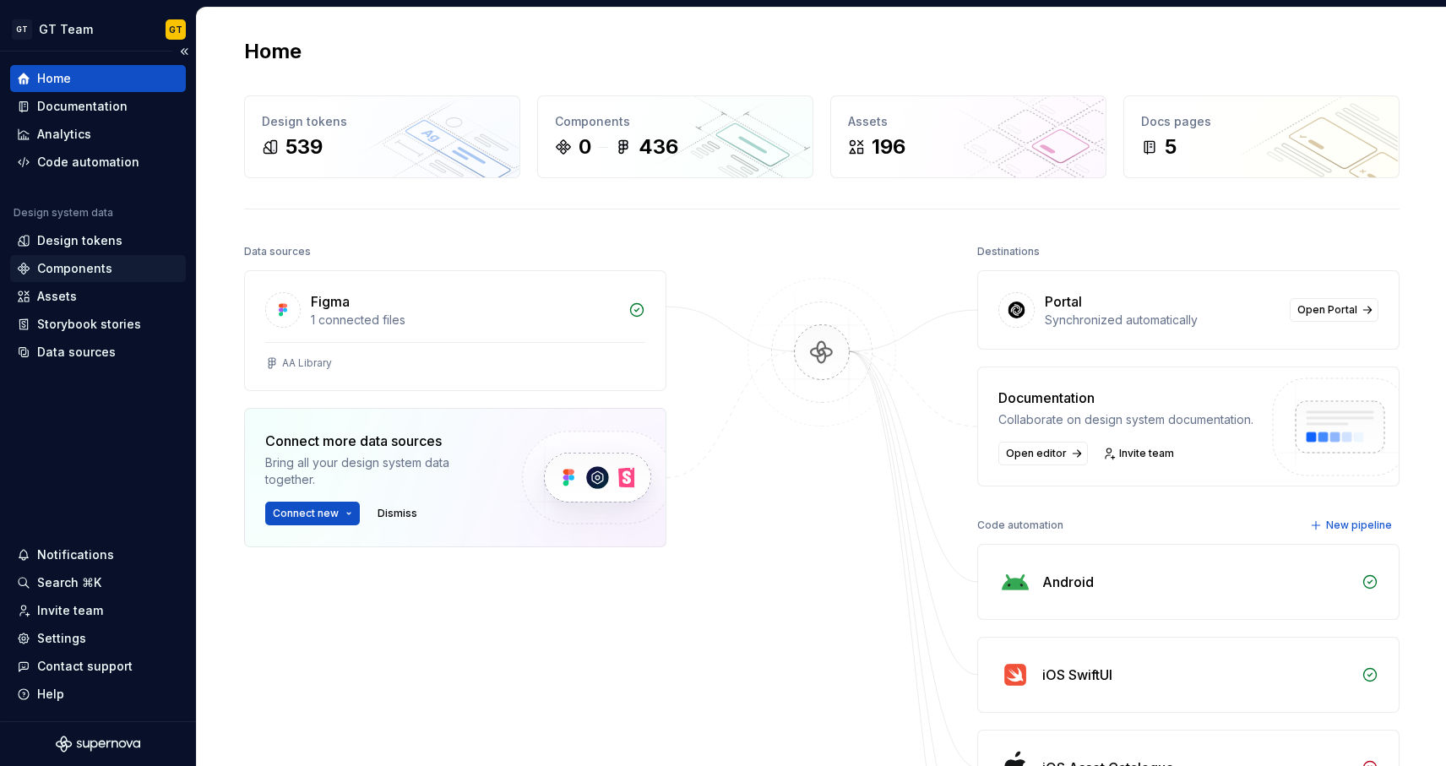
click at [115, 269] on div "Components" at bounding box center [98, 268] width 162 height 17
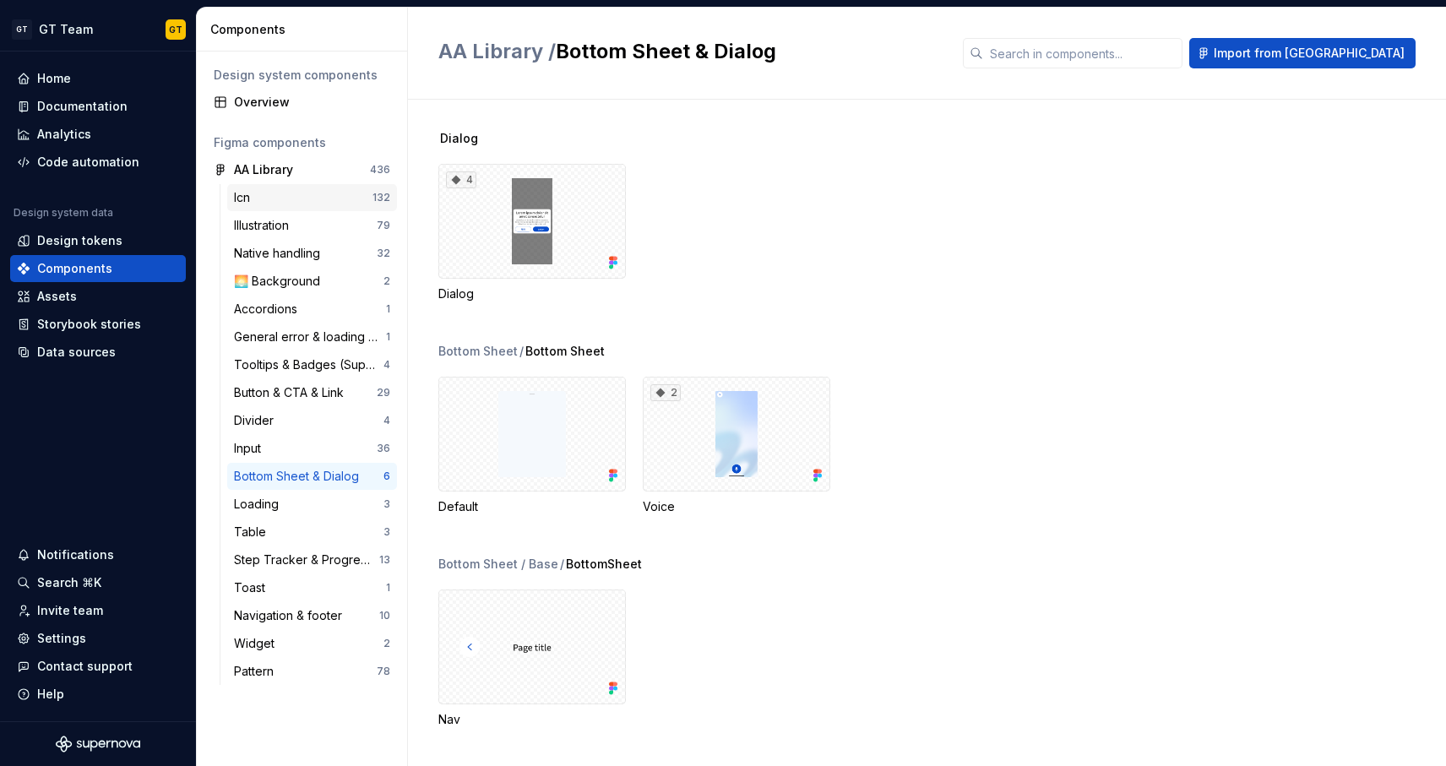
click at [337, 193] on div "Icn" at bounding box center [303, 197] width 139 height 17
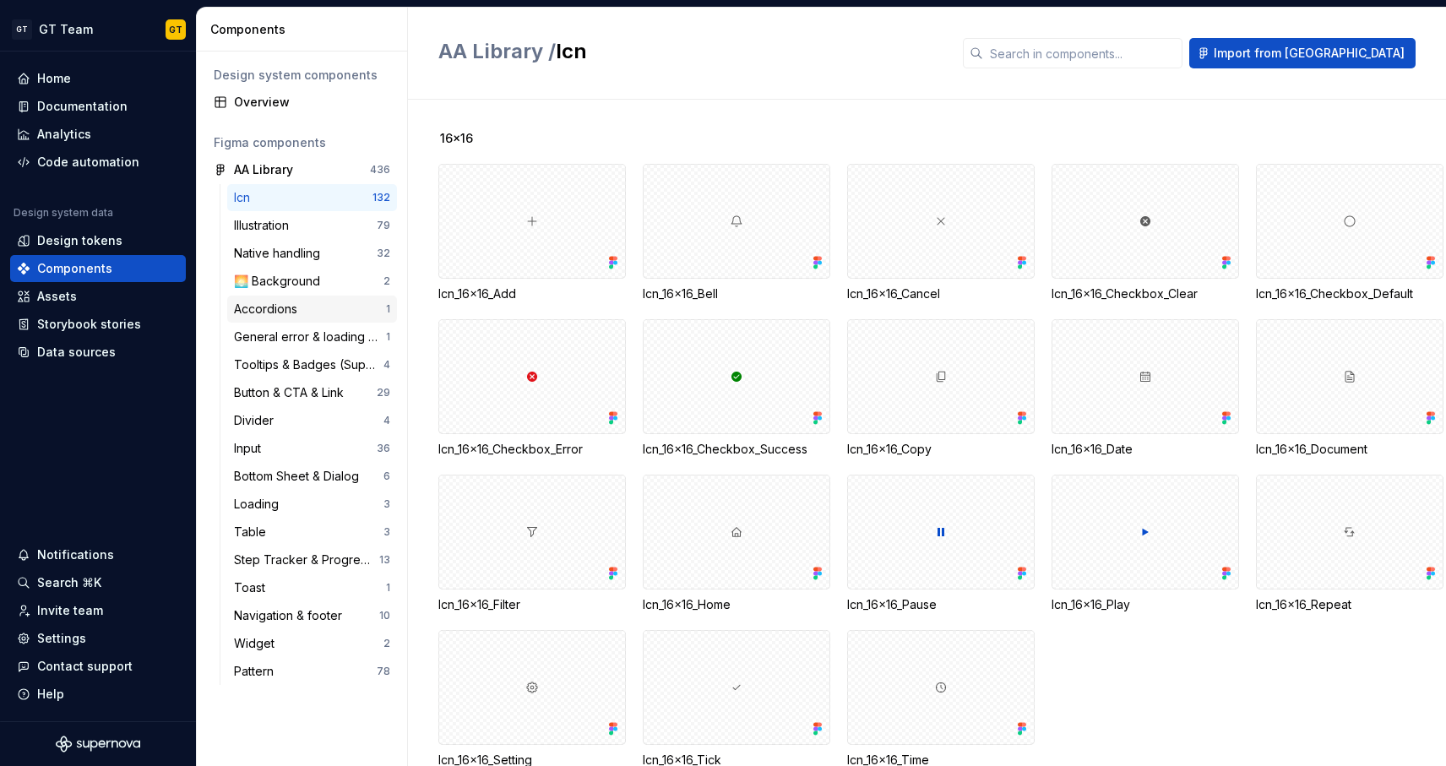
click at [299, 314] on div "Accordions" at bounding box center [269, 309] width 70 height 17
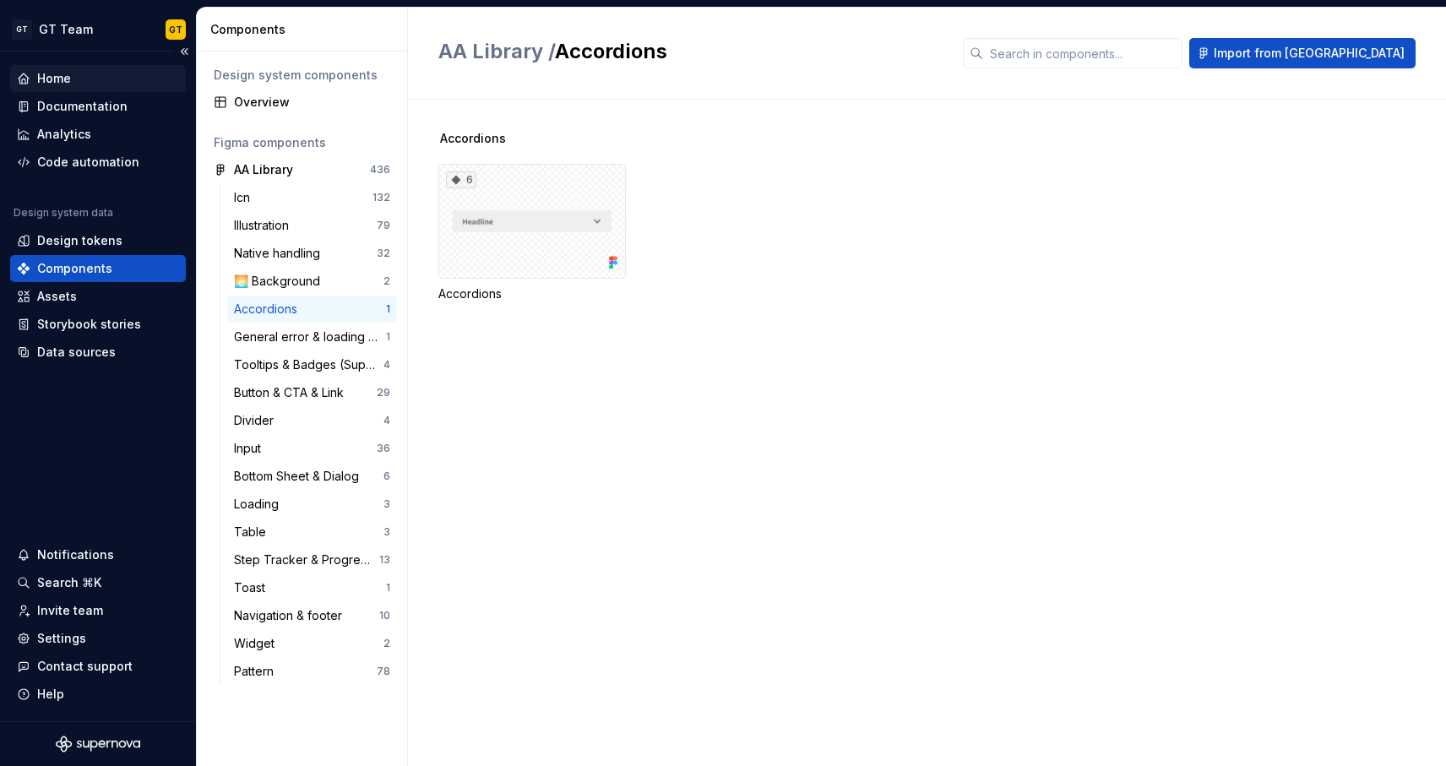
click at [66, 83] on div "Home" at bounding box center [54, 78] width 34 height 17
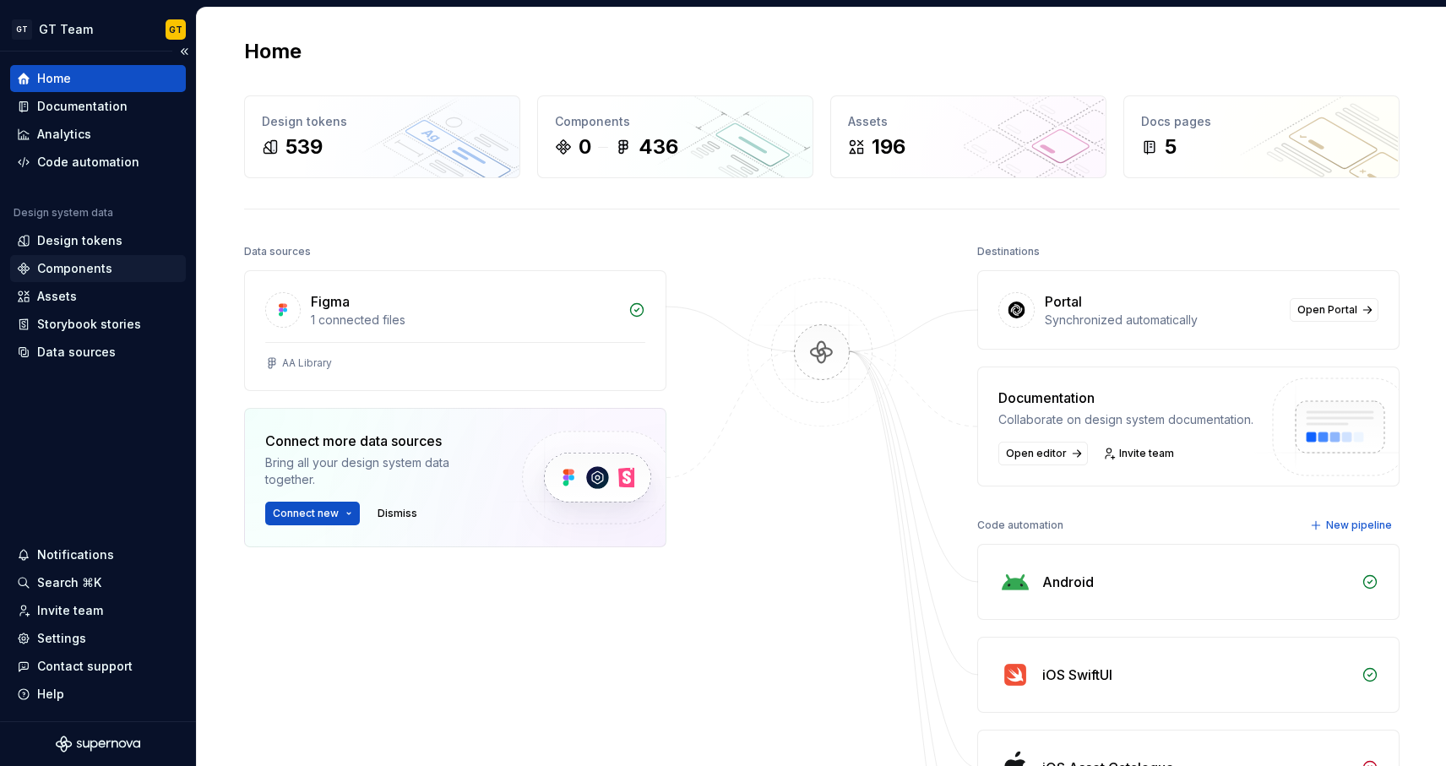
click at [83, 264] on div "Components" at bounding box center [74, 268] width 75 height 17
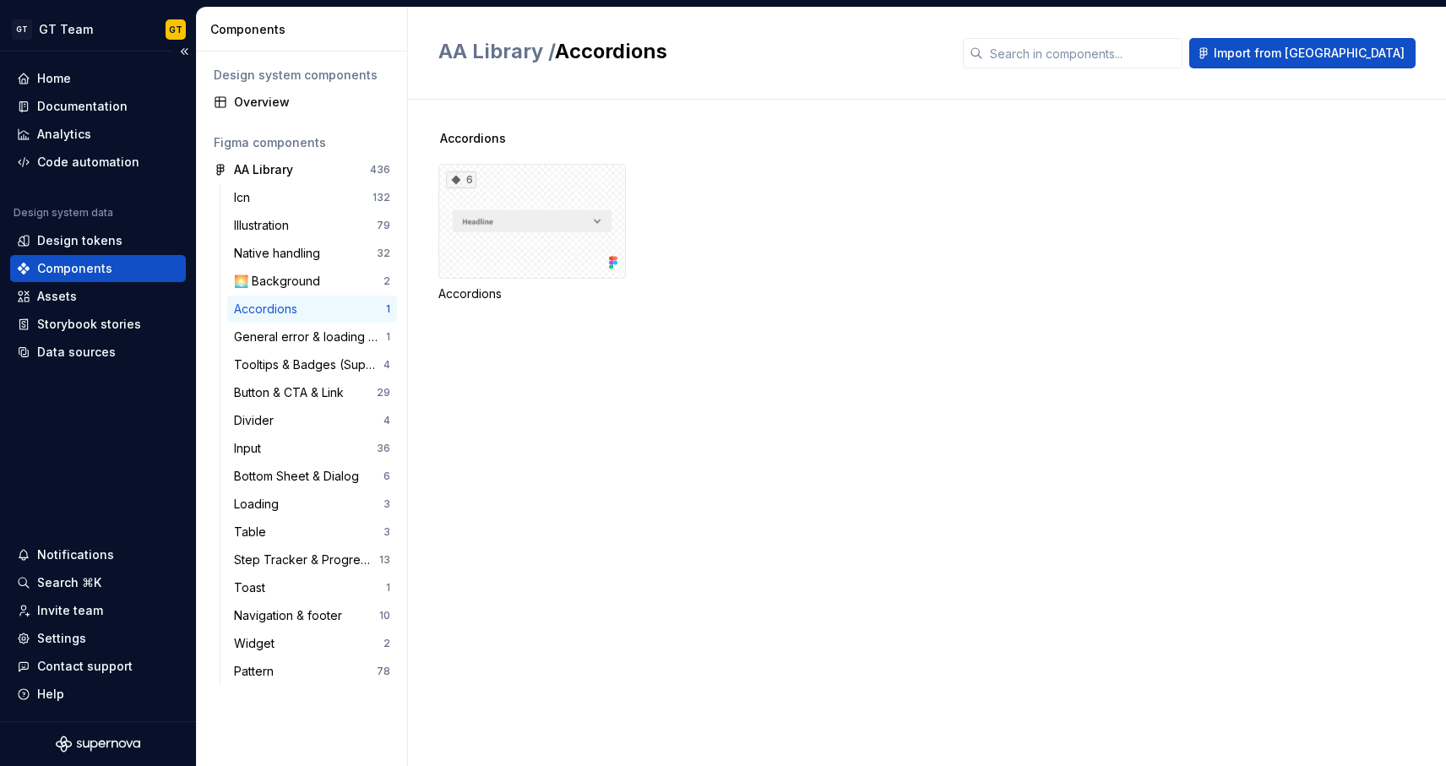
click at [132, 282] on div "Design system data Design tokens Components Assets Storybook stories Data sourc…" at bounding box center [98, 286] width 176 height 160
click at [128, 294] on div "Assets" at bounding box center [98, 296] width 162 height 17
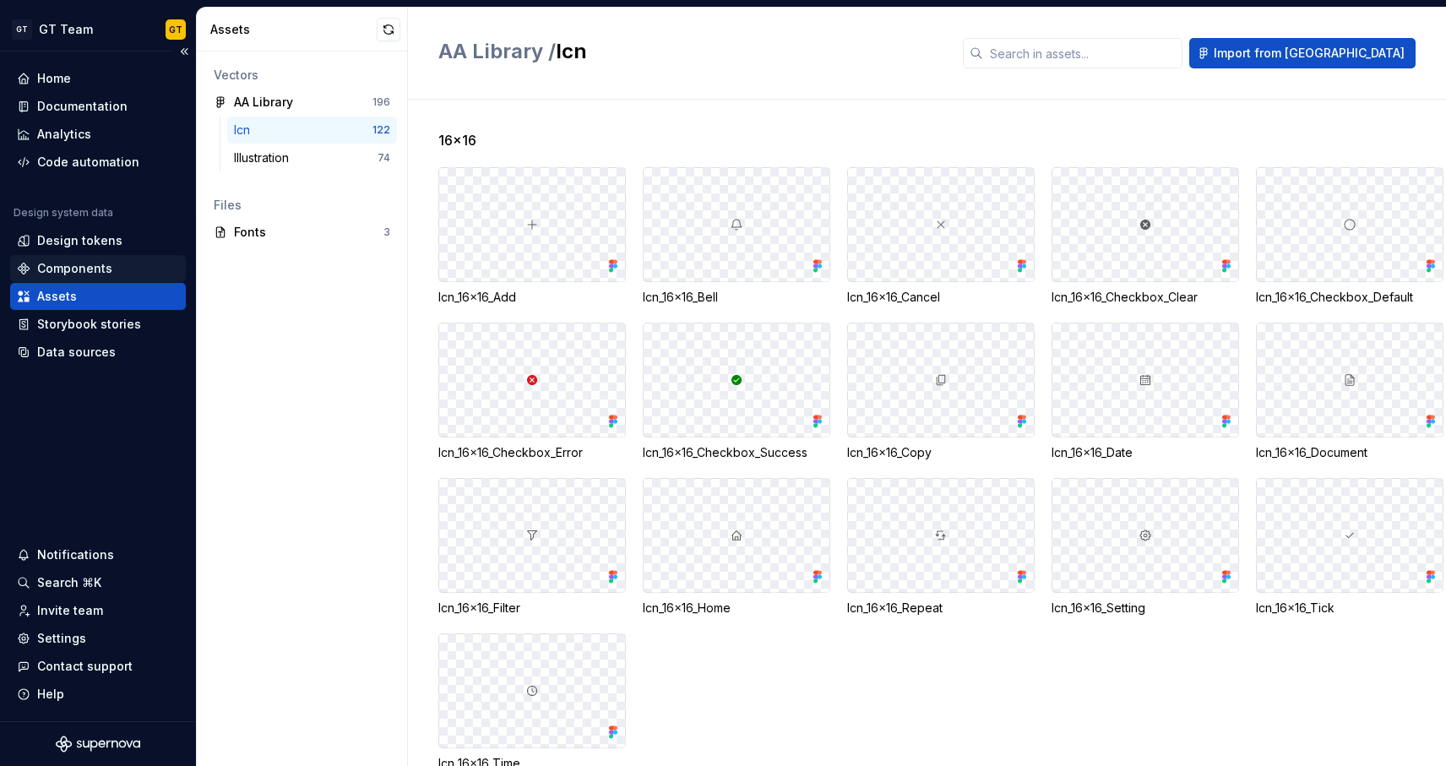
click at [71, 263] on div "Components" at bounding box center [74, 268] width 75 height 17
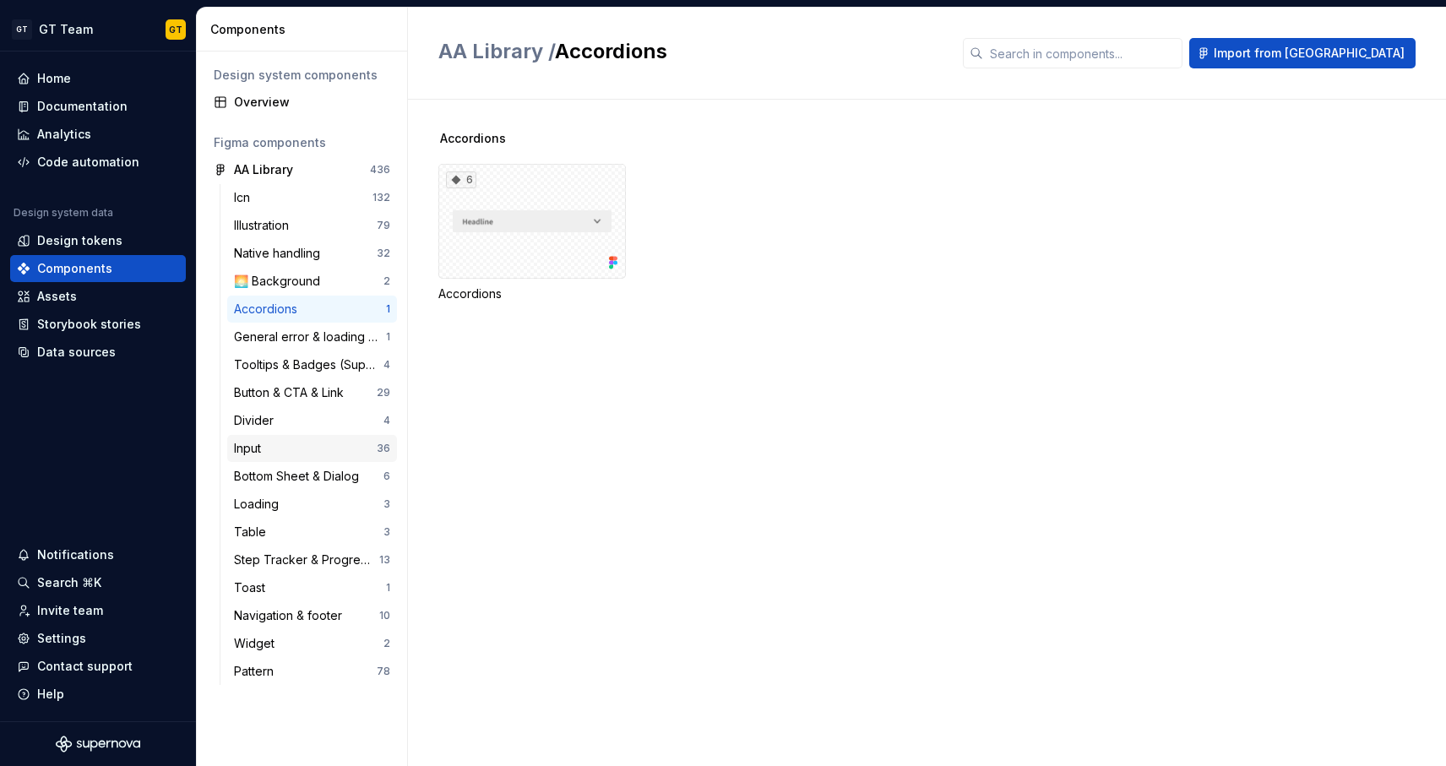
click at [282, 448] on div "Input" at bounding box center [305, 448] width 143 height 17
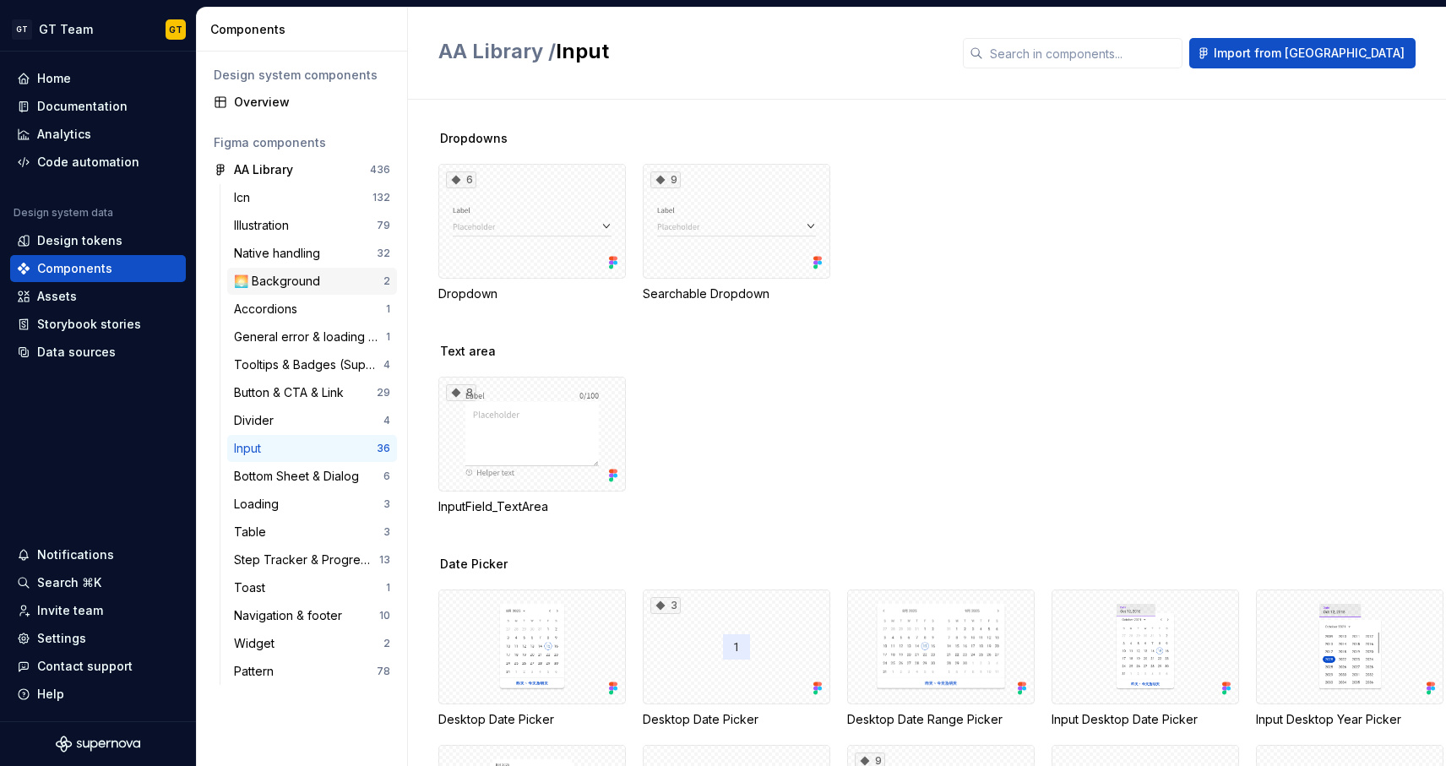
click at [272, 287] on div "🌅 Background" at bounding box center [280, 281] width 93 height 17
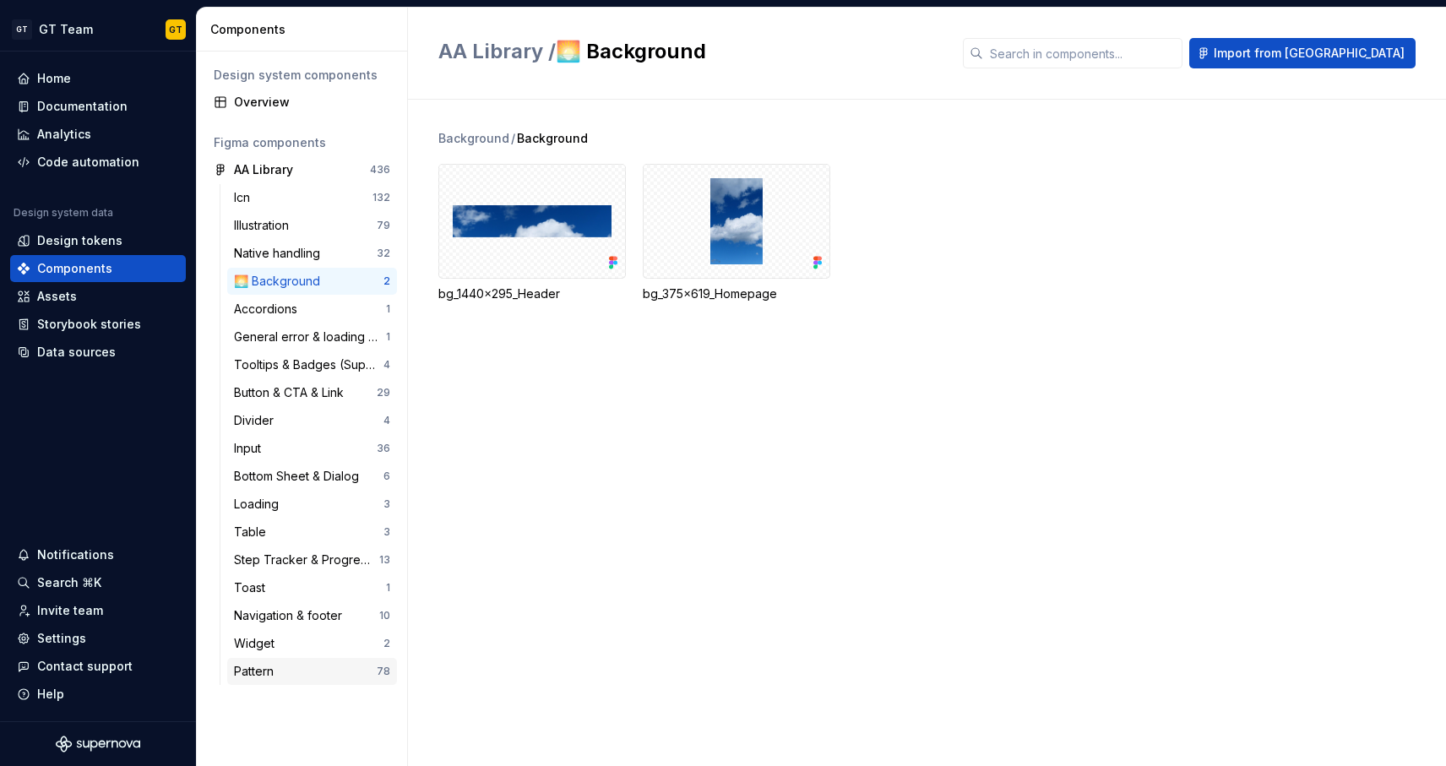
click at [271, 665] on div "Pattern" at bounding box center [257, 671] width 46 height 17
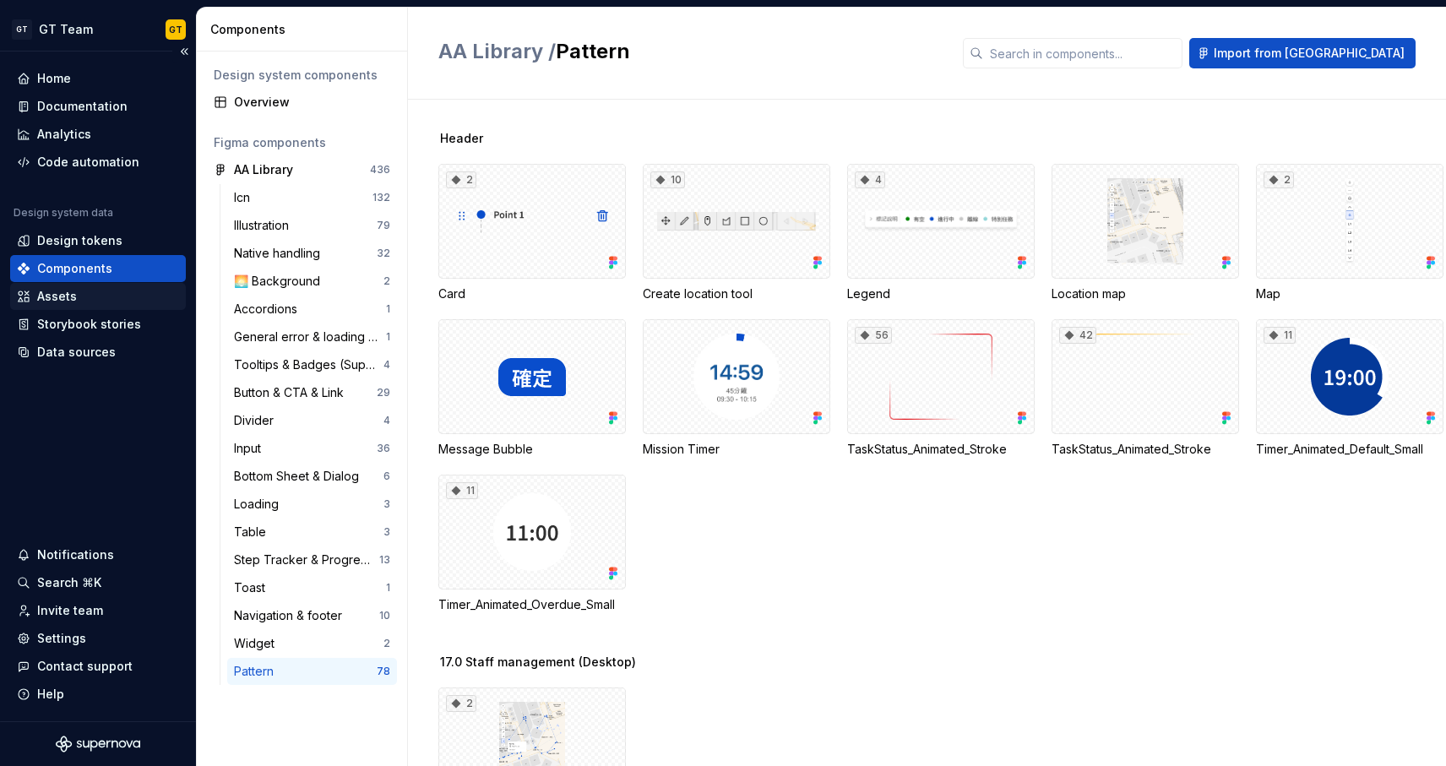
click at [76, 291] on div "Assets" at bounding box center [98, 296] width 162 height 17
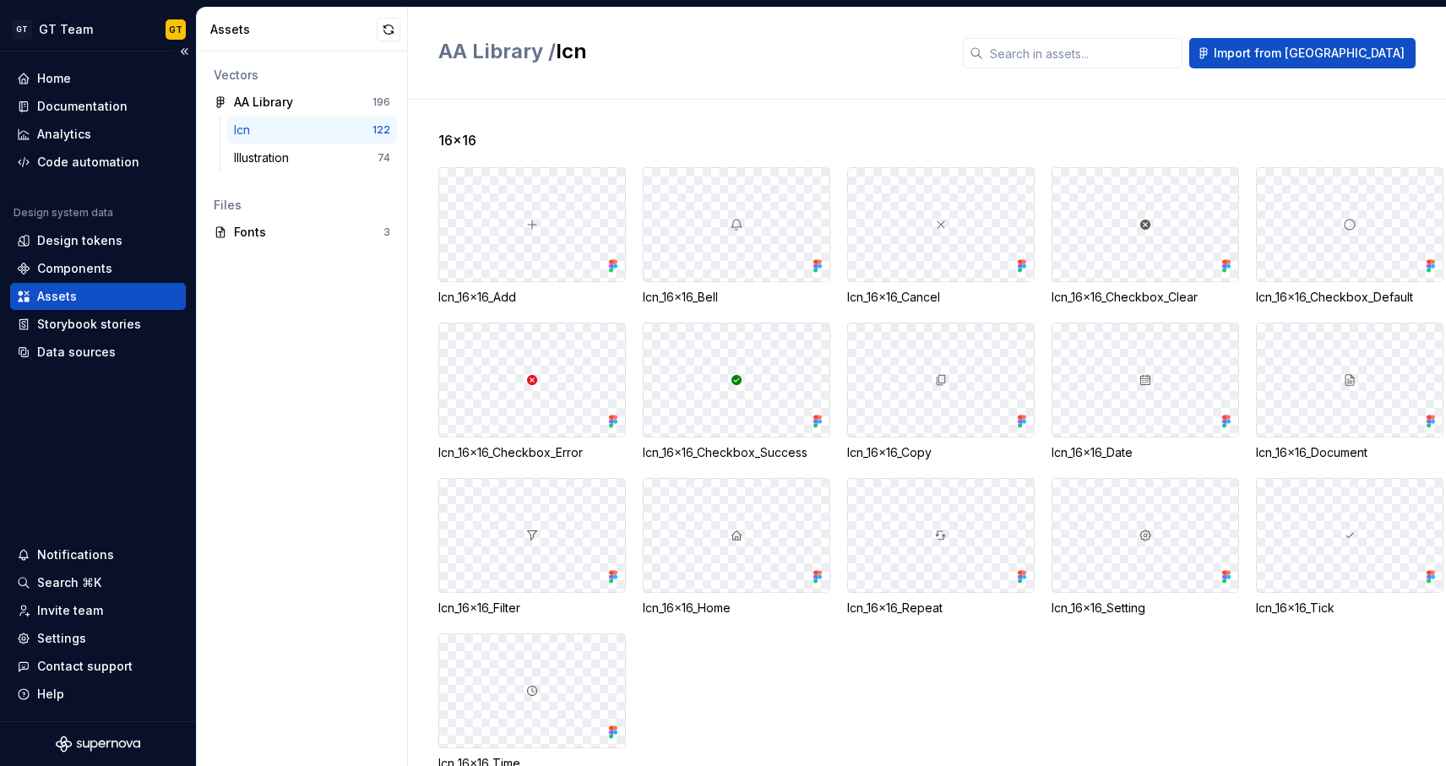
click at [76, 291] on div "Assets" at bounding box center [98, 296] width 162 height 17
click at [287, 160] on div "Illustration" at bounding box center [265, 157] width 62 height 17
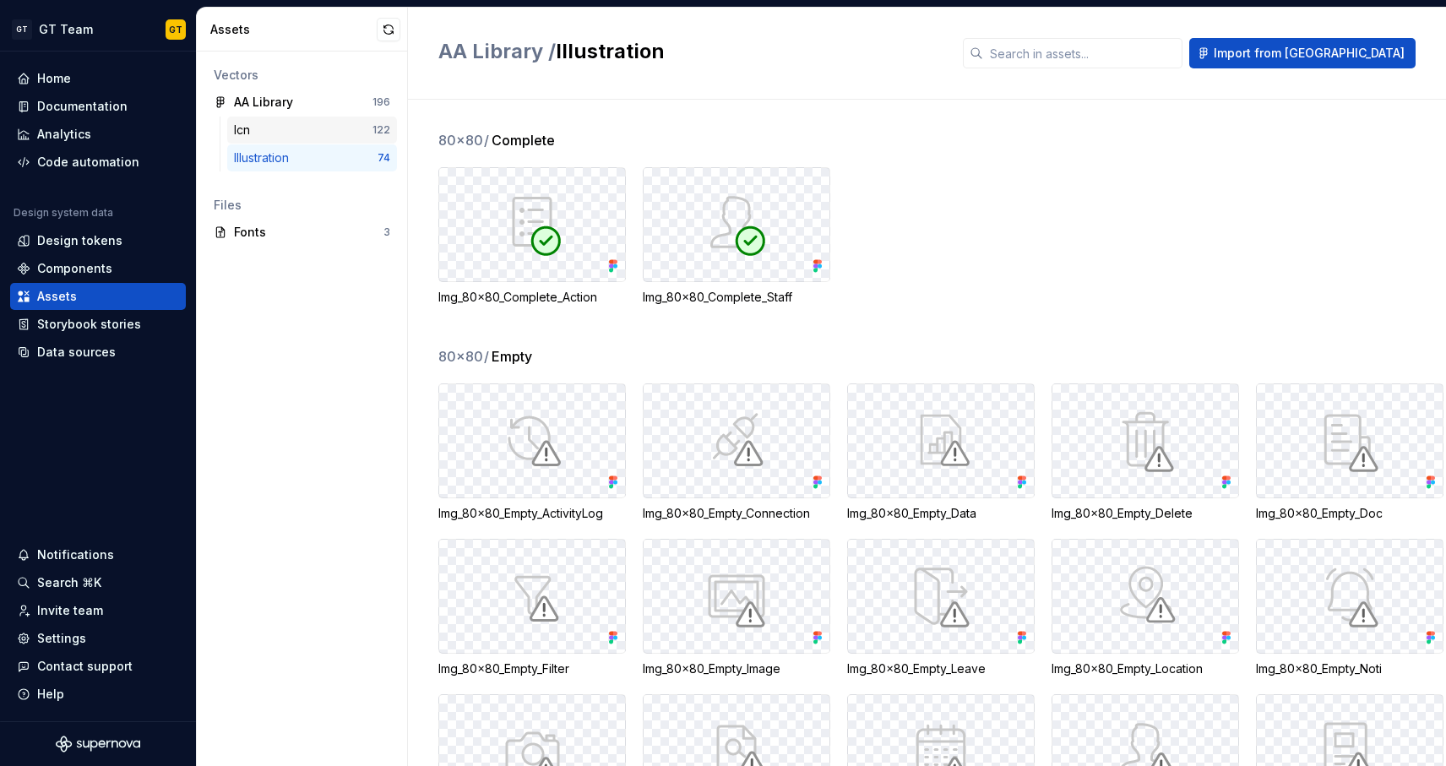
click at [282, 133] on div "Icn" at bounding box center [303, 130] width 139 height 17
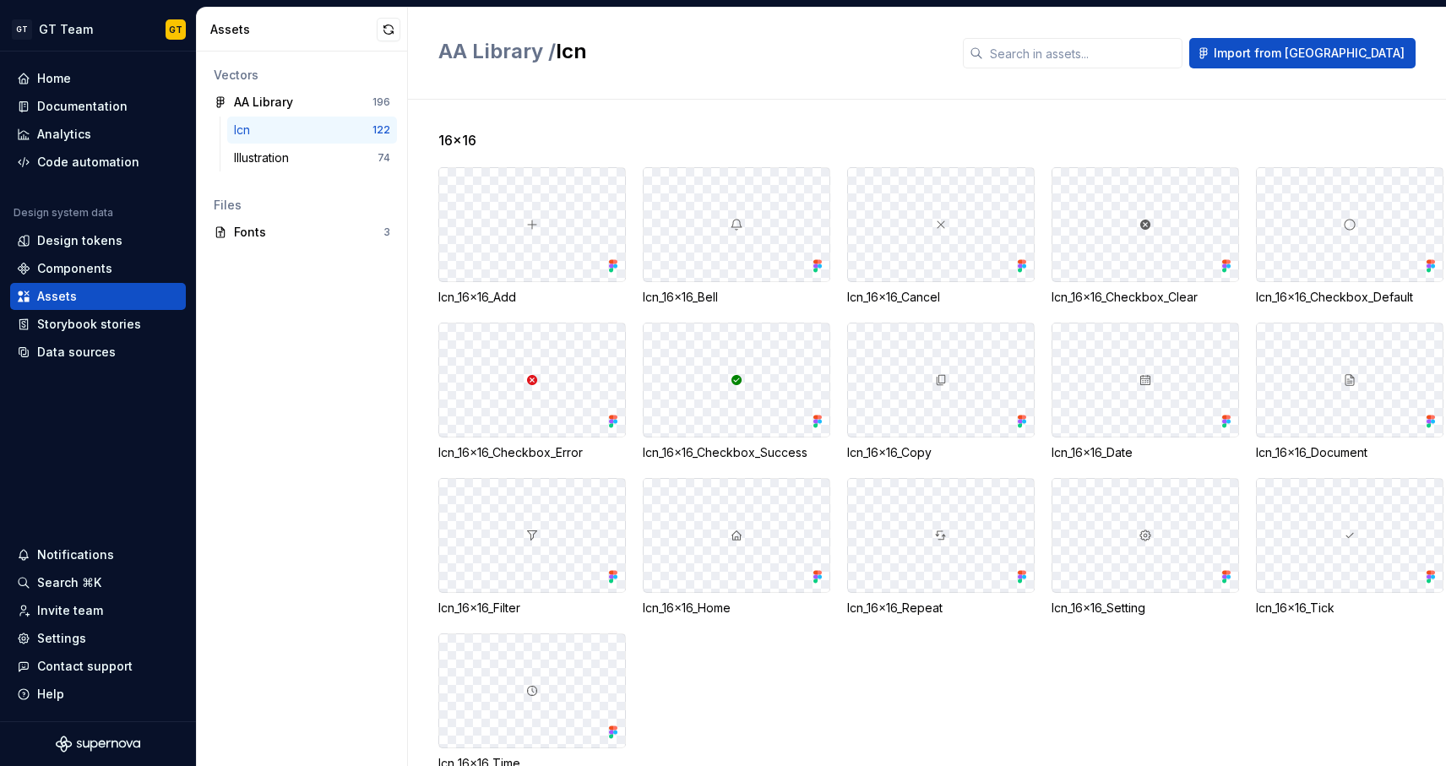
click at [207, 128] on div "Icn 122 Illustration 74" at bounding box center [302, 148] width 190 height 62
click at [205, 133] on div "Vectors AA Library 196 Icn 122 Illustration 74 Files Fonts 3" at bounding box center [302, 409] width 210 height 714
click at [57, 73] on div "Home" at bounding box center [54, 78] width 34 height 17
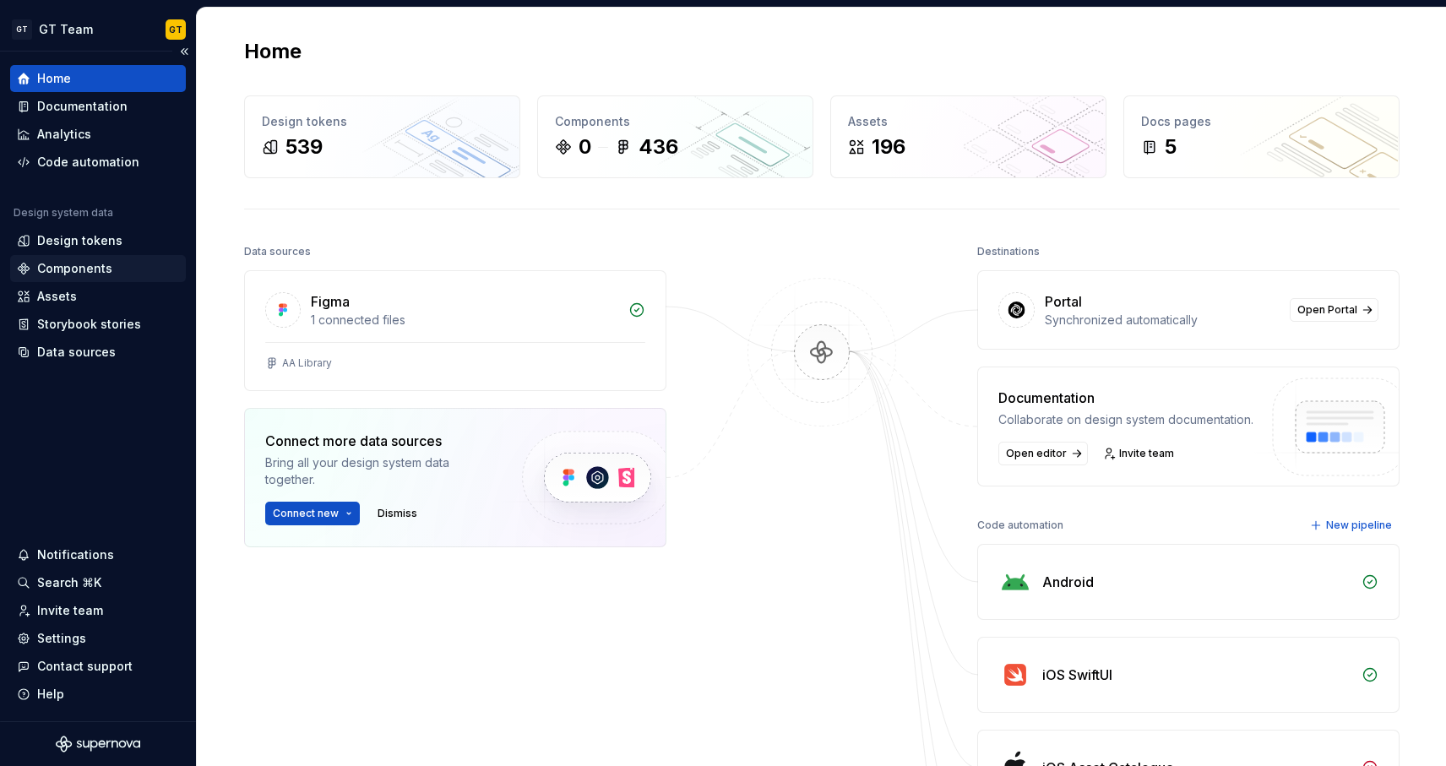
click at [65, 272] on div "Components" at bounding box center [74, 268] width 75 height 17
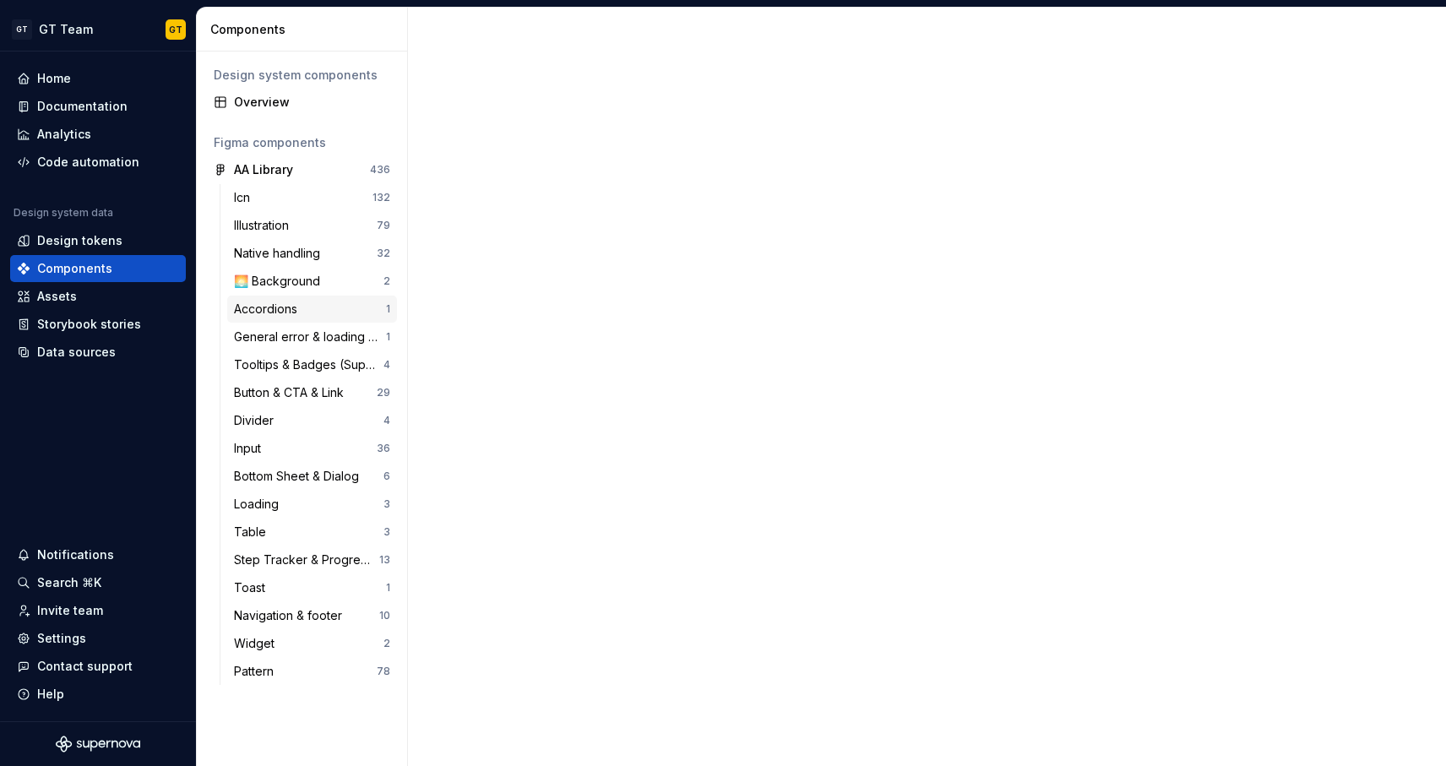
click at [268, 308] on div "Accordions" at bounding box center [269, 309] width 70 height 17
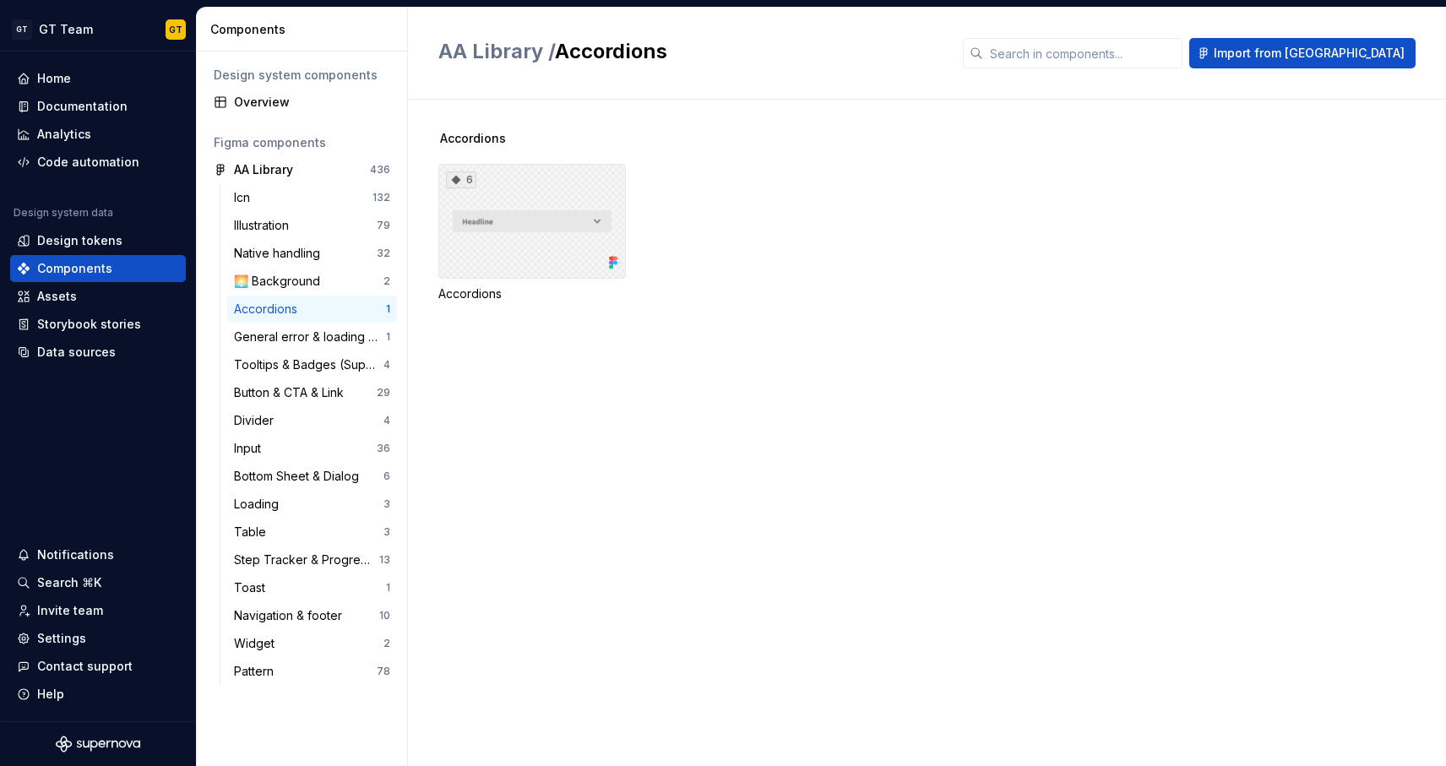
click at [489, 246] on div "6" at bounding box center [531, 221] width 187 height 115
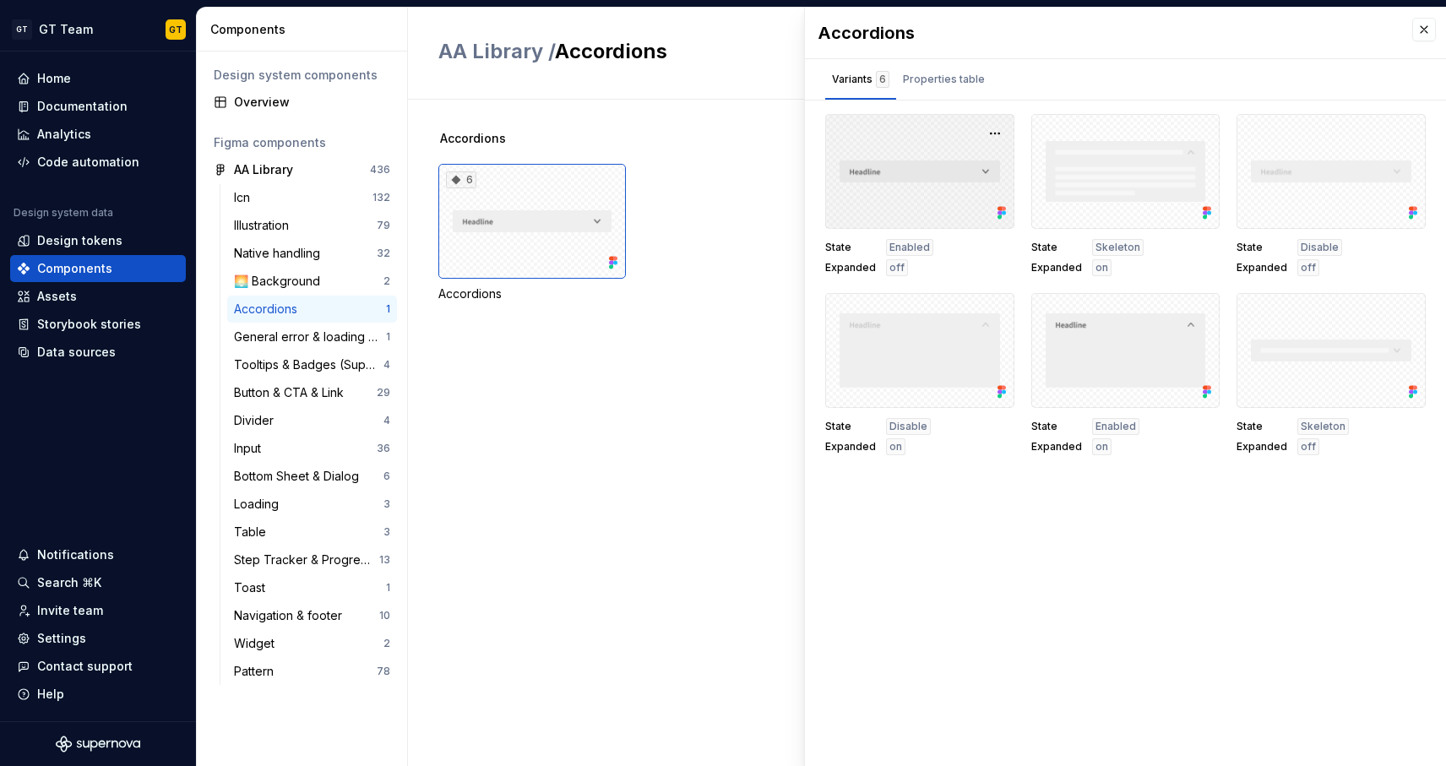
click at [902, 160] on div at bounding box center [919, 171] width 189 height 115
click at [937, 204] on div at bounding box center [919, 171] width 189 height 115
click at [899, 336] on div at bounding box center [919, 350] width 189 height 115
click at [994, 308] on button "button" at bounding box center [995, 313] width 24 height 24
click at [861, 394] on div at bounding box center [919, 350] width 189 height 115
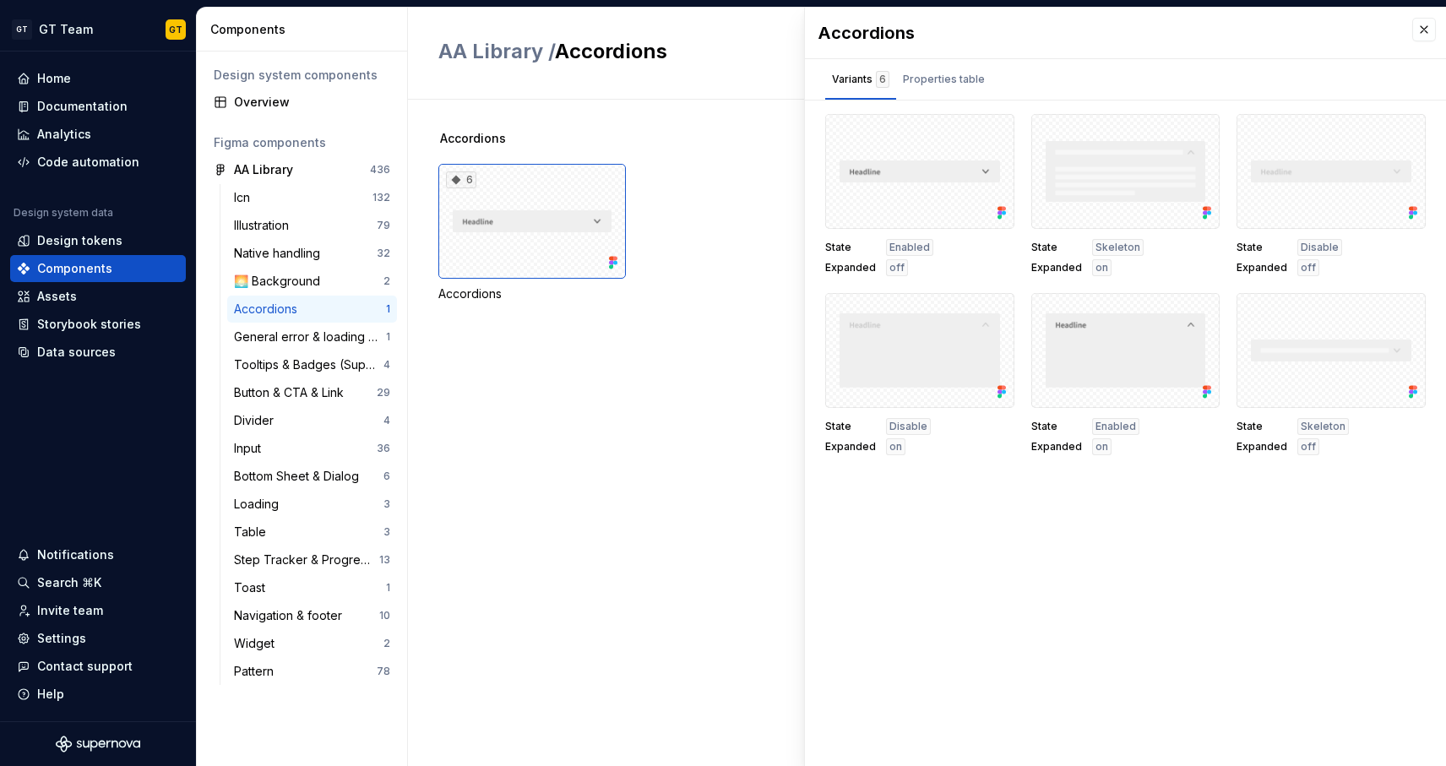
click at [691, 371] on div "Accordions 6 Accordions" at bounding box center [942, 433] width 1008 height 666
click at [948, 77] on div "Properties table" at bounding box center [944, 79] width 82 height 17
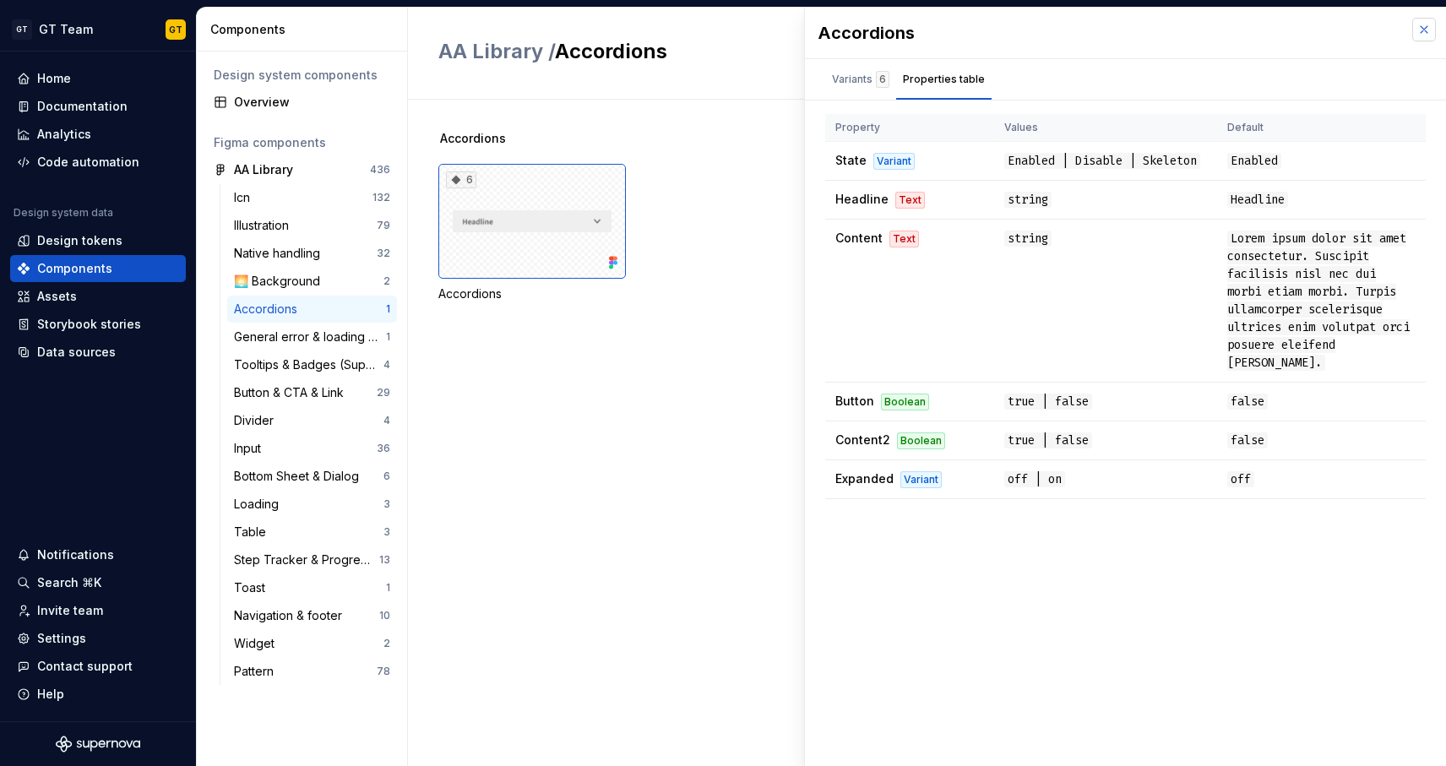
click at [1418, 36] on button "button" at bounding box center [1424, 30] width 24 height 24
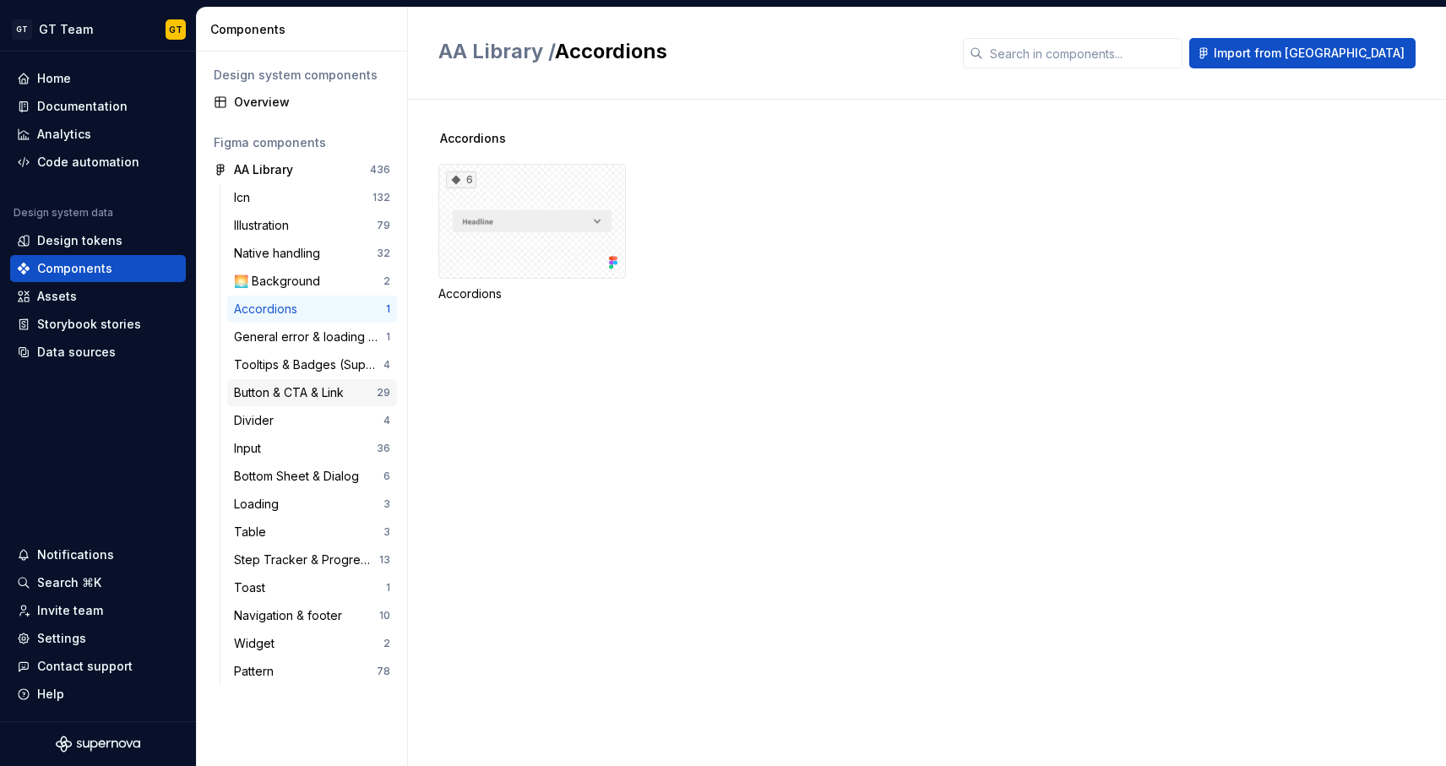
click at [310, 388] on div "Button & CTA & Link" at bounding box center [292, 392] width 117 height 17
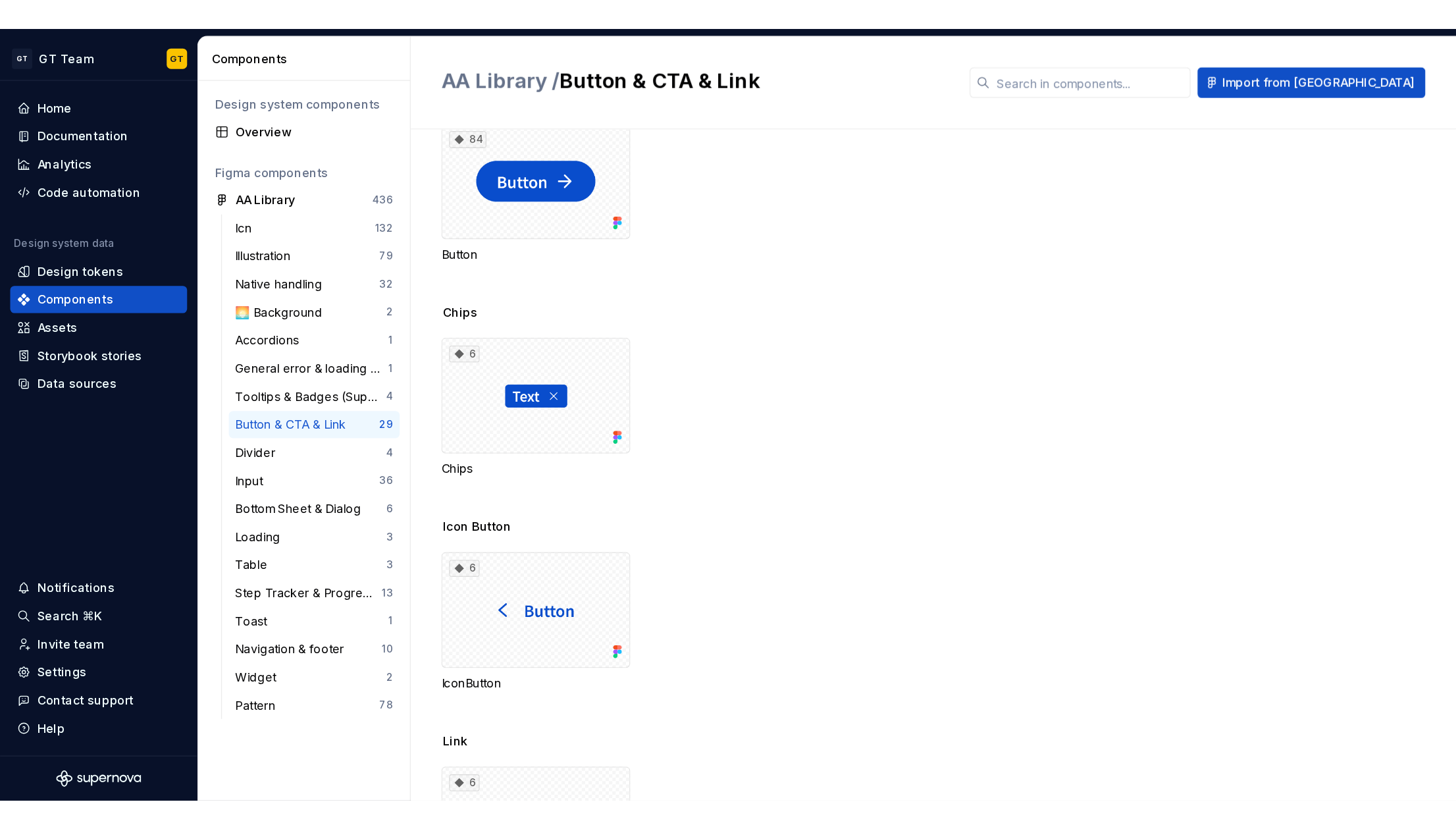
scroll to position [522, 0]
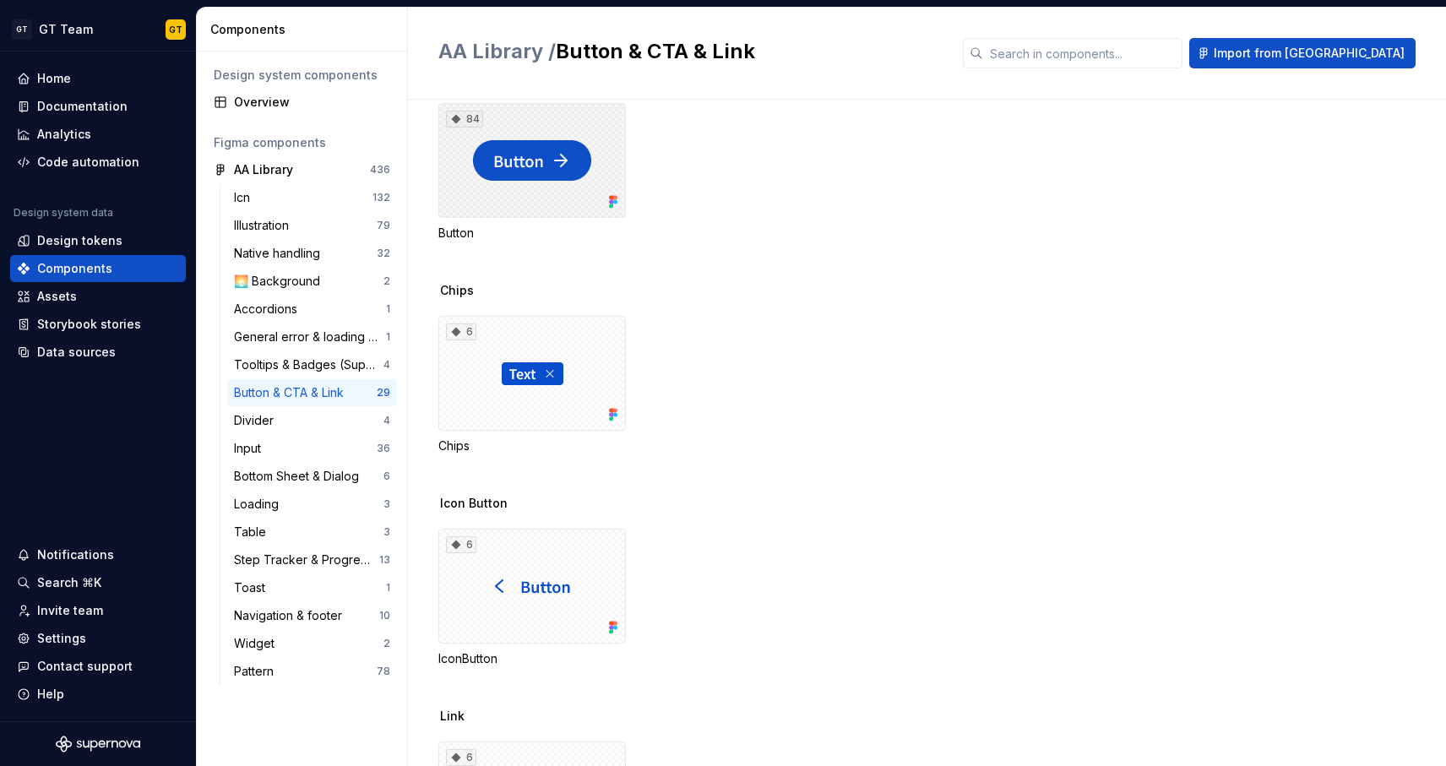
click at [540, 163] on div "84" at bounding box center [531, 160] width 187 height 115
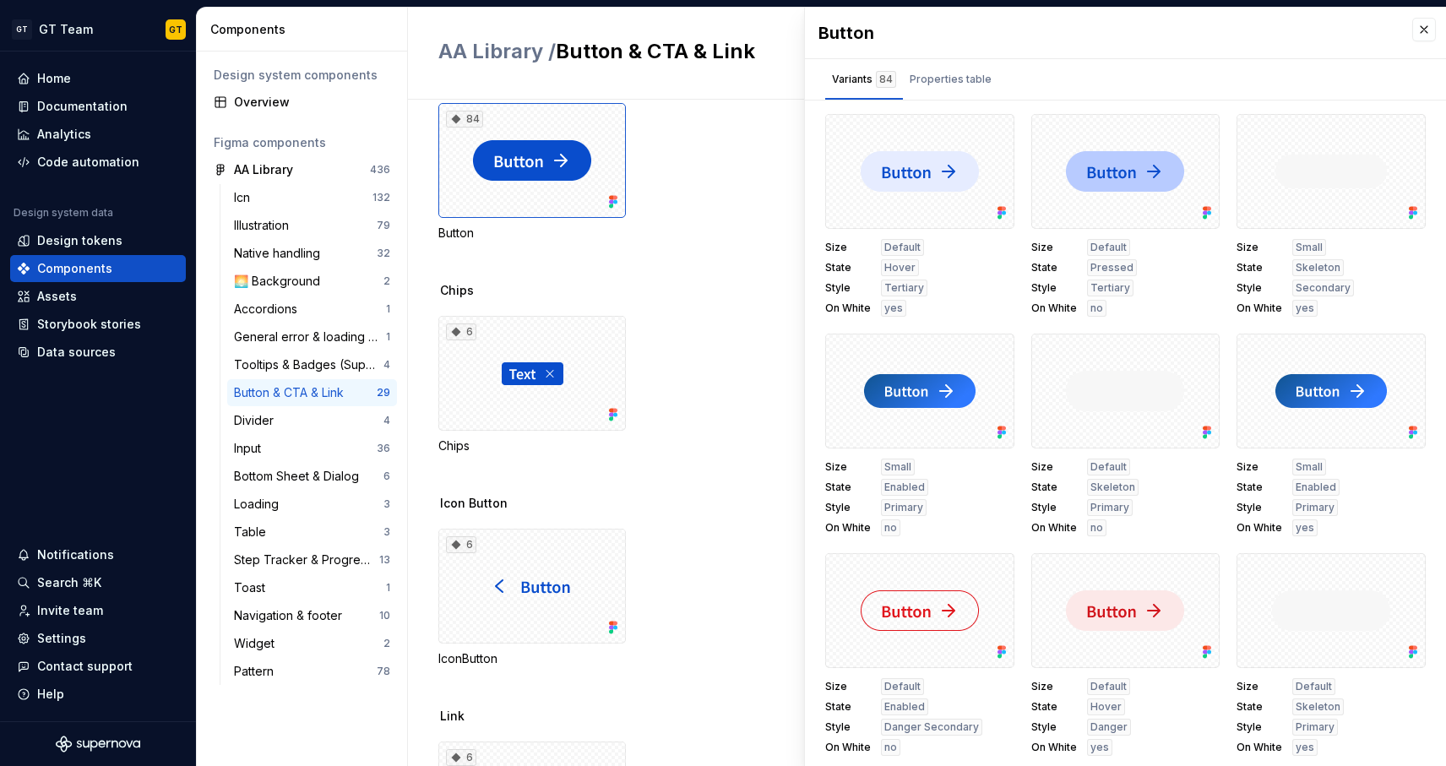
click at [875, 258] on div "Size Default State Hover Style Tertiary On White yes" at bounding box center [919, 278] width 189 height 78
click at [875, 264] on div "Size Default State Hover Style Tertiary On White yes" at bounding box center [919, 278] width 189 height 78
click at [866, 256] on div "Size Default State Hover Style Tertiary On White yes" at bounding box center [919, 278] width 189 height 78
click at [862, 265] on span "State" at bounding box center [848, 268] width 46 height 14
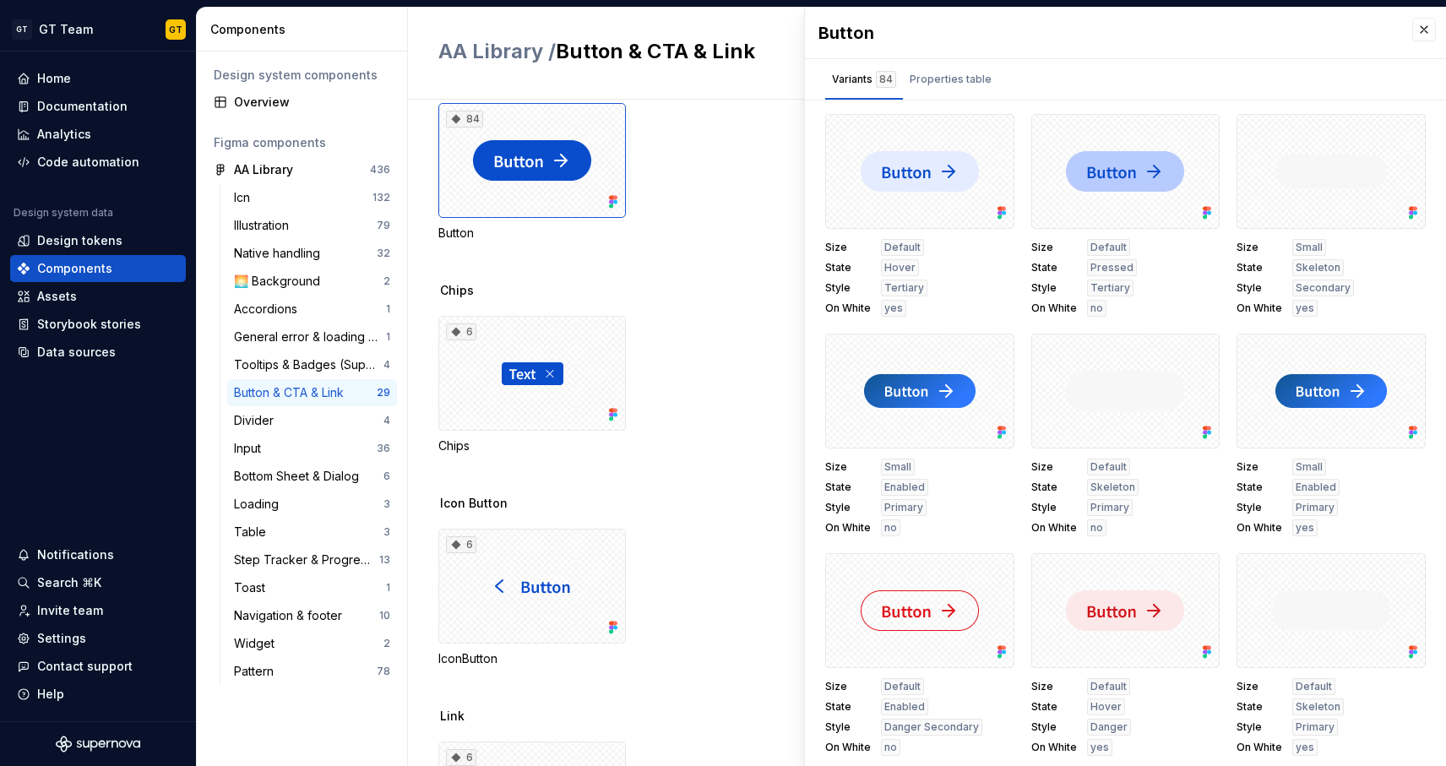
drag, startPoint x: 458, startPoint y: 4, endPoint x: 457, endPoint y: 27, distance: 22.8
click at [457, 27] on div "GT GT Team GT Home Documentation Analytics Code automation Design system data D…" at bounding box center [723, 383] width 1446 height 766
drag, startPoint x: 457, startPoint y: 27, endPoint x: 575, endPoint y: 8, distance: 119.8
click at [575, 8] on div "AA Library / Button & CTA & Link Import from [GEOGRAPHIC_DATA]" at bounding box center [927, 54] width 1038 height 92
drag, startPoint x: 575, startPoint y: 8, endPoint x: 479, endPoint y: -6, distance: 97.2
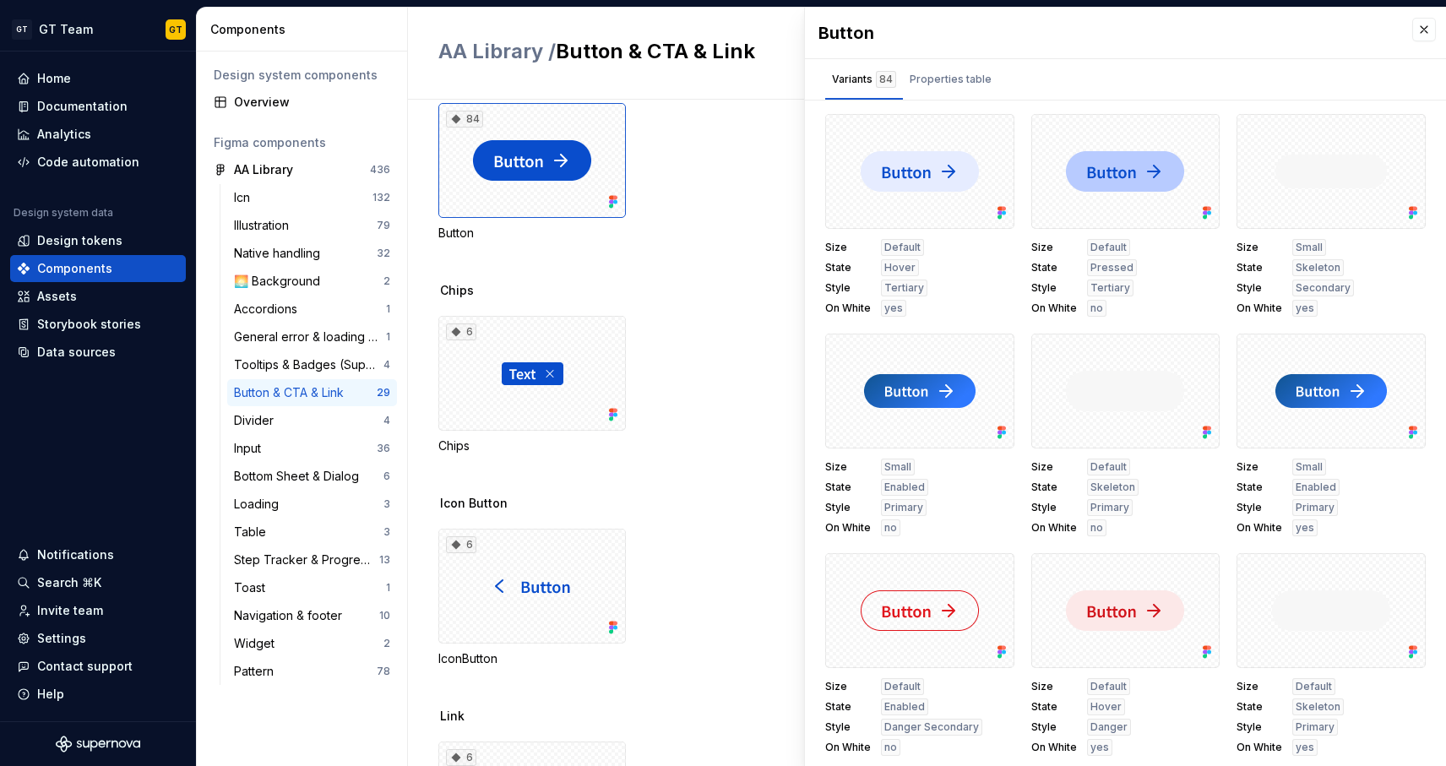
click at [479, 0] on html "GT GT Team GT Home Documentation Analytics Code automation Design system data D…" at bounding box center [723, 383] width 1446 height 766
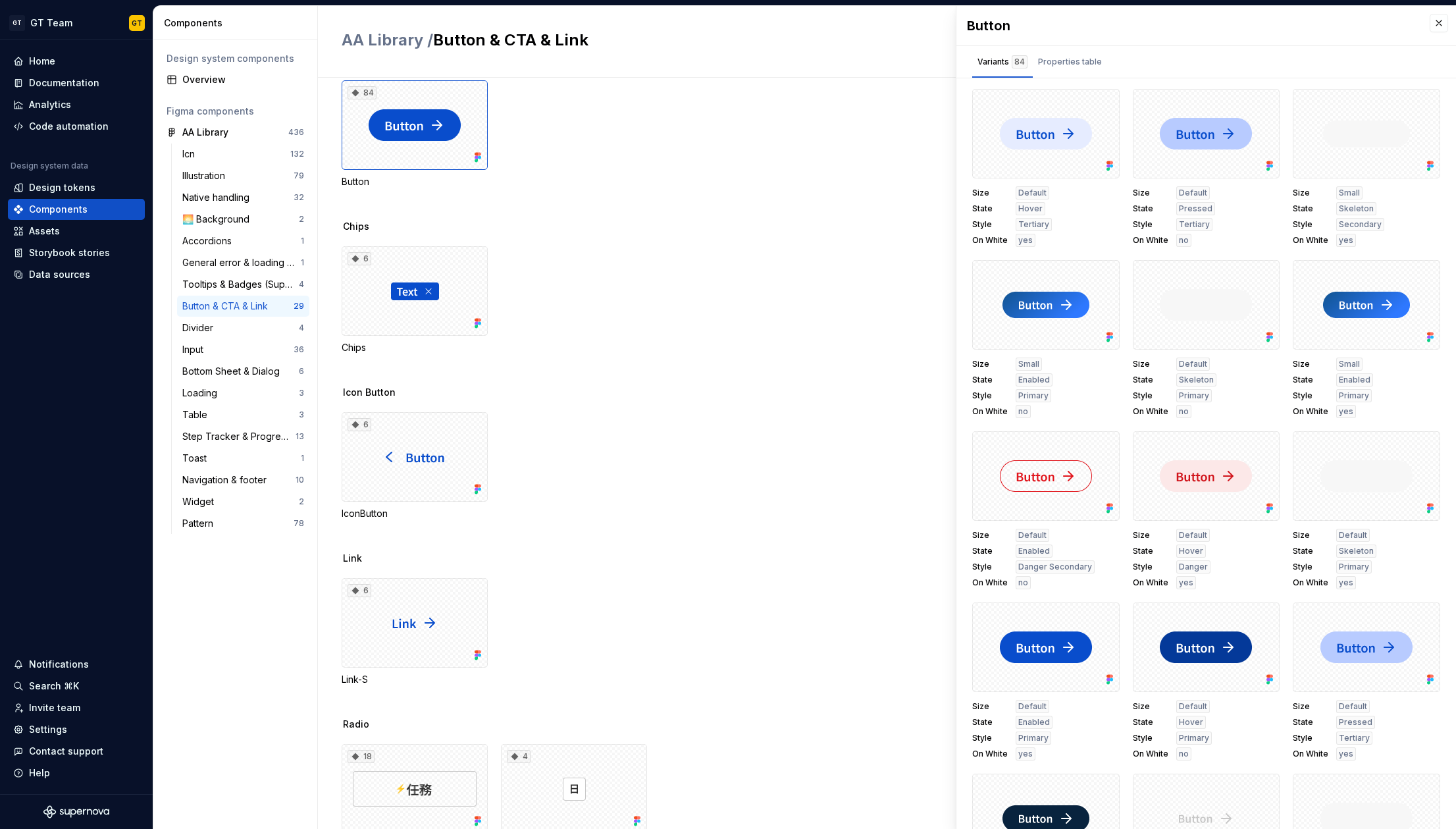
scroll to position [522, 0]
click at [686, 94] on div "84 Button" at bounding box center [899, 134] width 1115 height 108
